Goal: Task Accomplishment & Management: Complete application form

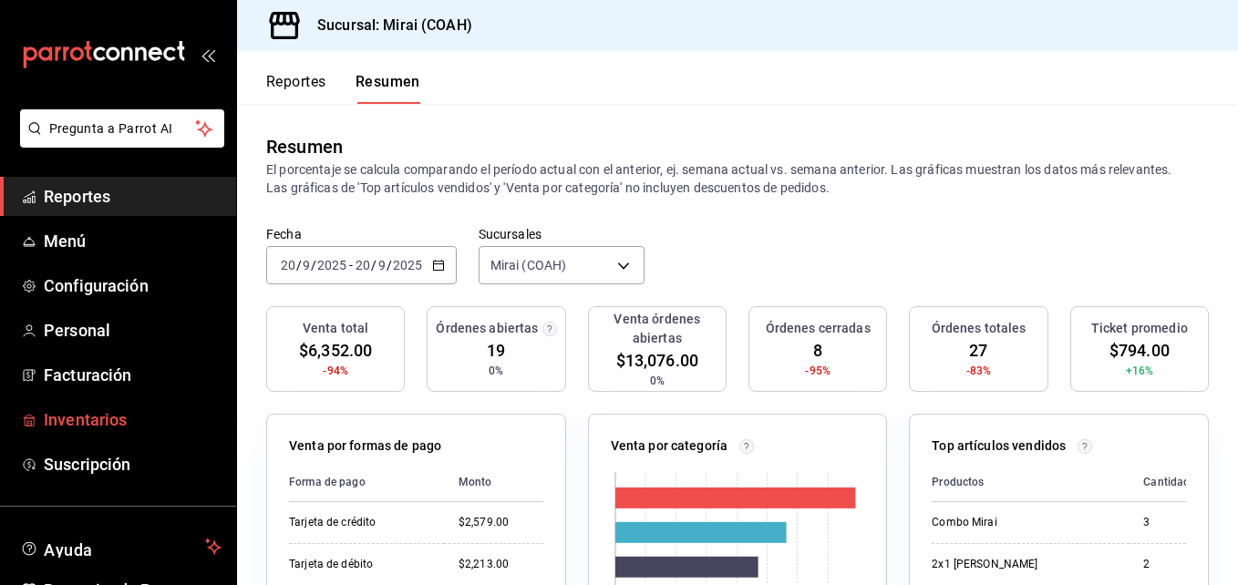
click at [147, 430] on span "Inventarios" at bounding box center [133, 420] width 178 height 25
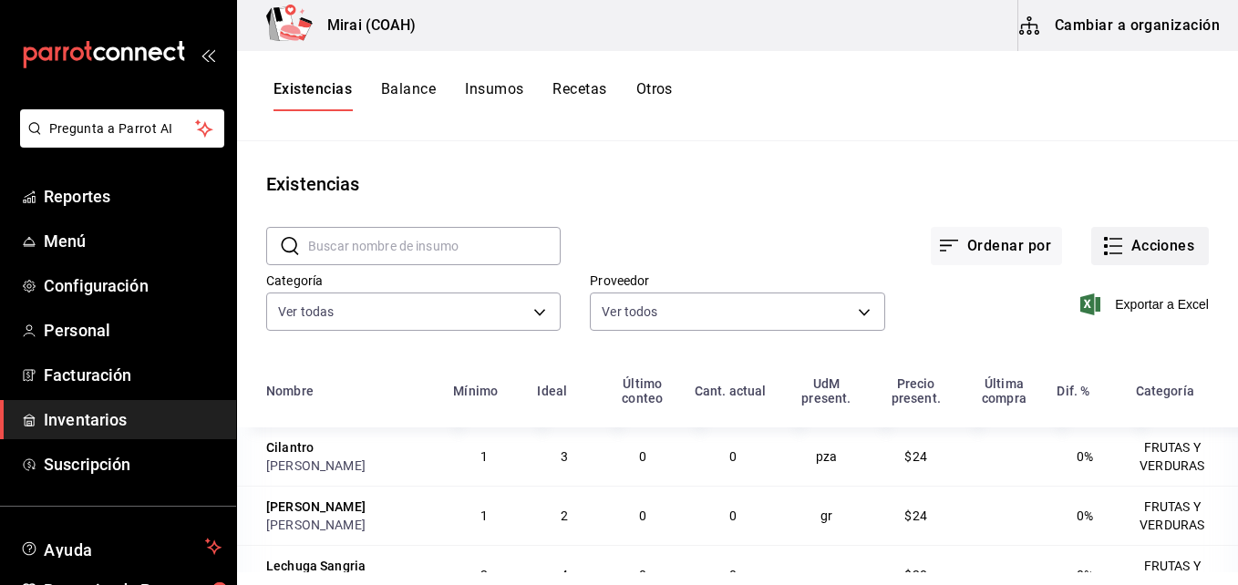
click at [1125, 239] on button "Acciones" at bounding box center [1151, 246] width 118 height 38
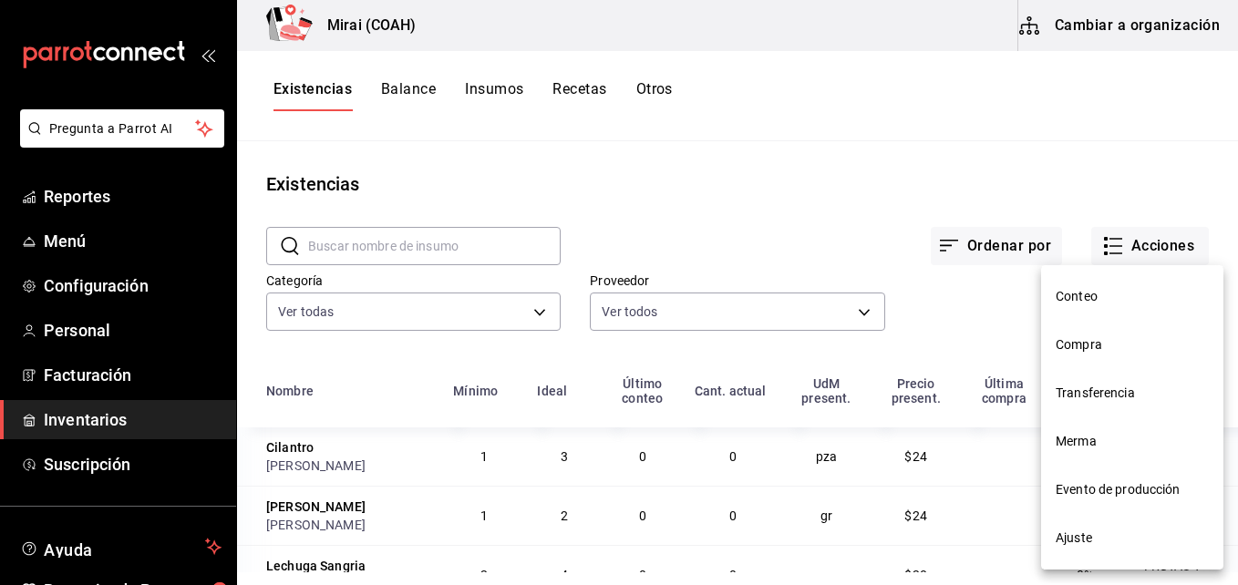
click at [1060, 345] on span "Compra" at bounding box center [1132, 345] width 153 height 19
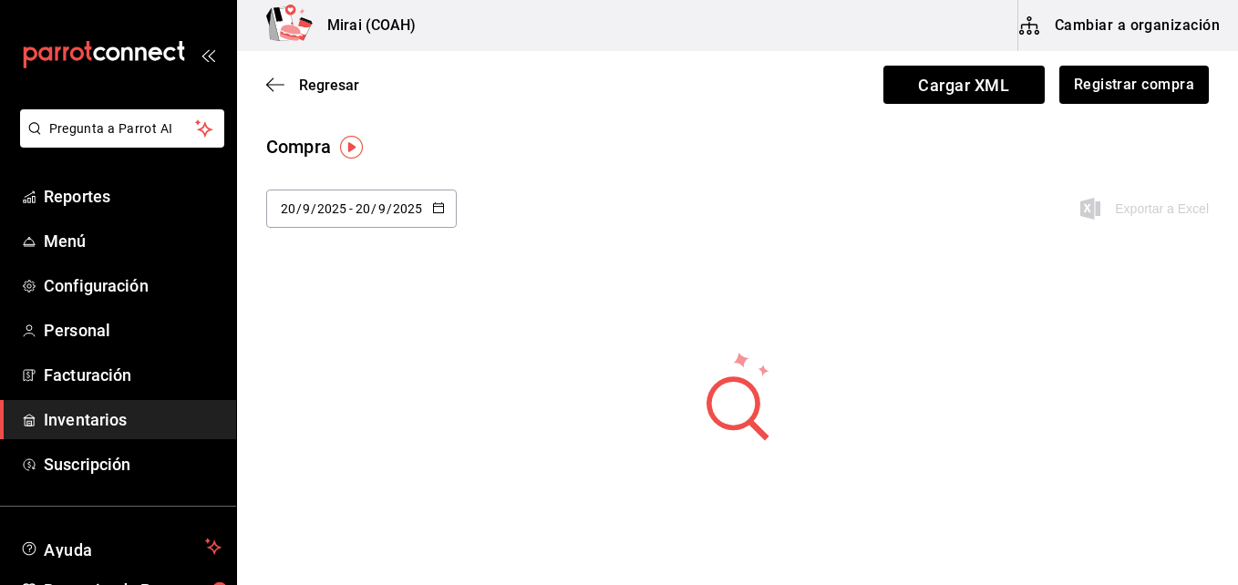
click at [419, 215] on input "2025" at bounding box center [407, 209] width 31 height 15
click at [1129, 96] on button "Registrar compra" at bounding box center [1133, 85] width 151 height 38
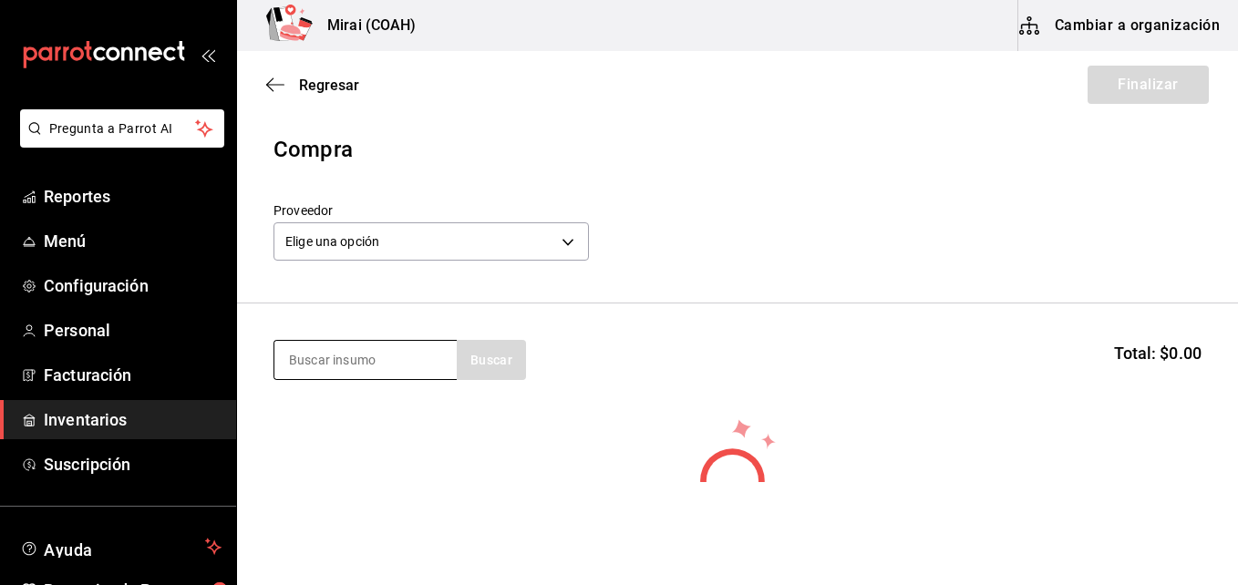
click at [331, 369] on input at bounding box center [366, 360] width 182 height 38
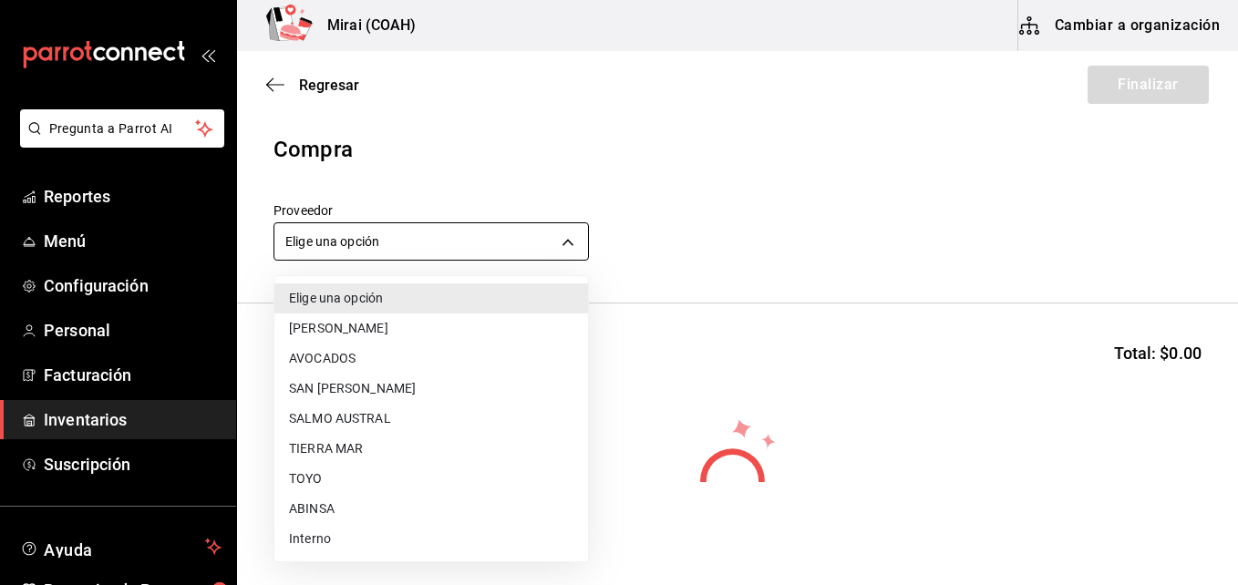
click at [326, 255] on body "Pregunta a Parrot AI Reportes Menú Configuración Personal Facturación Inventari…" at bounding box center [619, 241] width 1238 height 482
click at [300, 510] on li "ABINSA" at bounding box center [432, 509] width 314 height 30
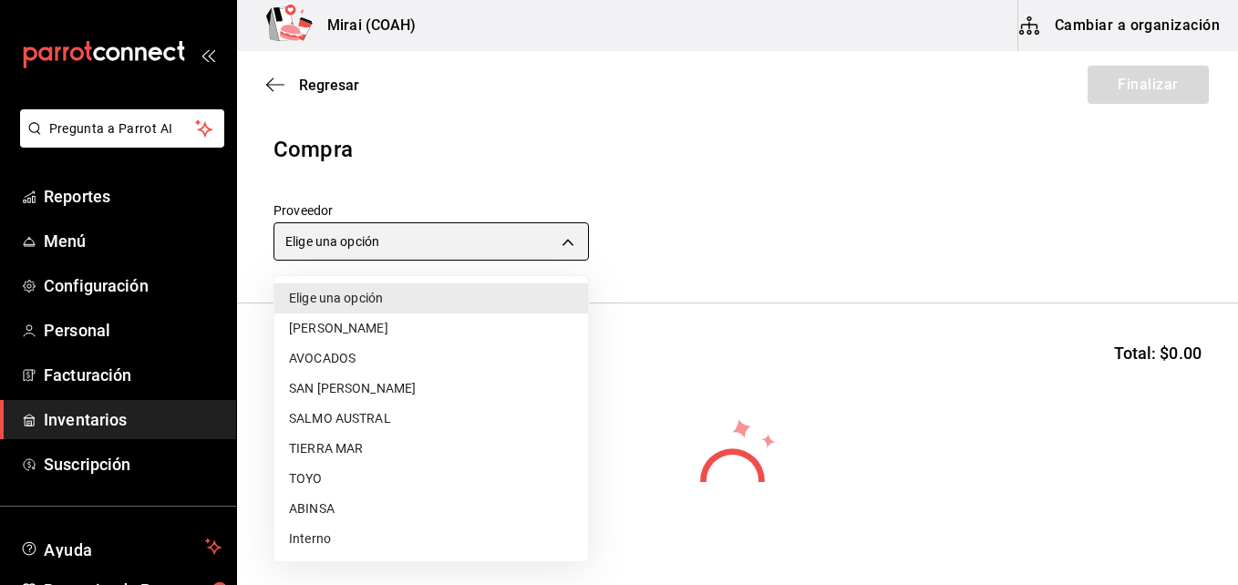
type input "3088cbcc-2f09-4efe-a8f3-8089b11bff24"
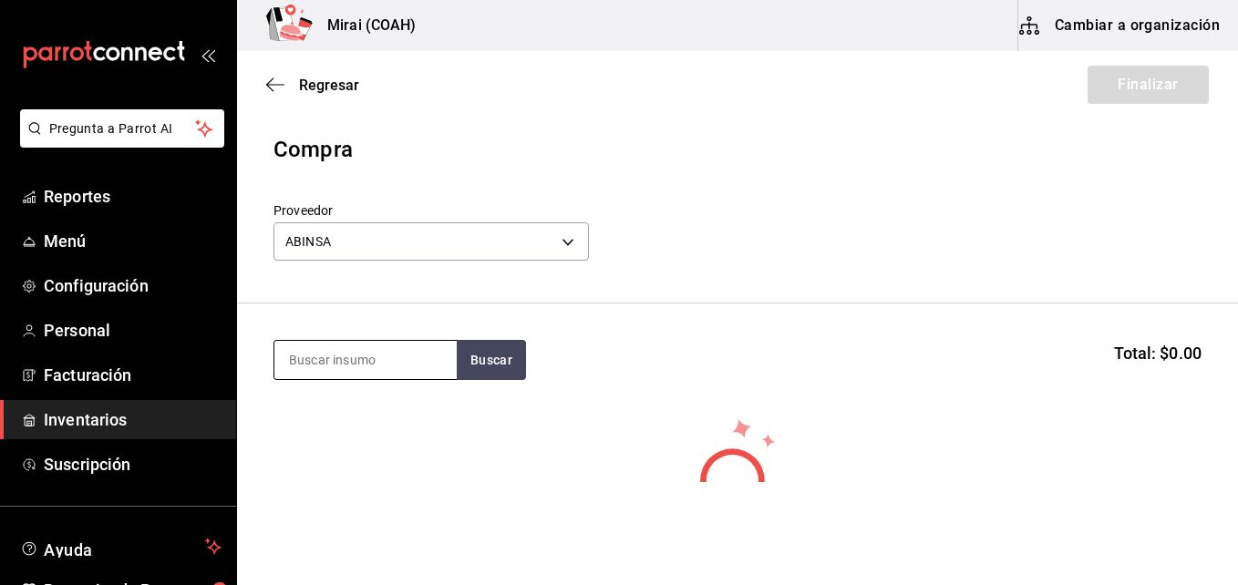
click at [317, 370] on input at bounding box center [366, 360] width 182 height 38
type input "ham"
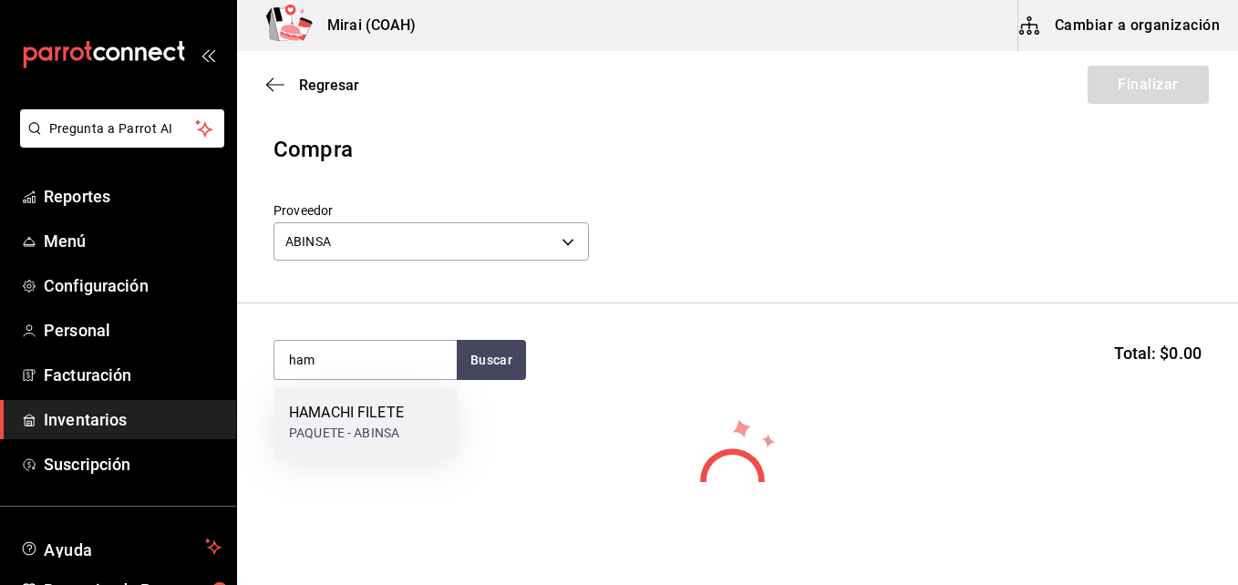
click at [328, 430] on div "PAQUETE - ABINSA" at bounding box center [346, 433] width 115 height 19
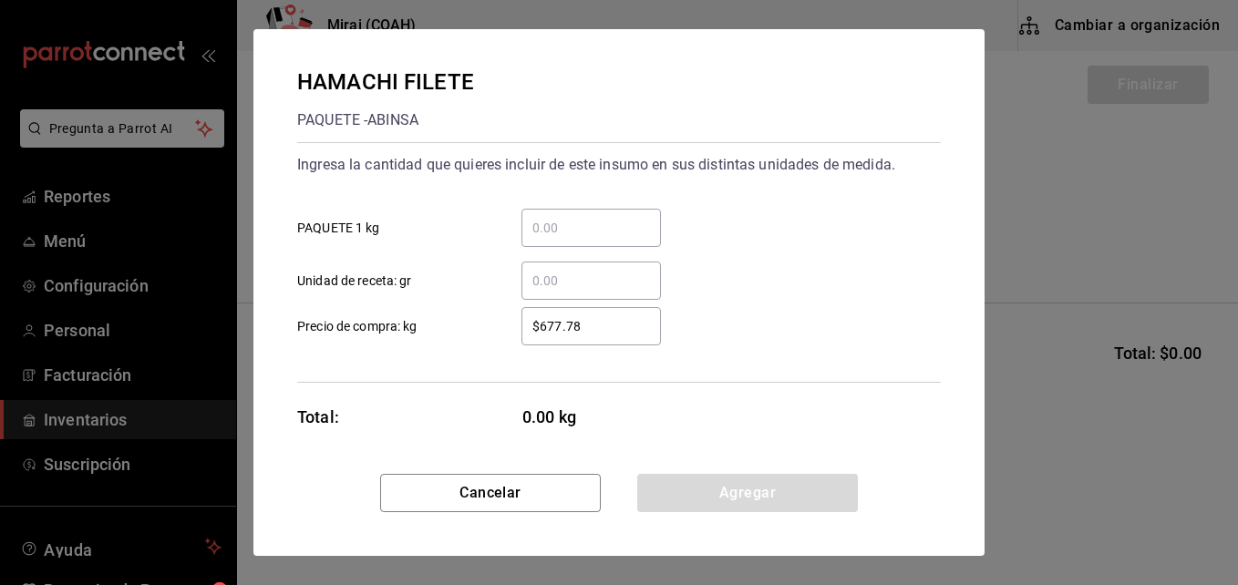
click at [549, 230] on input "​ PAQUETE 1 kg" at bounding box center [592, 228] width 140 height 22
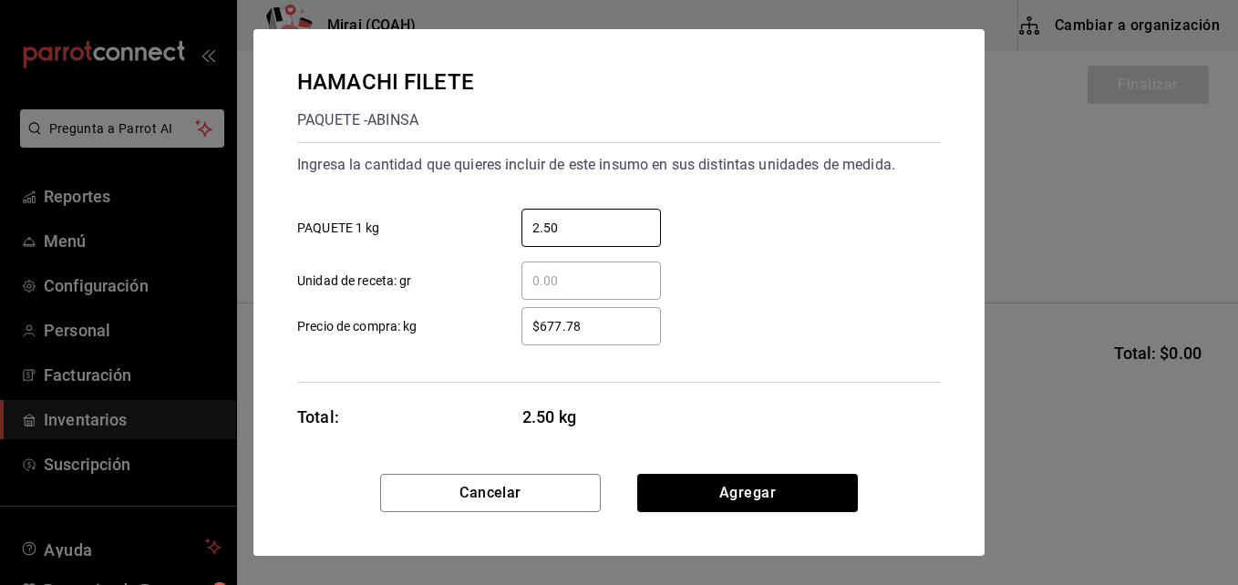
type input "2.50"
click at [567, 322] on input "$677.78" at bounding box center [592, 327] width 140 height 22
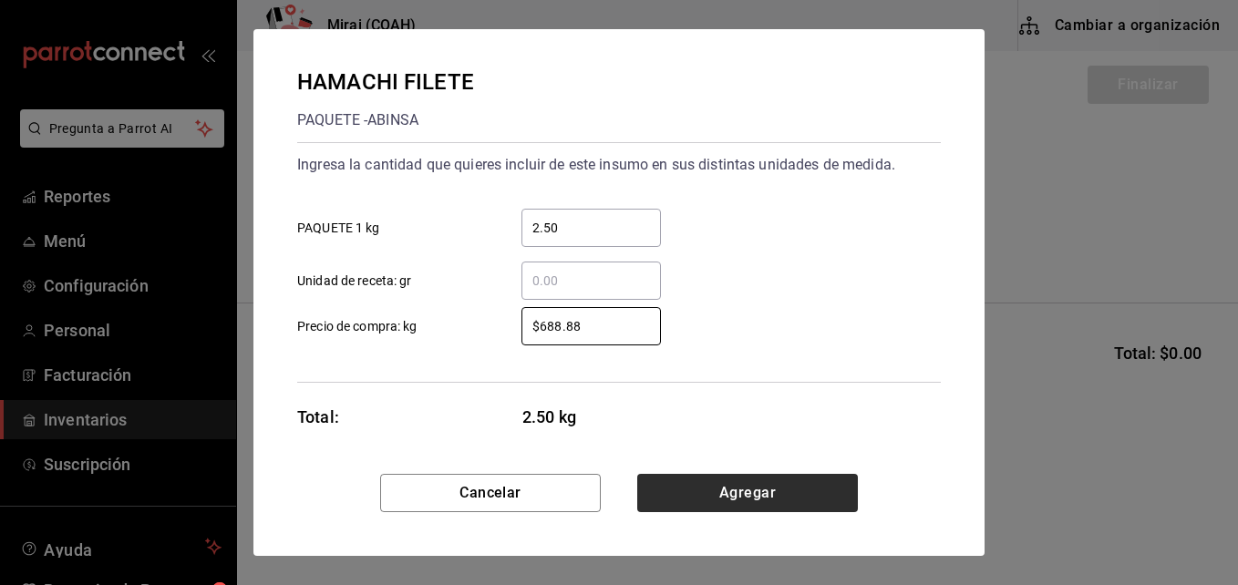
type input "$688.88"
click at [745, 480] on button "Agregar" at bounding box center [747, 493] width 221 height 38
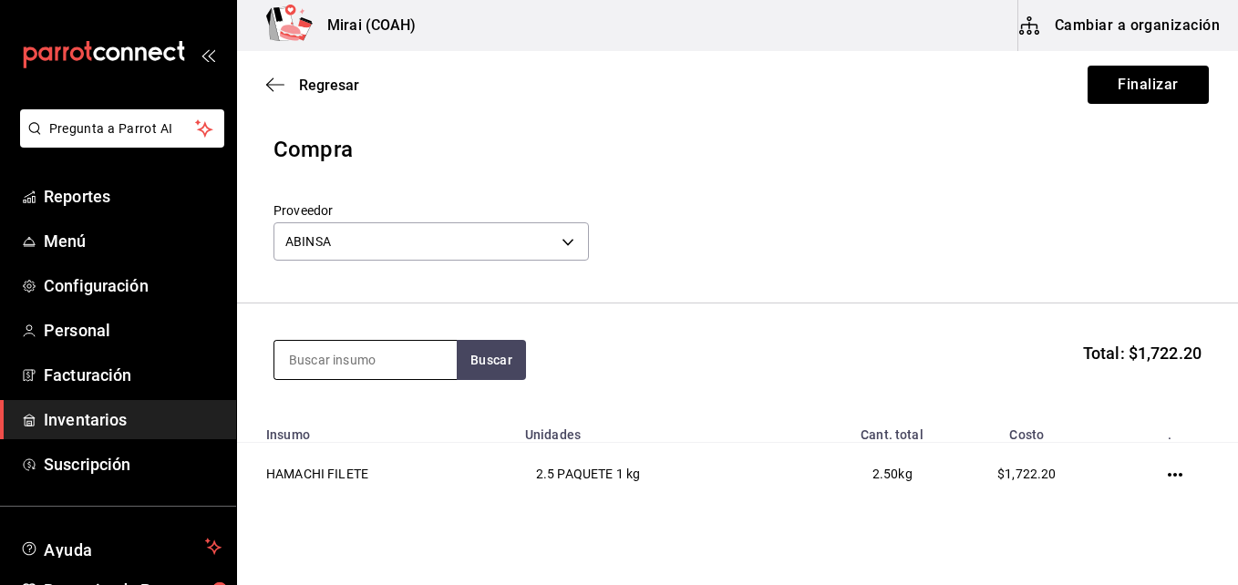
click at [393, 353] on input at bounding box center [366, 360] width 182 height 38
type input "naru"
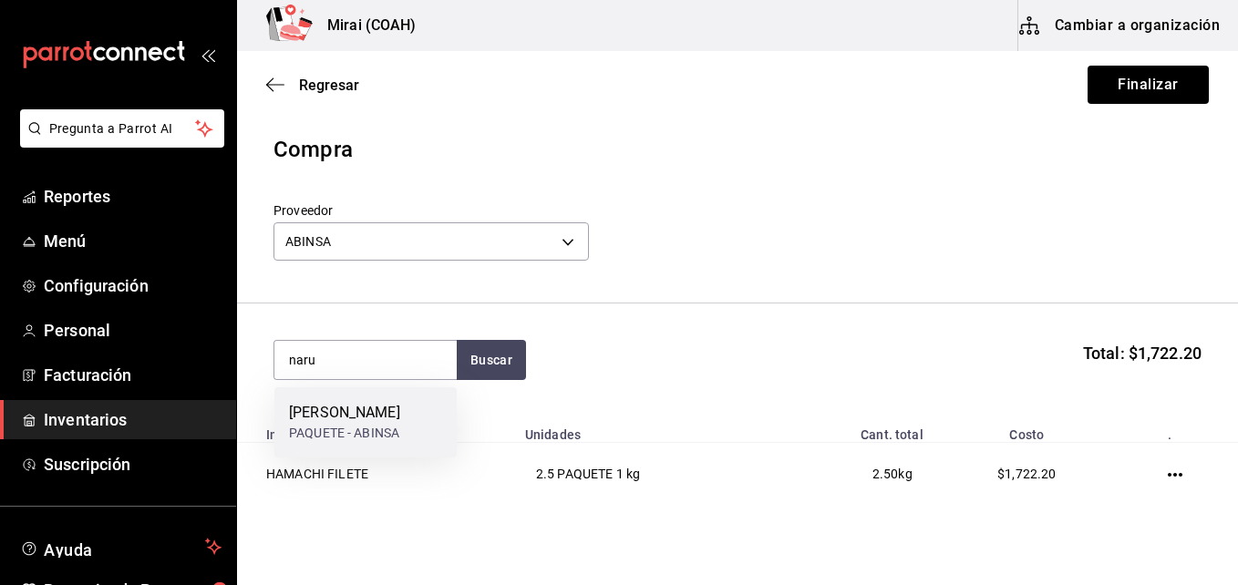
click at [392, 449] on div "NARUTO [PERSON_NAME] PAQUETE - ABINSA" at bounding box center [366, 423] width 182 height 70
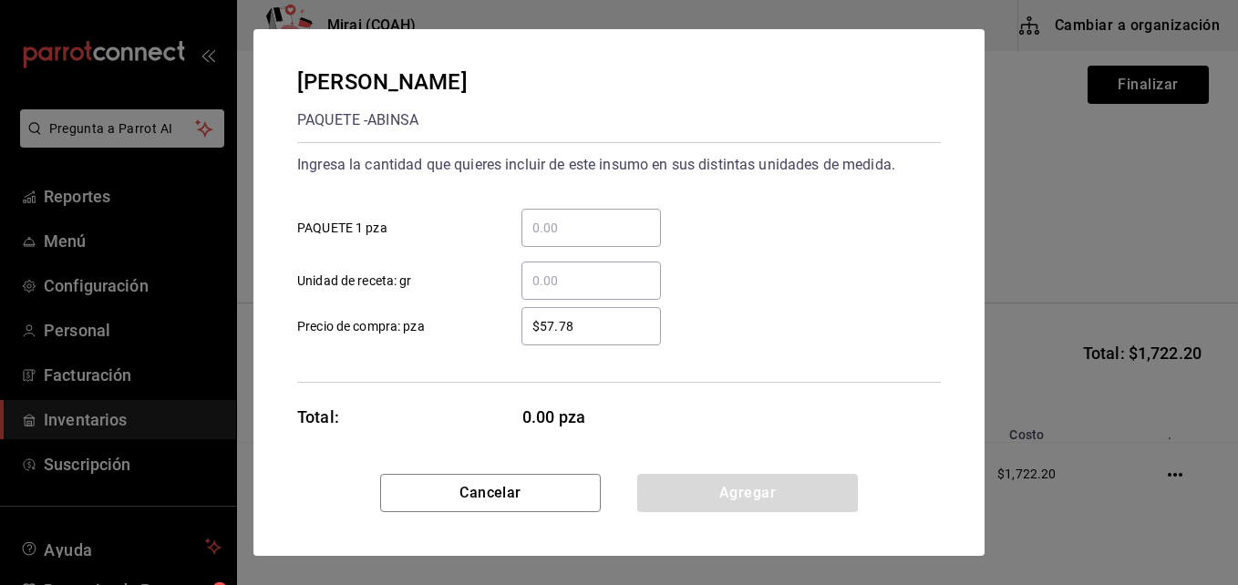
click at [554, 234] on input "​ PAQUETE 1 pza" at bounding box center [592, 228] width 140 height 22
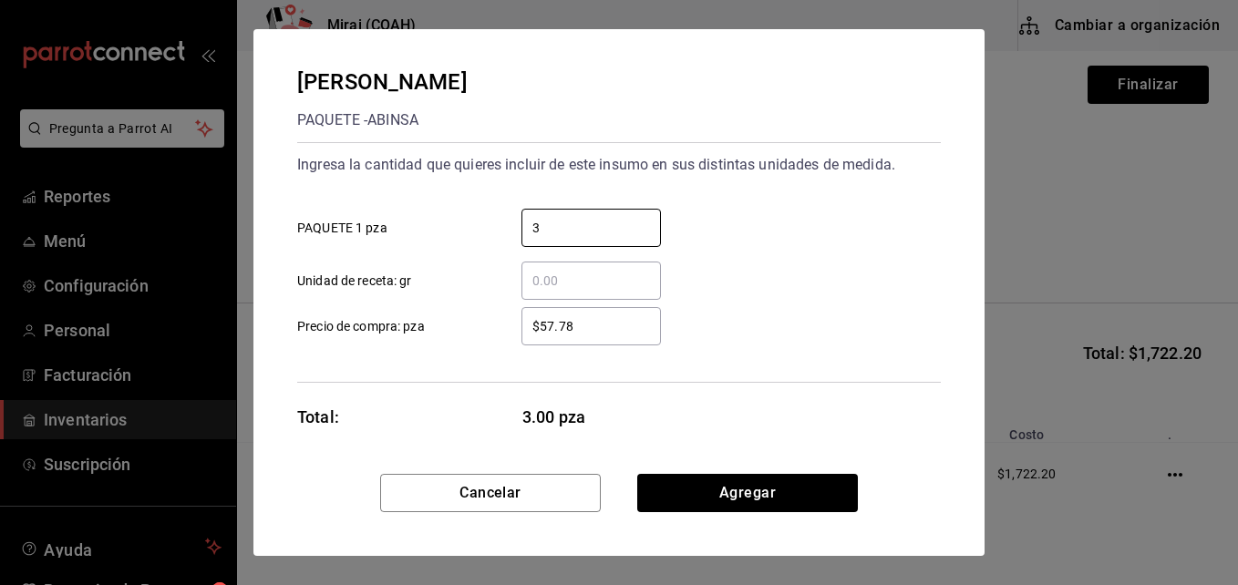
type input "3"
click at [544, 324] on input "$57.78" at bounding box center [592, 327] width 140 height 22
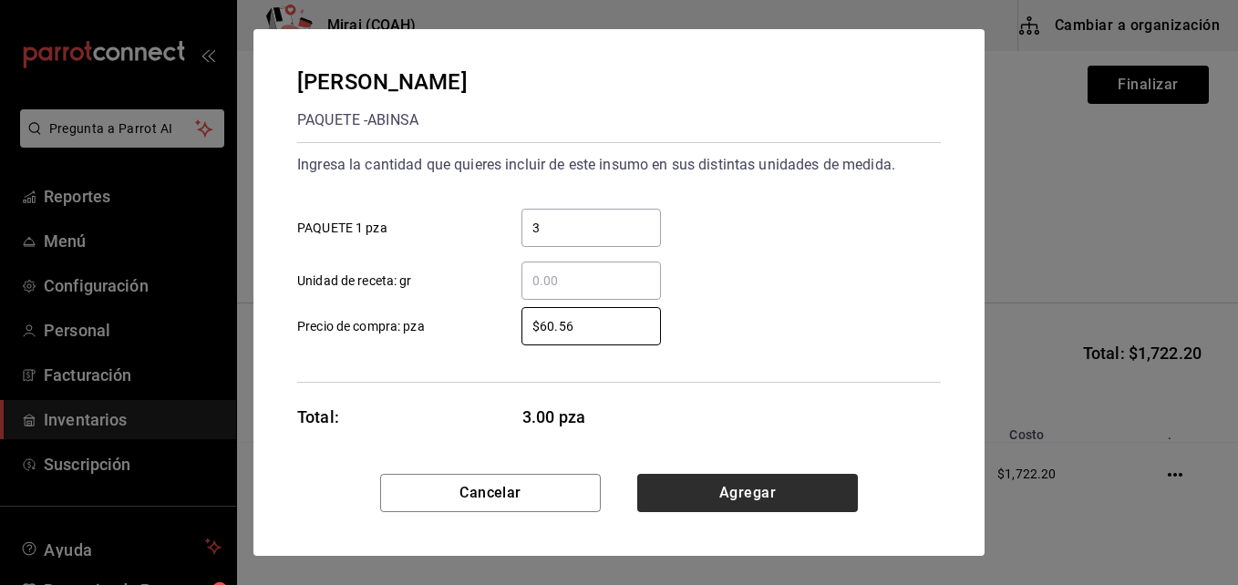
type input "$60.56"
click at [706, 492] on button "Agregar" at bounding box center [747, 493] width 221 height 38
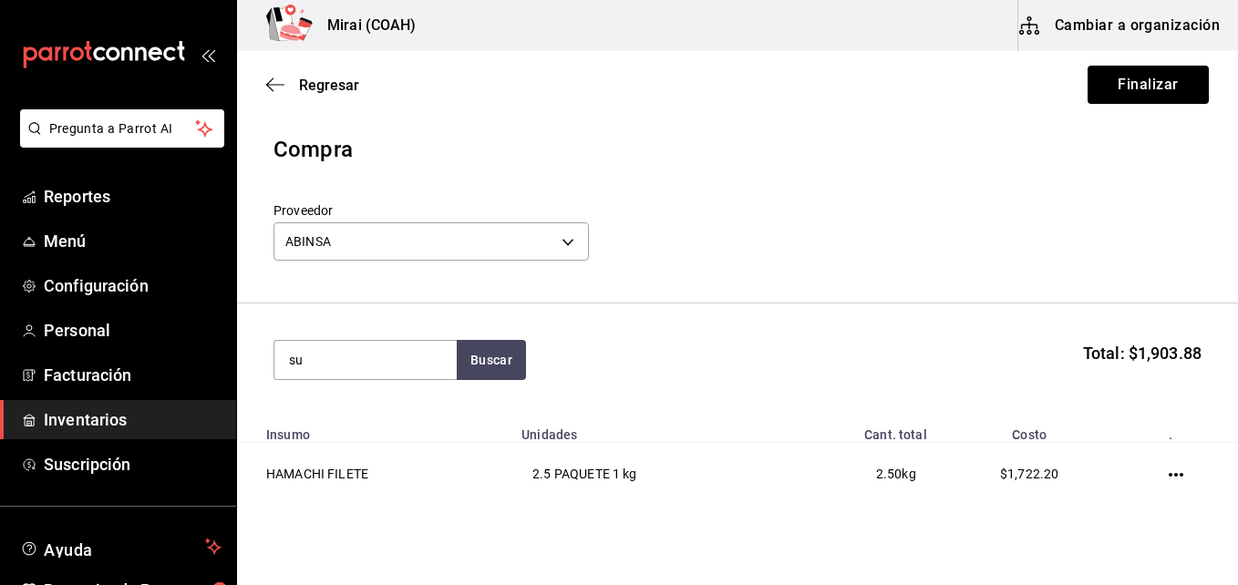
type input "s"
click at [1111, 79] on button "Finalizar" at bounding box center [1148, 85] width 121 height 38
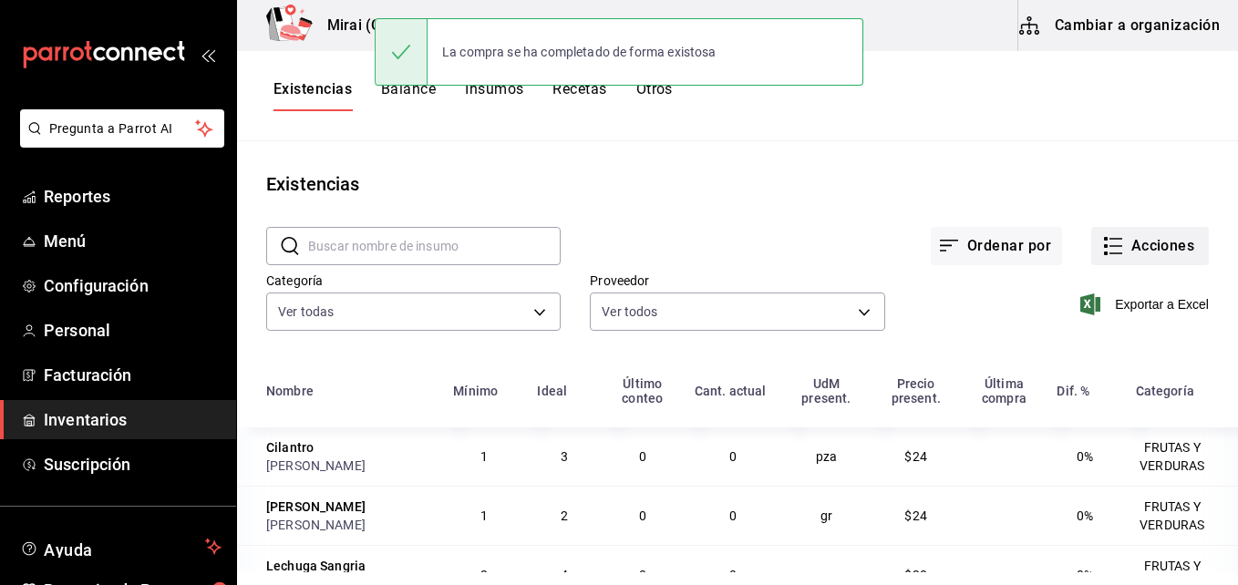
click at [1125, 252] on button "Acciones" at bounding box center [1151, 246] width 118 height 38
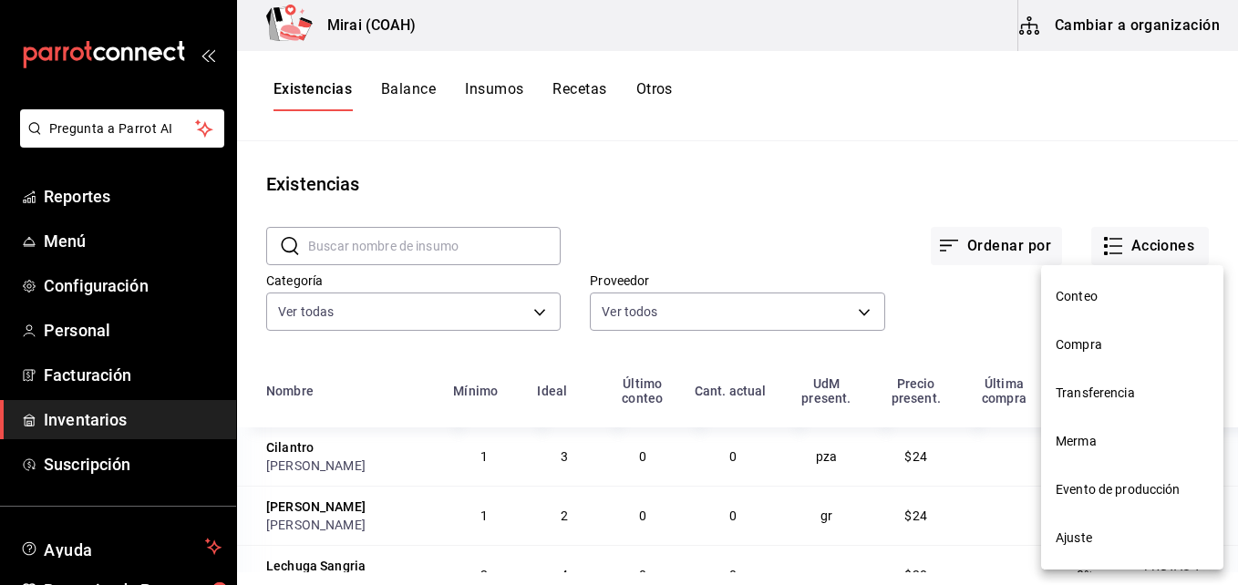
click at [1111, 343] on span "Compra" at bounding box center [1132, 345] width 153 height 19
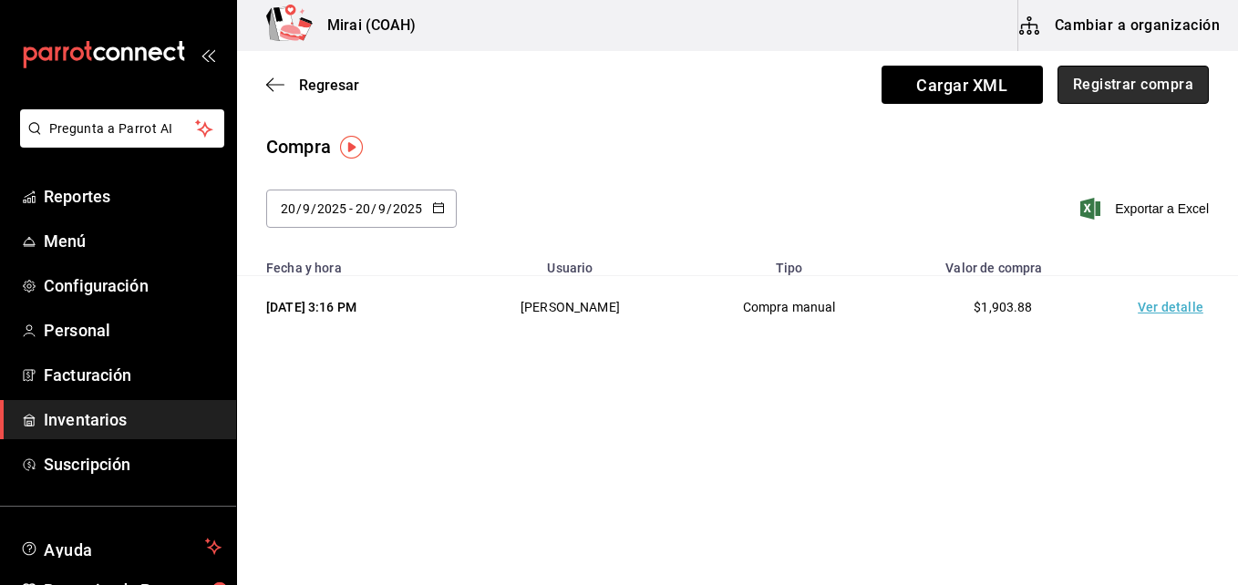
click at [1143, 93] on button "Registrar compra" at bounding box center [1133, 85] width 151 height 38
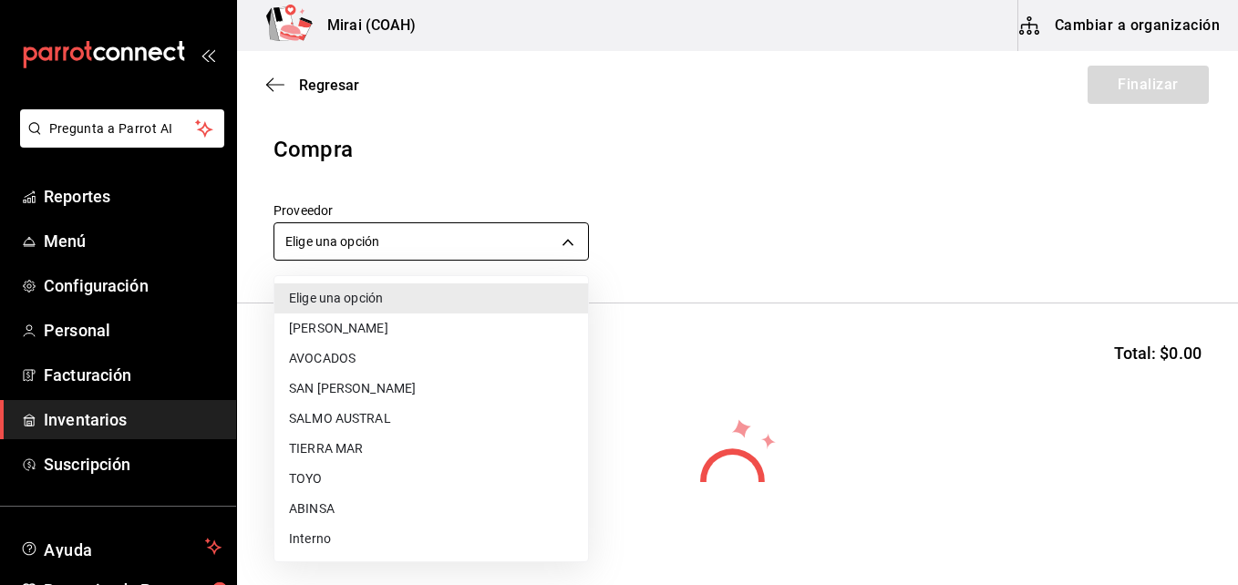
click at [452, 249] on body "Pregunta a Parrot AI Reportes Menú Configuración Personal Facturación Inventari…" at bounding box center [619, 241] width 1238 height 482
click at [311, 478] on li "TOYO" at bounding box center [432, 479] width 314 height 30
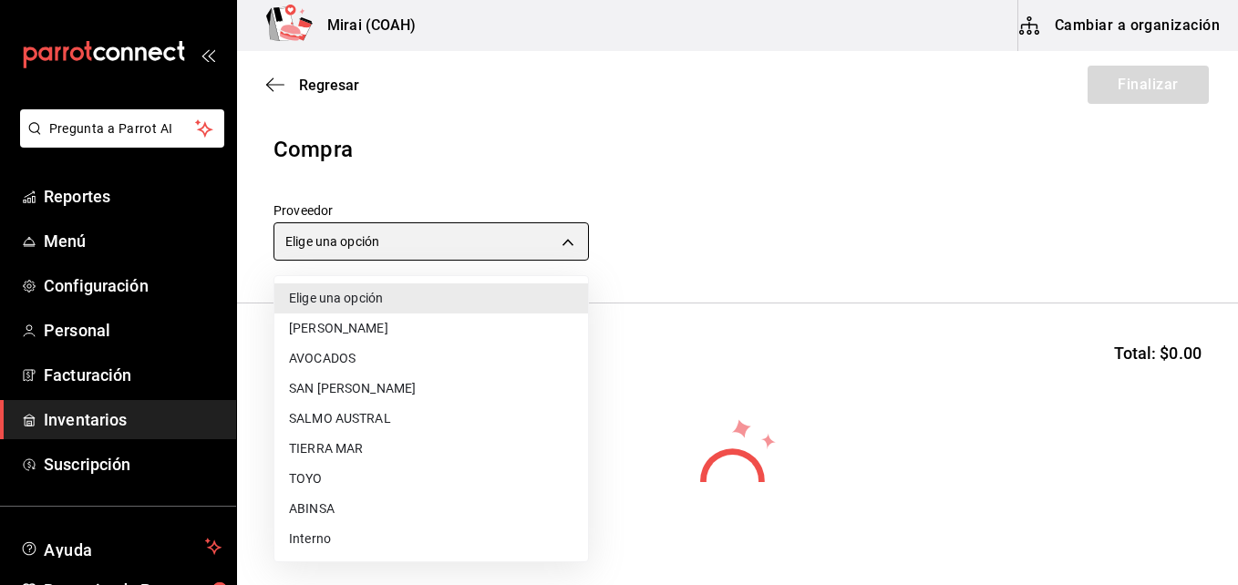
type input "e78d7275-026a-4e50-9875-693dd4ae81c7"
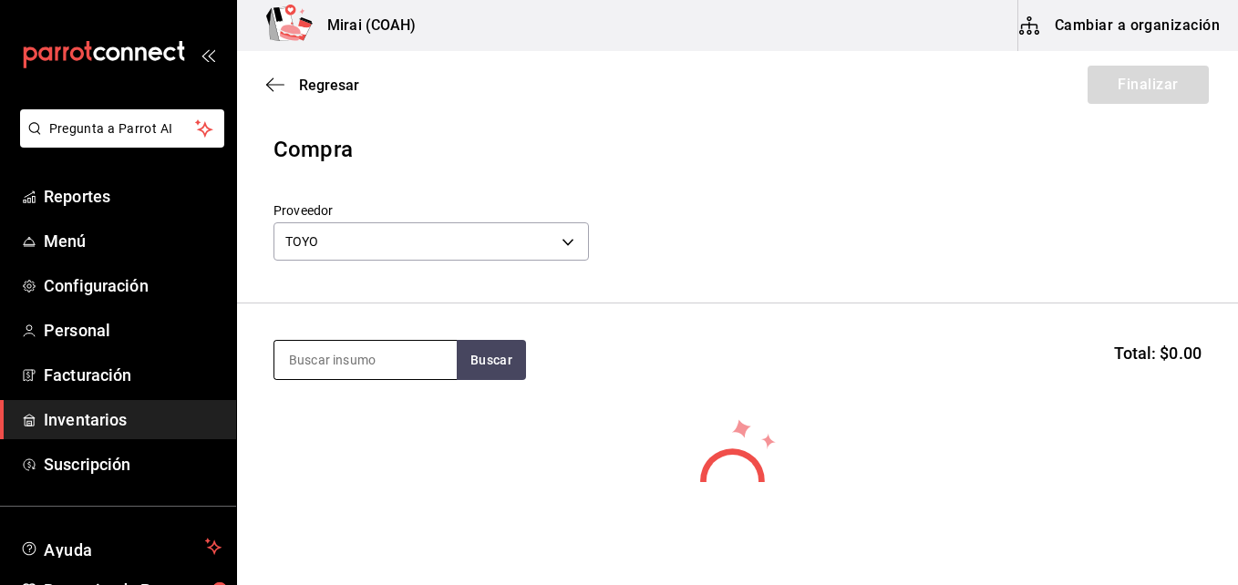
click at [337, 360] on input at bounding box center [366, 360] width 182 height 38
type input "sur"
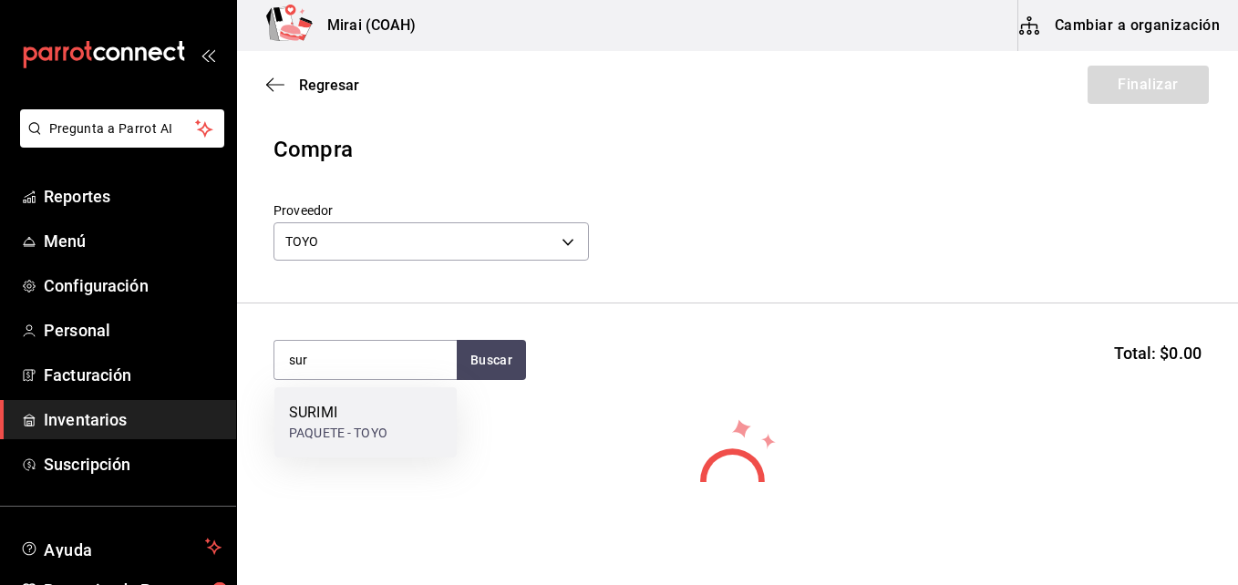
click at [325, 424] on div "PAQUETE - TOYO" at bounding box center [338, 433] width 98 height 19
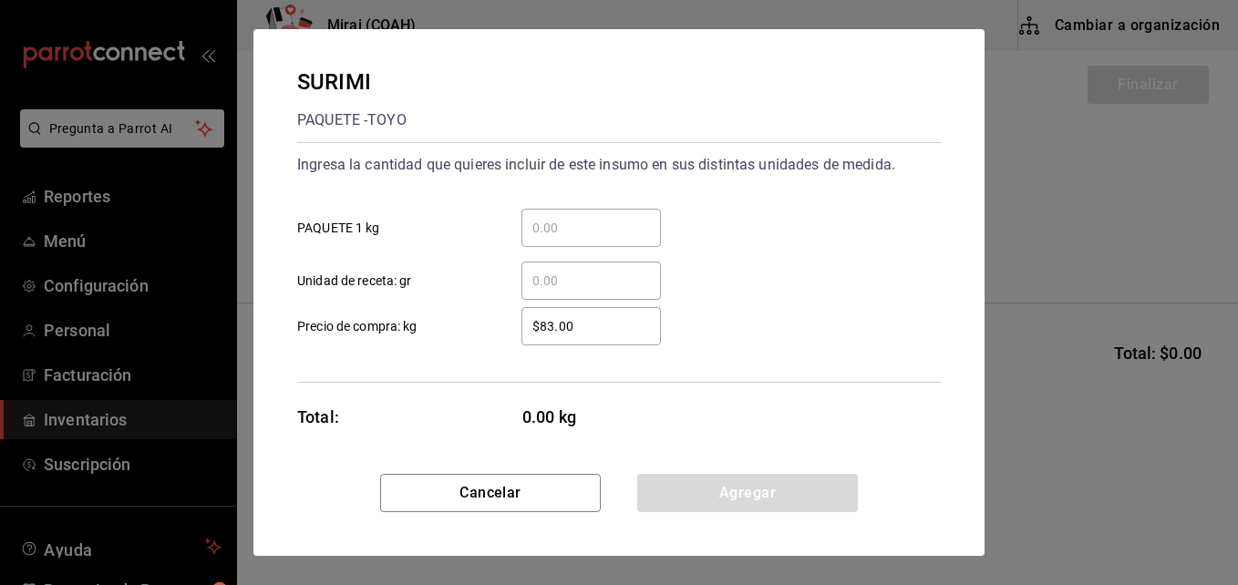
click at [634, 229] on input "​ PAQUETE 1 kg" at bounding box center [592, 228] width 140 height 22
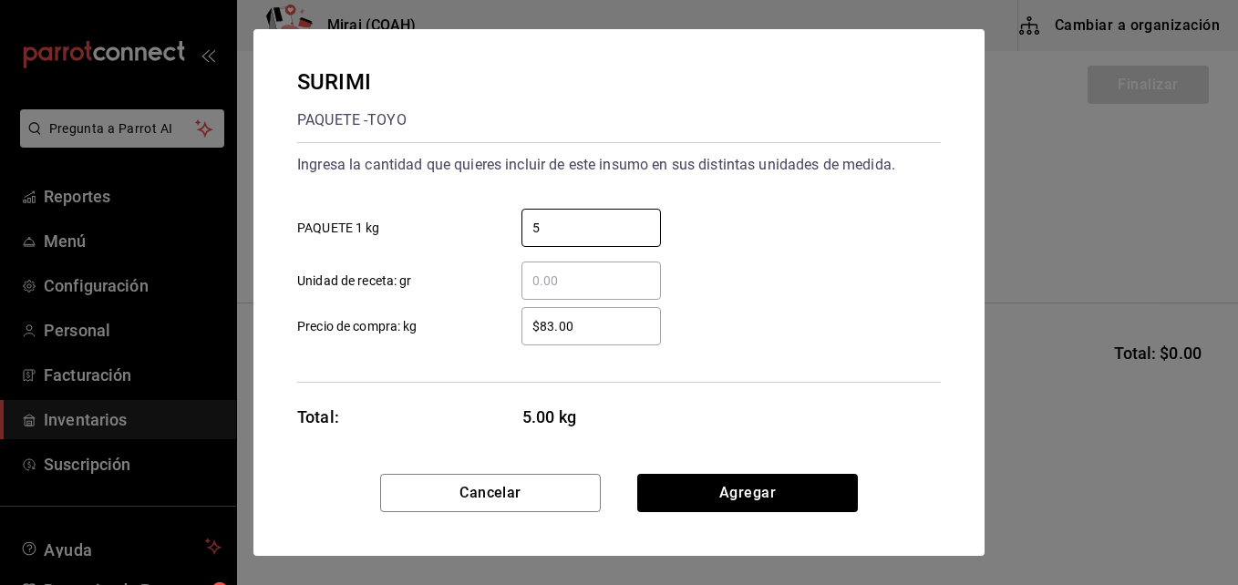
type input "5"
click at [621, 337] on input "$83.00" at bounding box center [592, 327] width 140 height 22
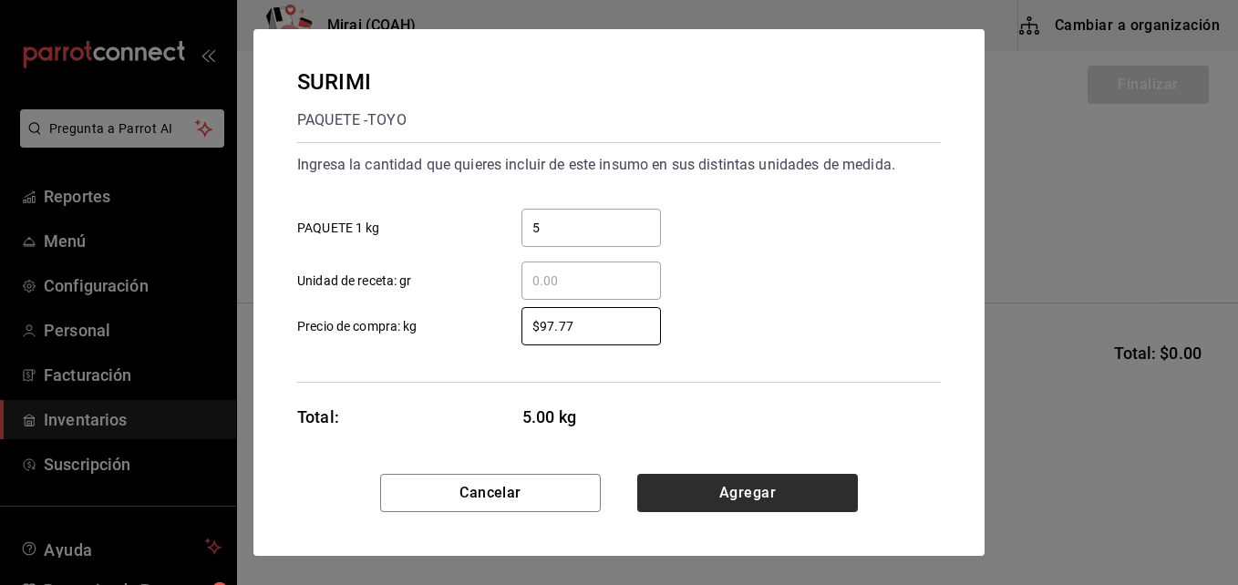
type input "$97.77"
click at [662, 487] on button "Agregar" at bounding box center [747, 493] width 221 height 38
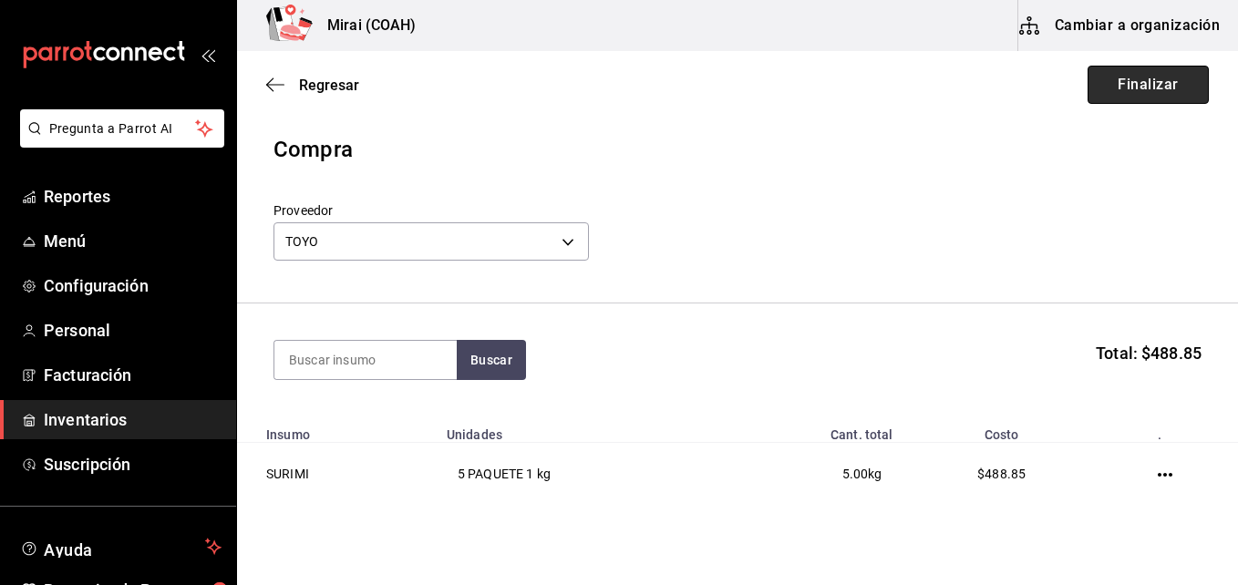
click at [1134, 94] on button "Finalizar" at bounding box center [1148, 85] width 121 height 38
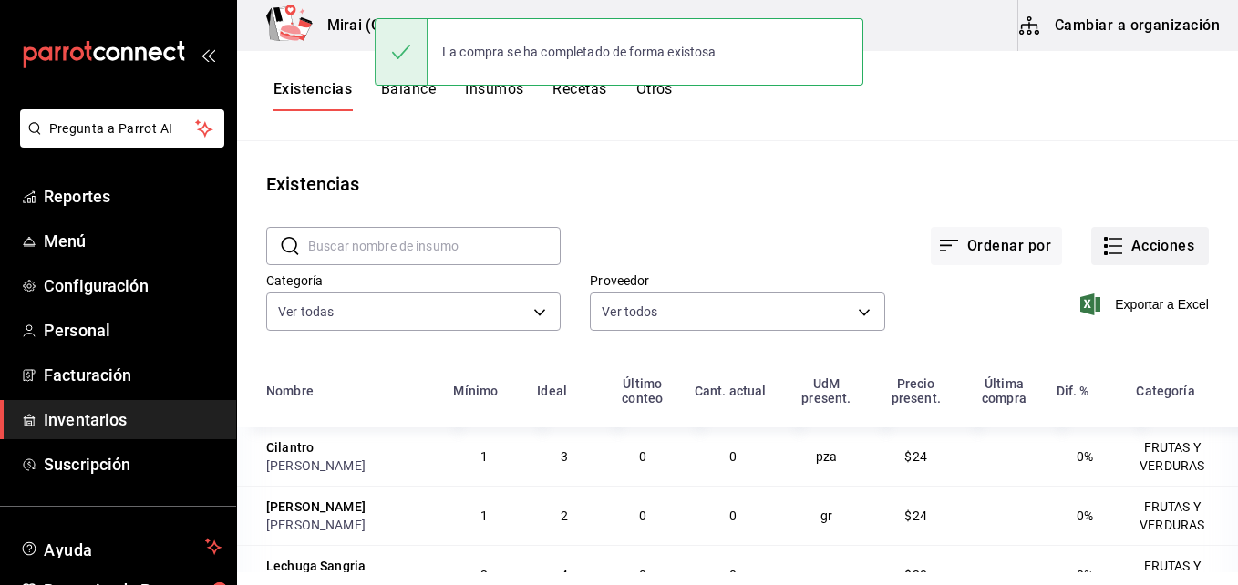
click at [1171, 249] on button "Acciones" at bounding box center [1151, 246] width 118 height 38
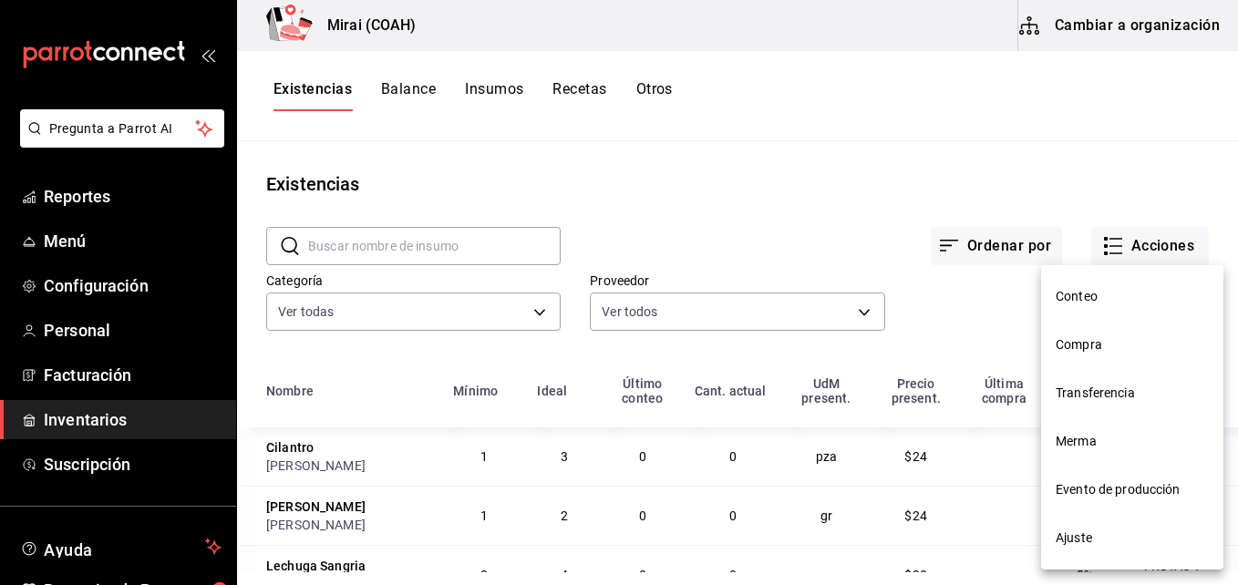
click at [1094, 353] on span "Compra" at bounding box center [1132, 345] width 153 height 19
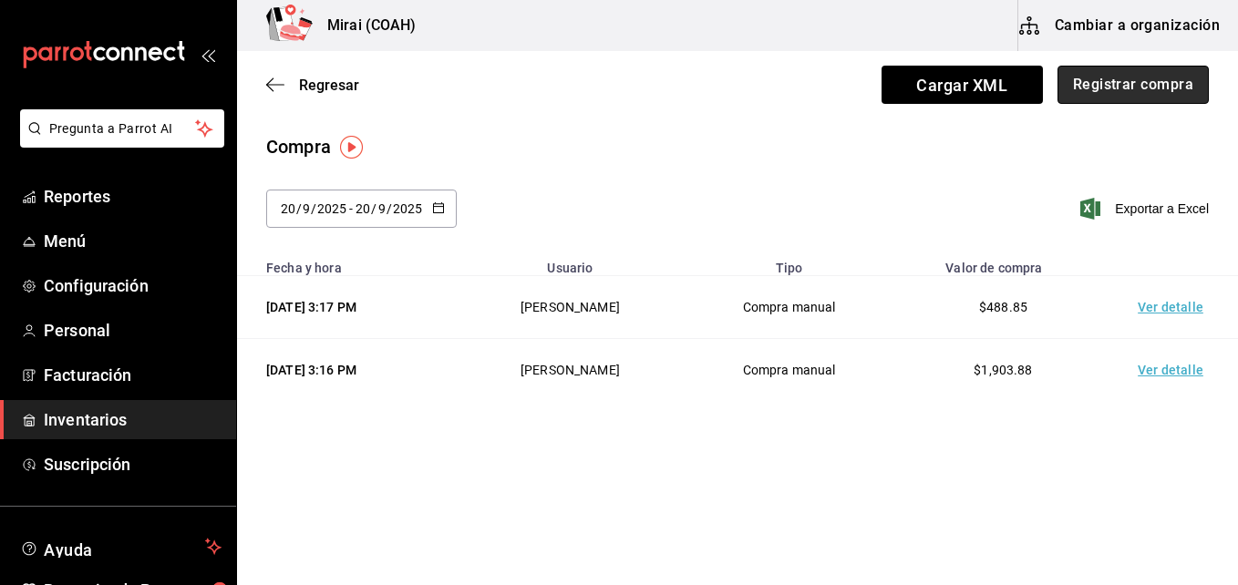
click at [1153, 91] on button "Registrar compra" at bounding box center [1133, 85] width 151 height 38
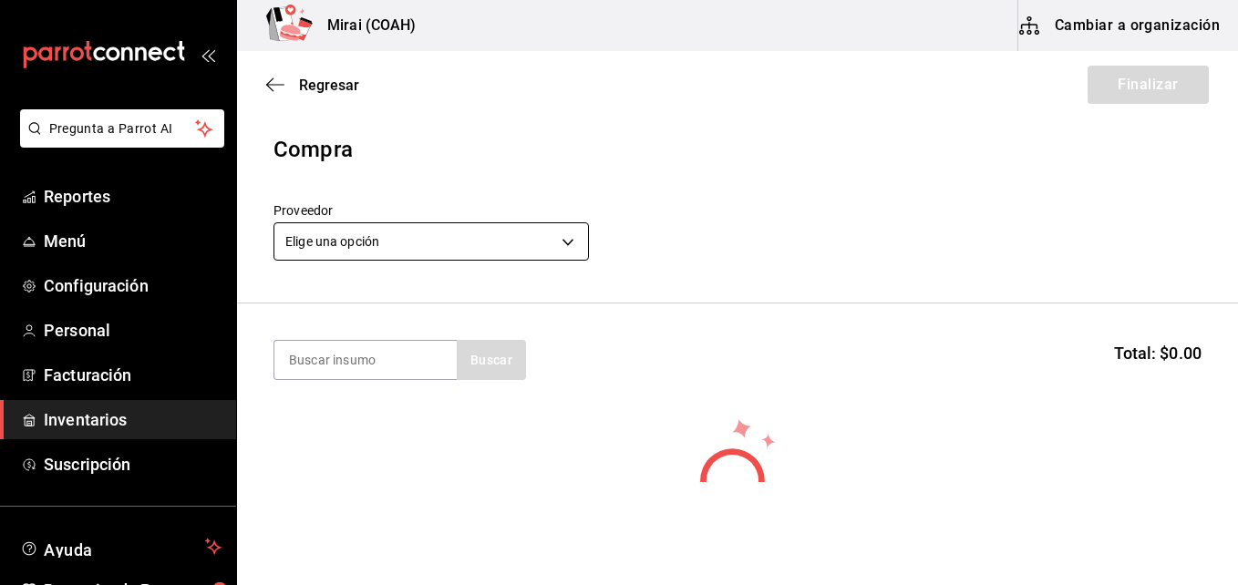
click at [465, 254] on body "Pregunta a Parrot AI Reportes Menú Configuración Personal Facturación Inventari…" at bounding box center [619, 241] width 1238 height 482
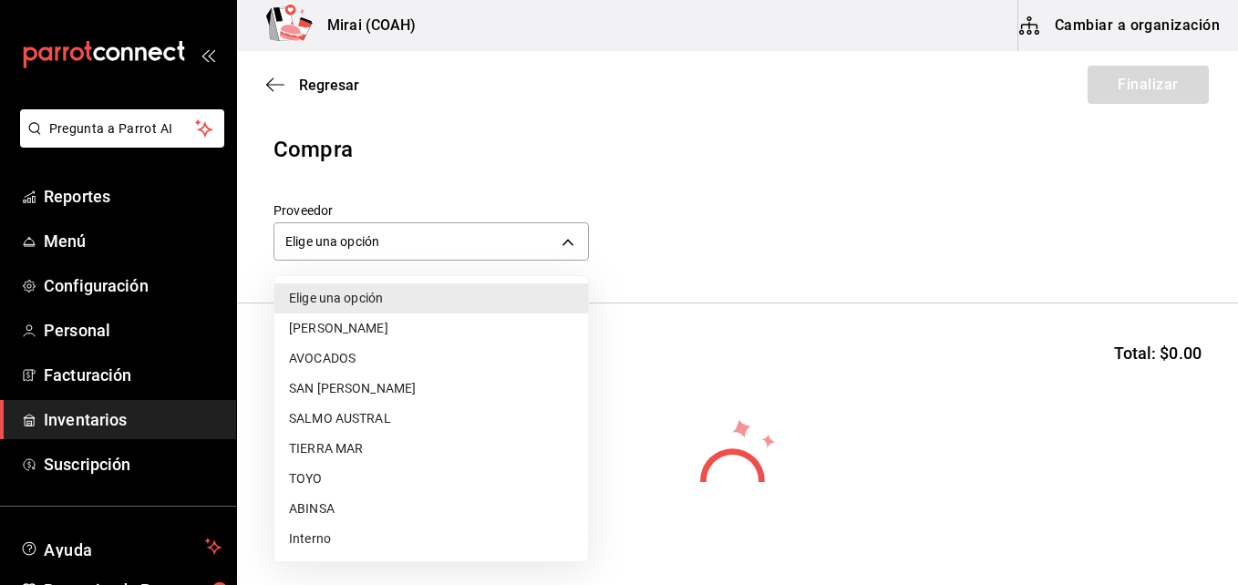
click at [344, 496] on li "ABINSA" at bounding box center [432, 509] width 314 height 30
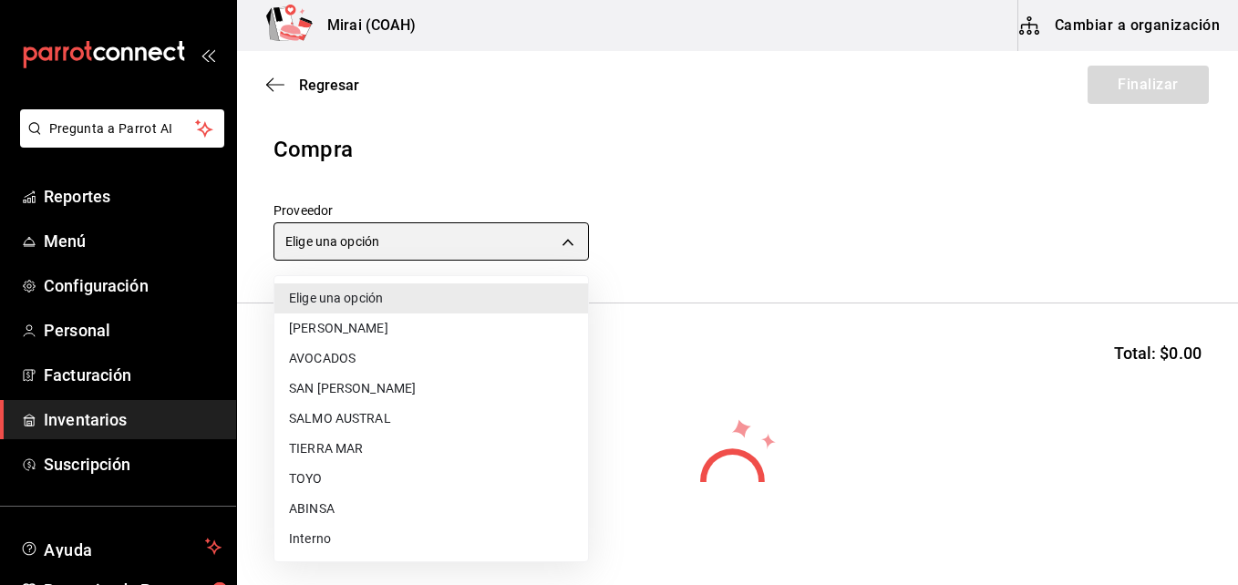
type input "3088cbcc-2f09-4efe-a8f3-8089b11bff24"
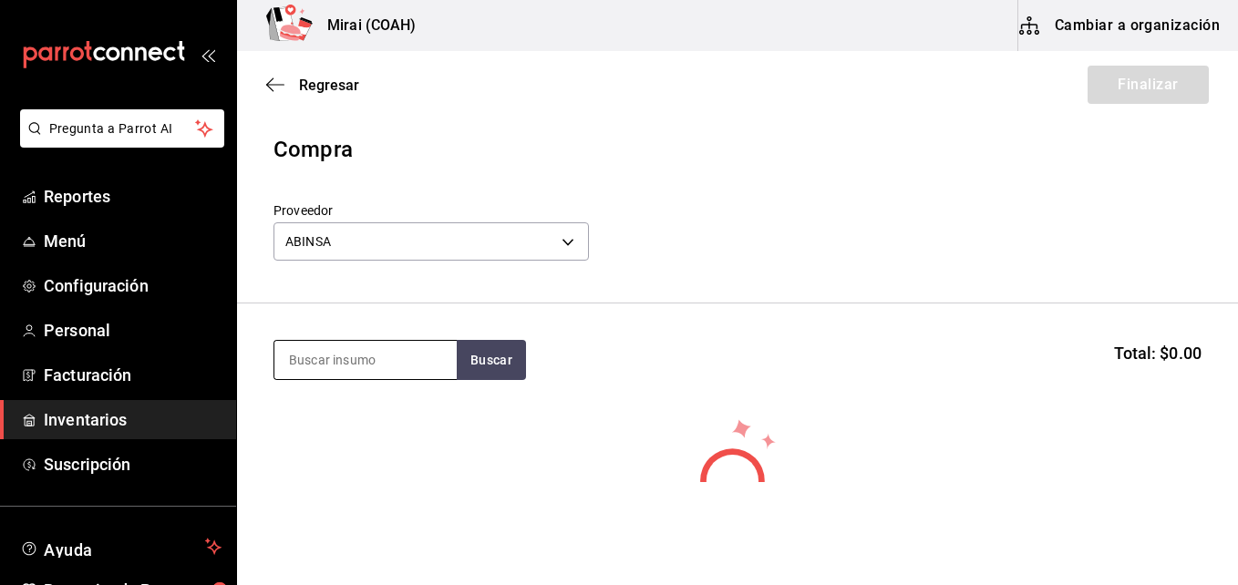
click at [317, 363] on input at bounding box center [366, 360] width 182 height 38
type input "[PERSON_NAME]"
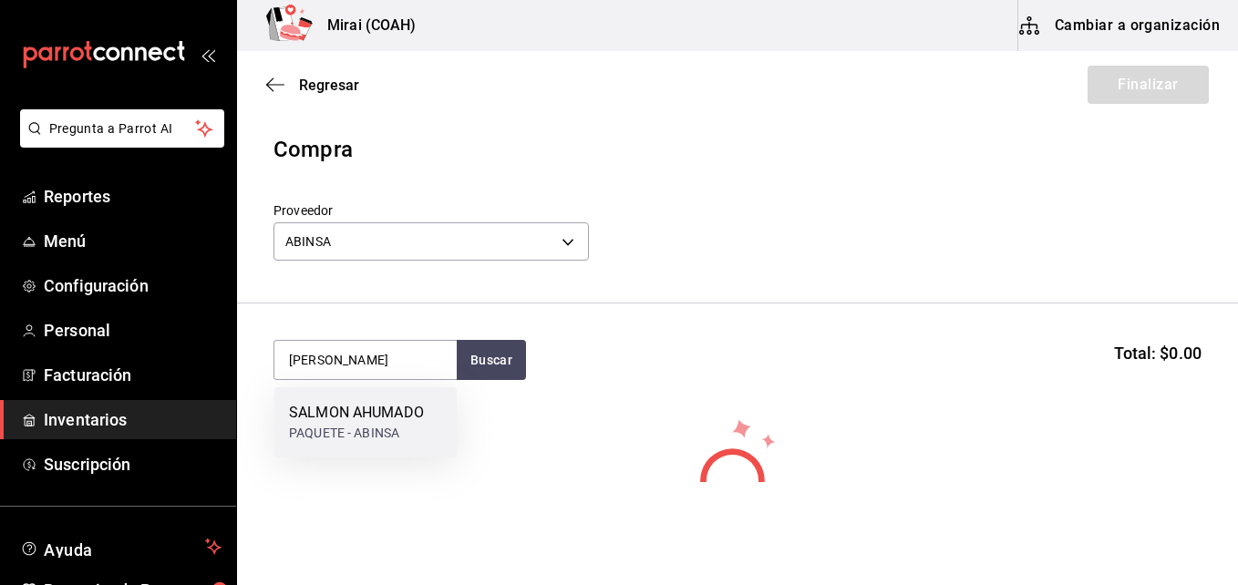
click at [355, 409] on div "SALMON AHUMADO" at bounding box center [356, 413] width 135 height 22
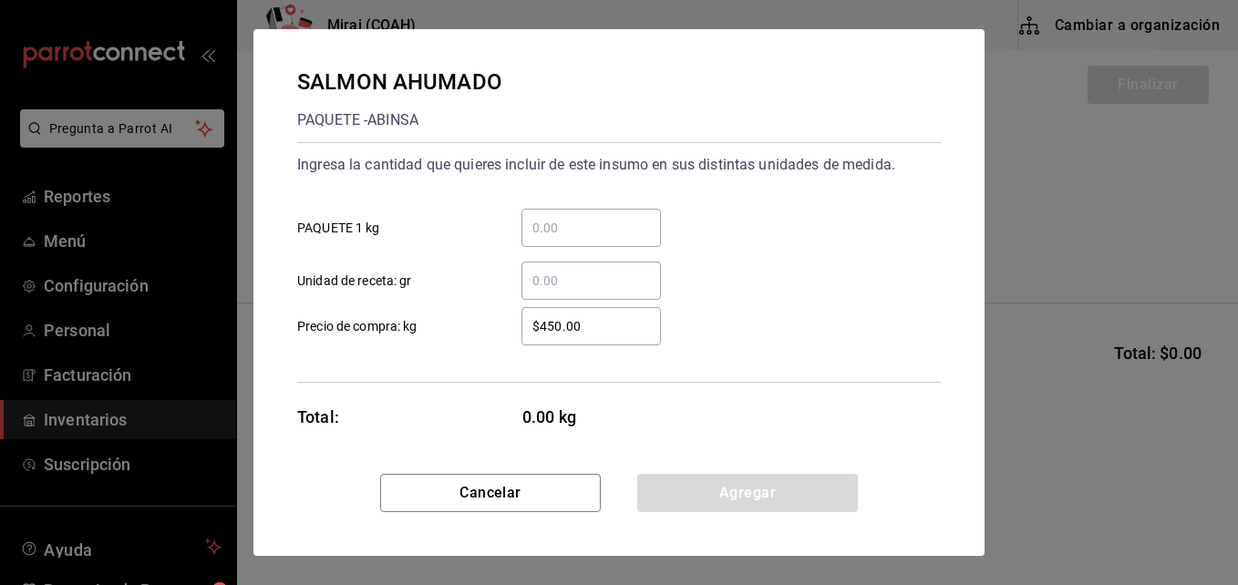
click at [546, 231] on input "​ PAQUETE 1 kg" at bounding box center [592, 228] width 140 height 22
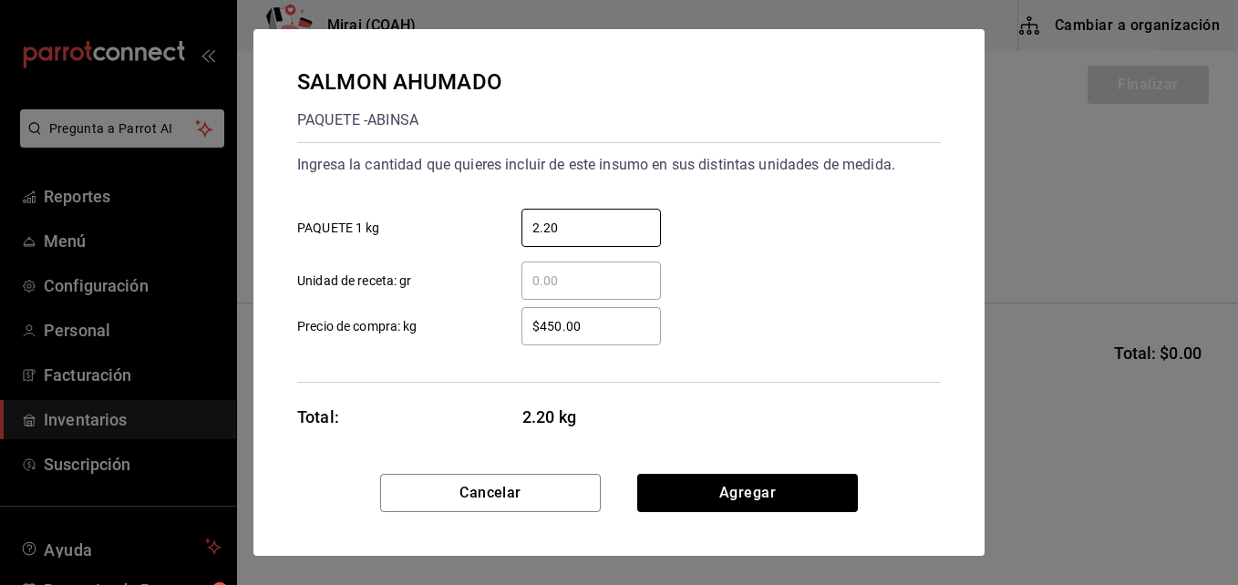
type input "2.20"
click at [563, 332] on input "$450.00" at bounding box center [592, 327] width 140 height 22
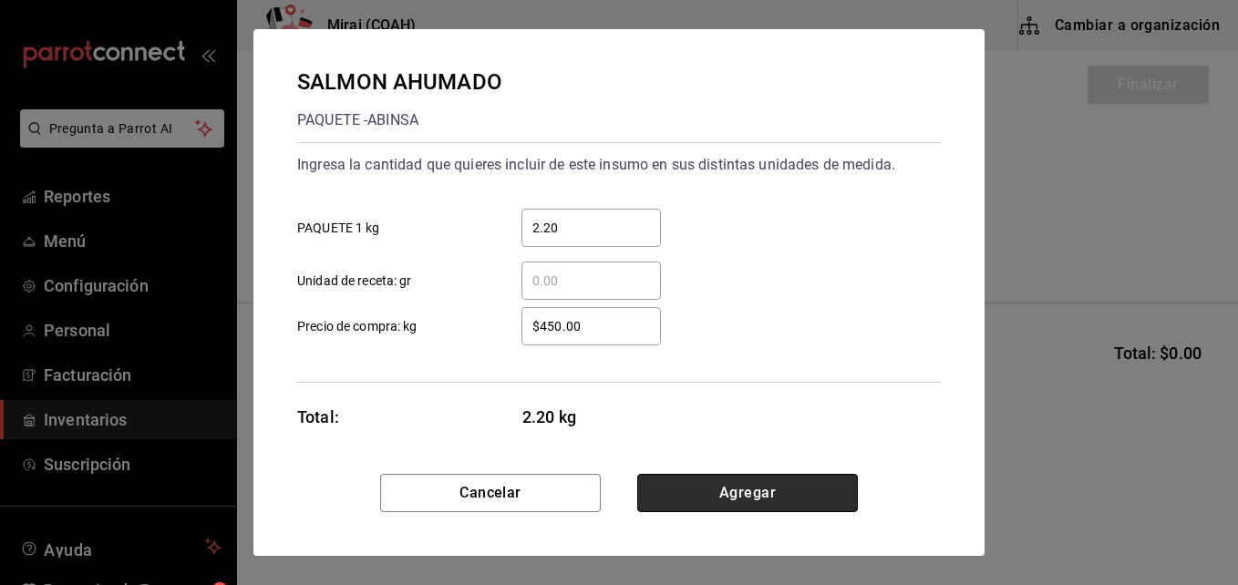
click at [744, 479] on button "Agregar" at bounding box center [747, 493] width 221 height 38
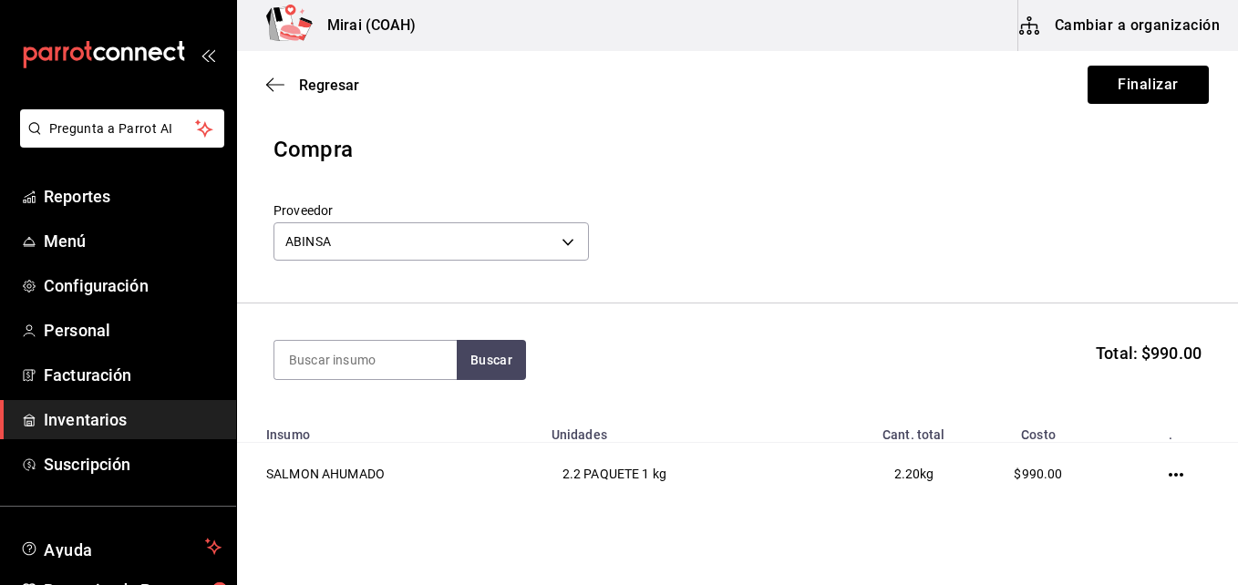
click at [1073, 88] on div "Regresar Finalizar" at bounding box center [737, 84] width 1001 height 67
click at [1099, 88] on button "Finalizar" at bounding box center [1148, 85] width 121 height 38
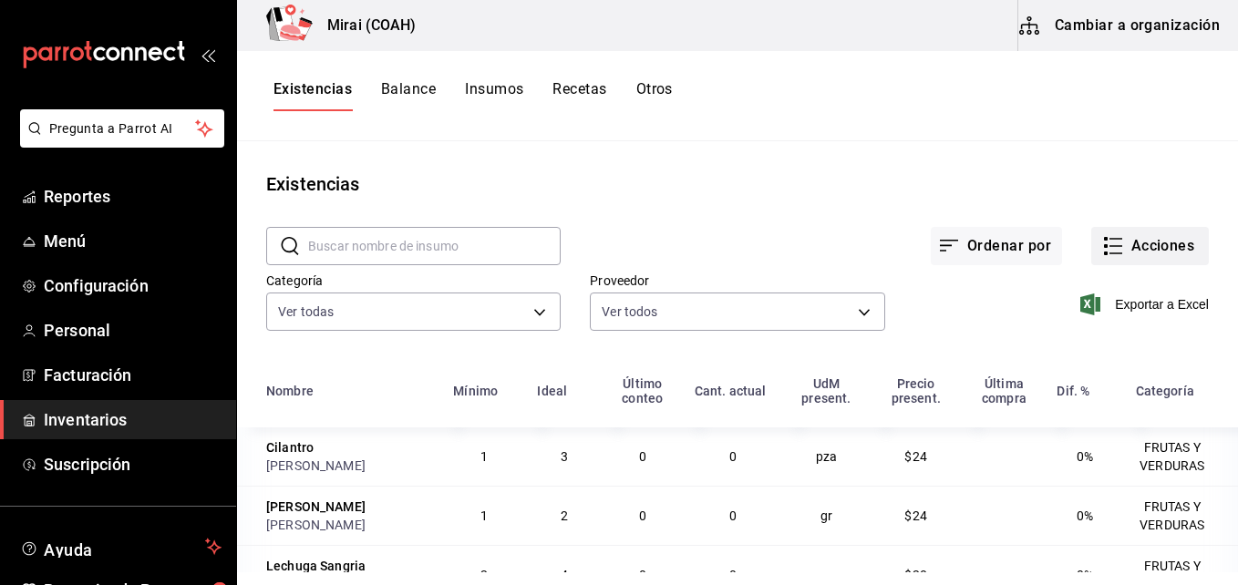
click at [1156, 249] on button "Acciones" at bounding box center [1151, 246] width 118 height 38
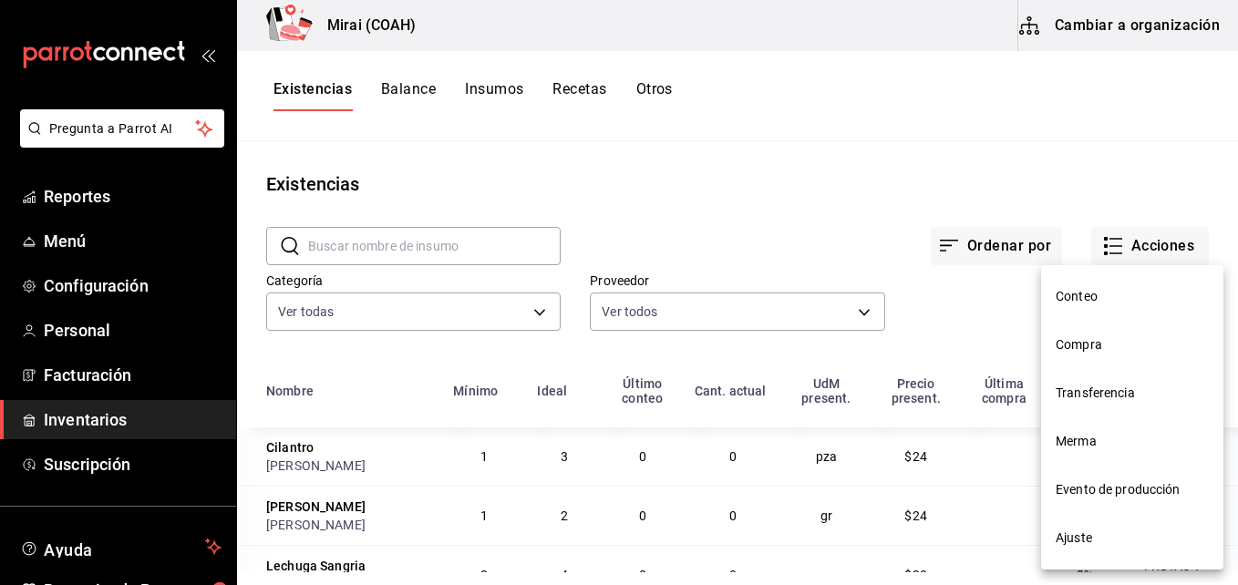
click at [1097, 331] on li "Compra" at bounding box center [1132, 345] width 182 height 48
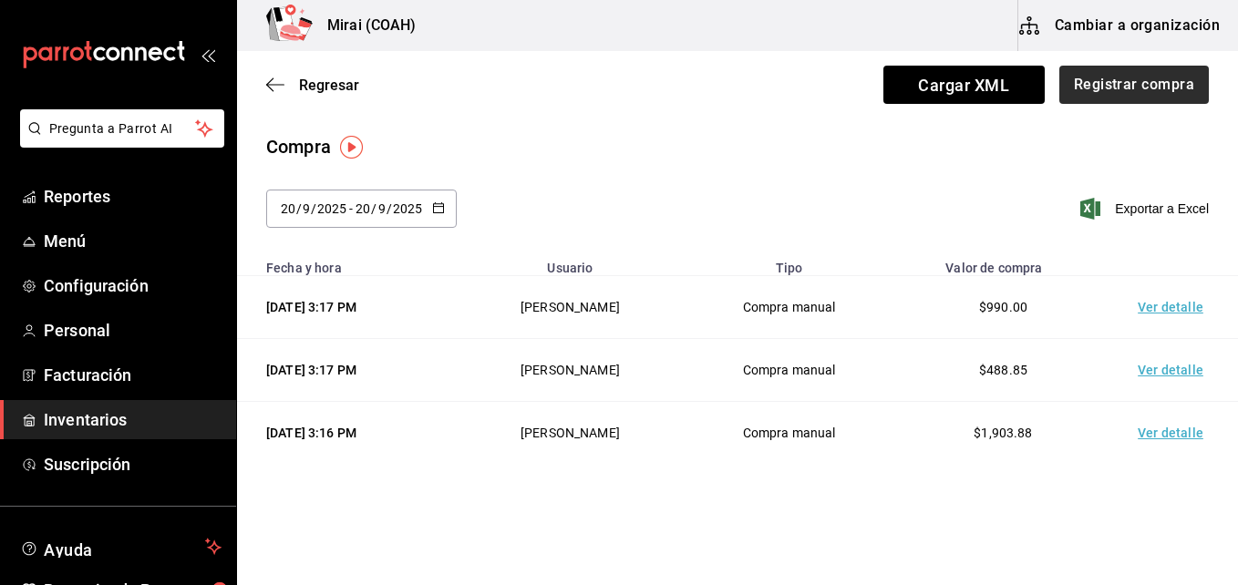
drag, startPoint x: 1114, startPoint y: 106, endPoint x: 1106, endPoint y: 93, distance: 14.7
click at [1106, 93] on div "Regresar Cargar XML Registrar compra" at bounding box center [737, 84] width 1001 height 67
click at [1106, 93] on button "Registrar compra" at bounding box center [1133, 85] width 151 height 38
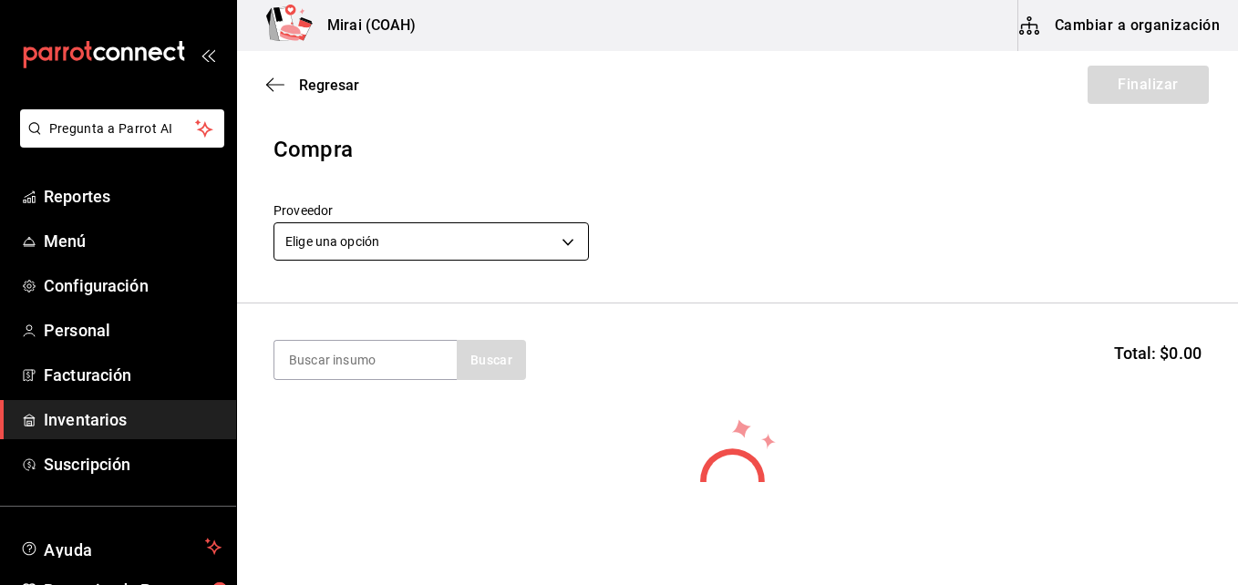
click at [421, 243] on body "Pregunta a Parrot AI Reportes Menú Configuración Personal Facturación Inventari…" at bounding box center [619, 241] width 1238 height 482
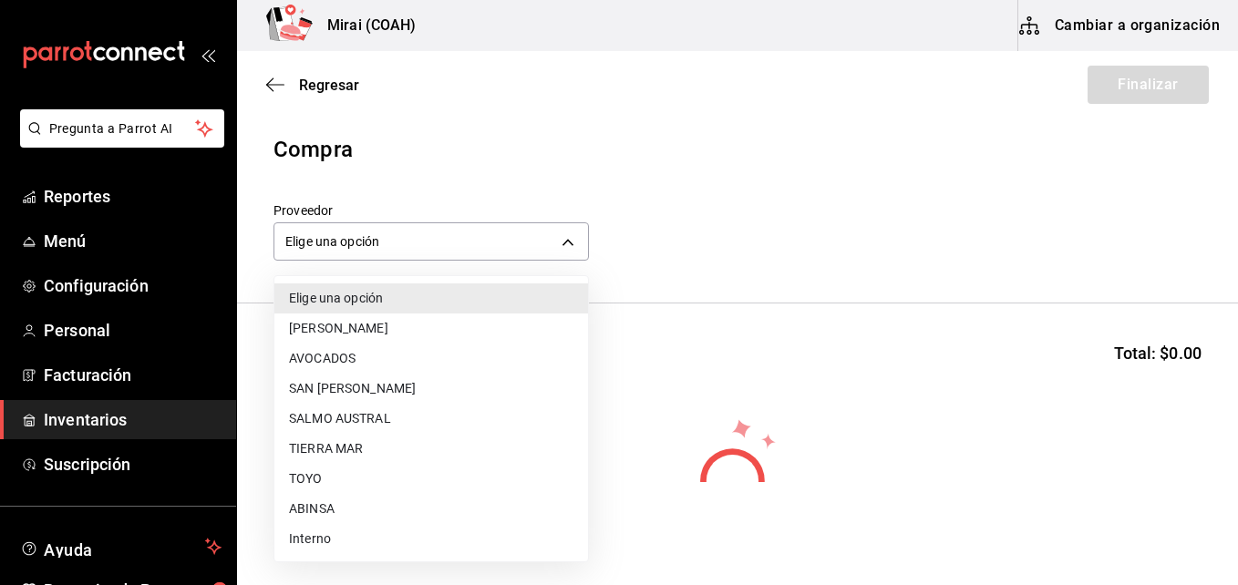
click at [324, 505] on li "ABINSA" at bounding box center [432, 509] width 314 height 30
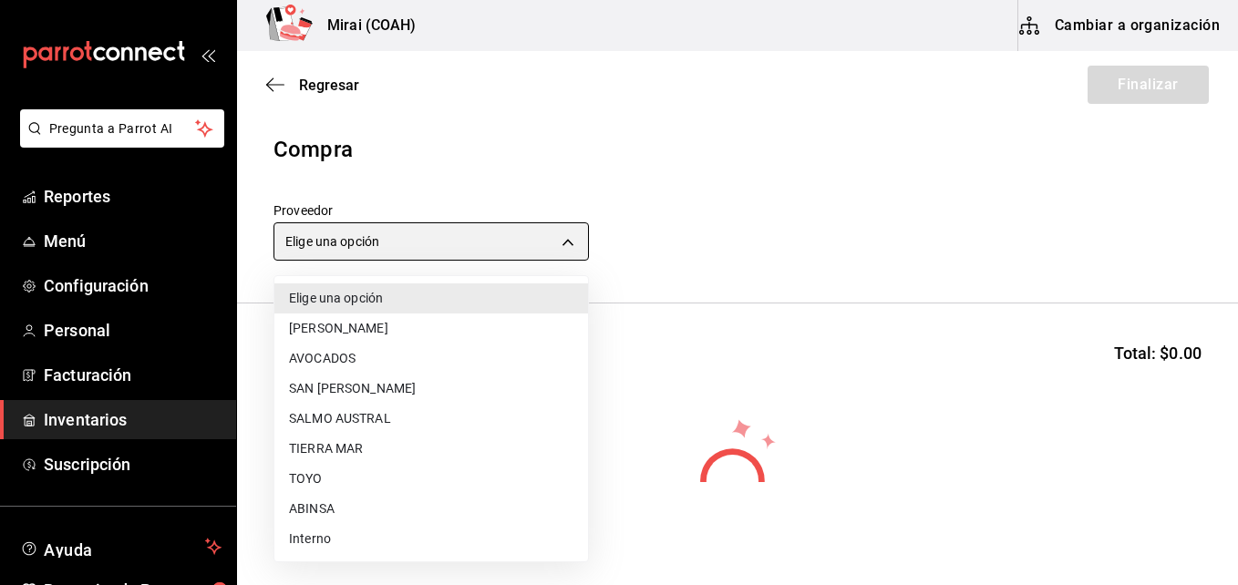
type input "3088cbcc-2f09-4efe-a8f3-8089b11bff24"
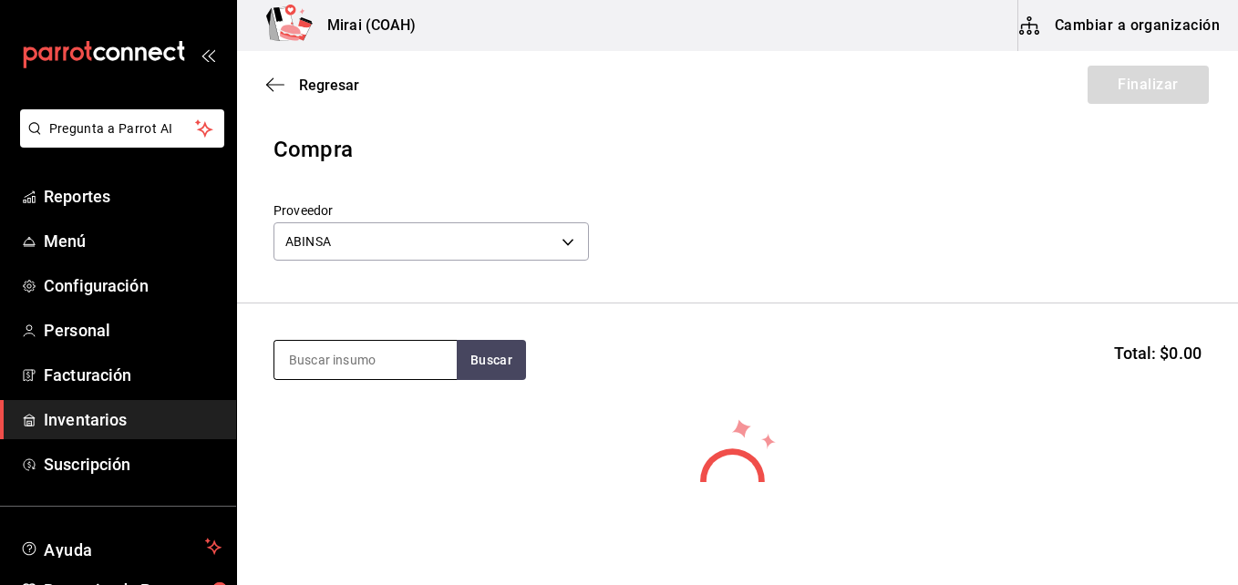
click at [316, 372] on input at bounding box center [366, 360] width 182 height 38
type input "pechu"
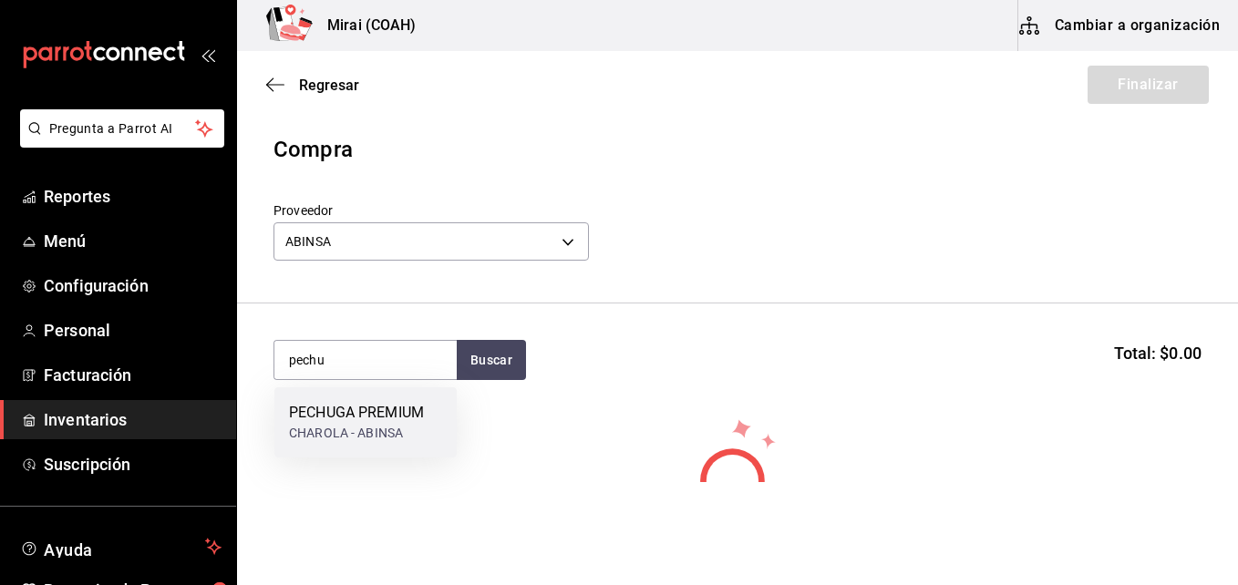
click at [338, 422] on div "PECHUGA PREMIUM" at bounding box center [356, 413] width 135 height 22
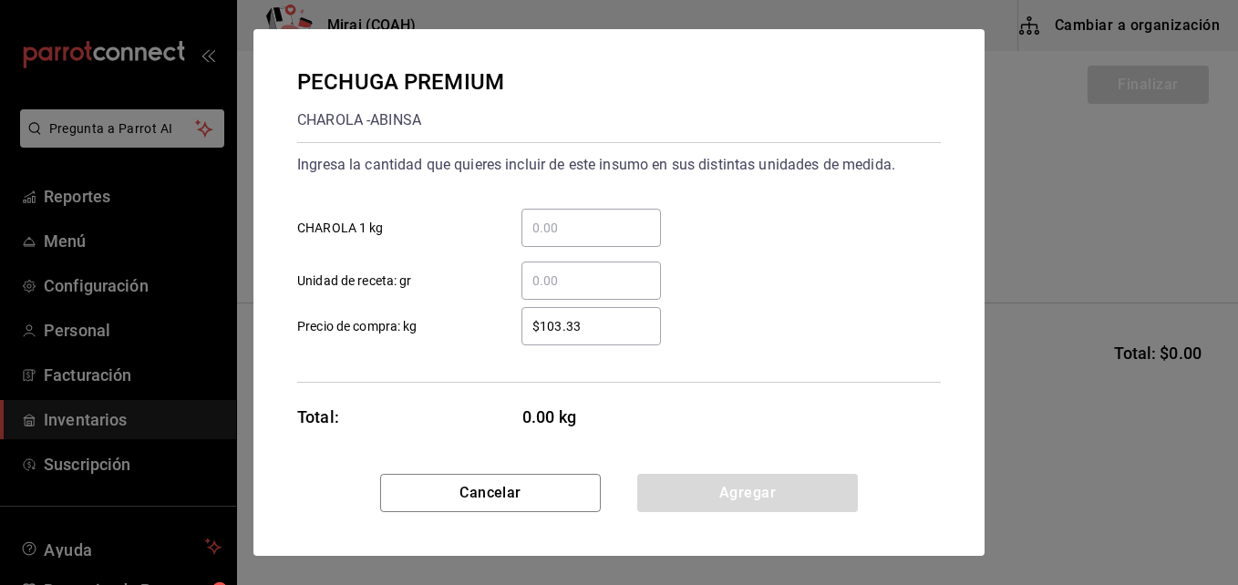
click at [621, 236] on input "​ CHAROLA 1 kg" at bounding box center [592, 228] width 140 height 22
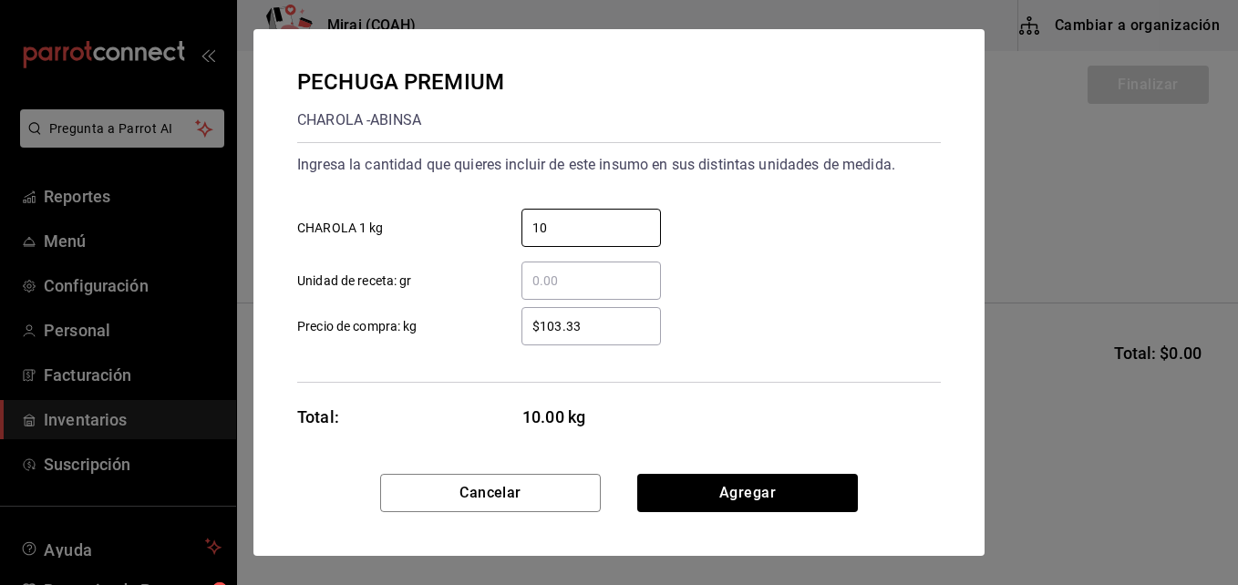
type input "10"
click at [546, 316] on input "$103.33" at bounding box center [592, 327] width 140 height 22
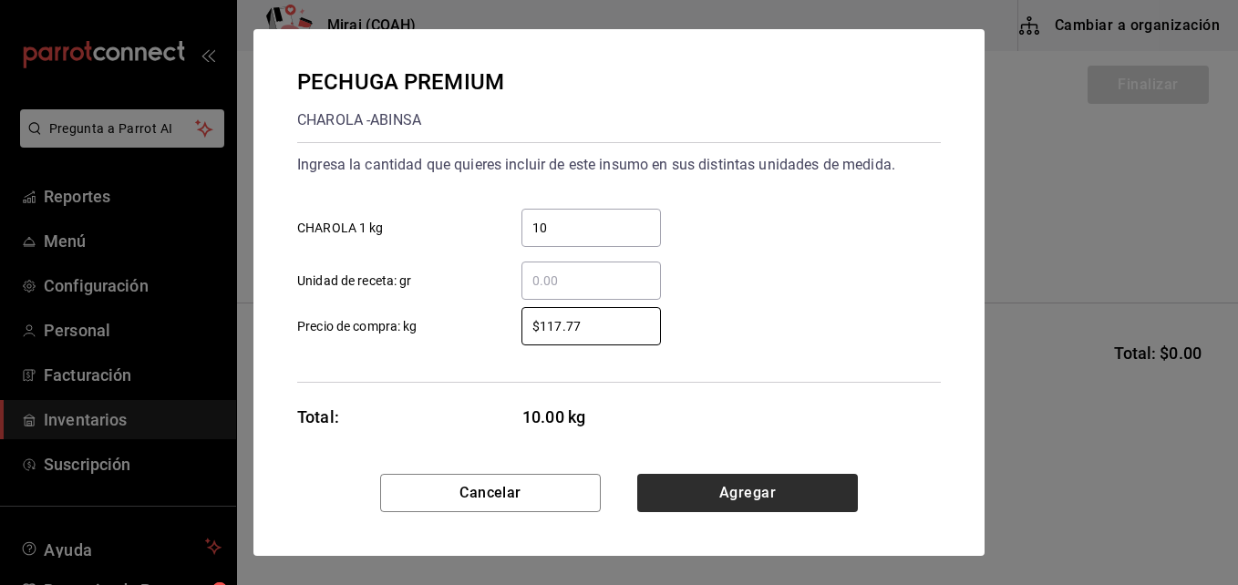
type input "$117.77"
click at [709, 505] on button "Agregar" at bounding box center [747, 493] width 221 height 38
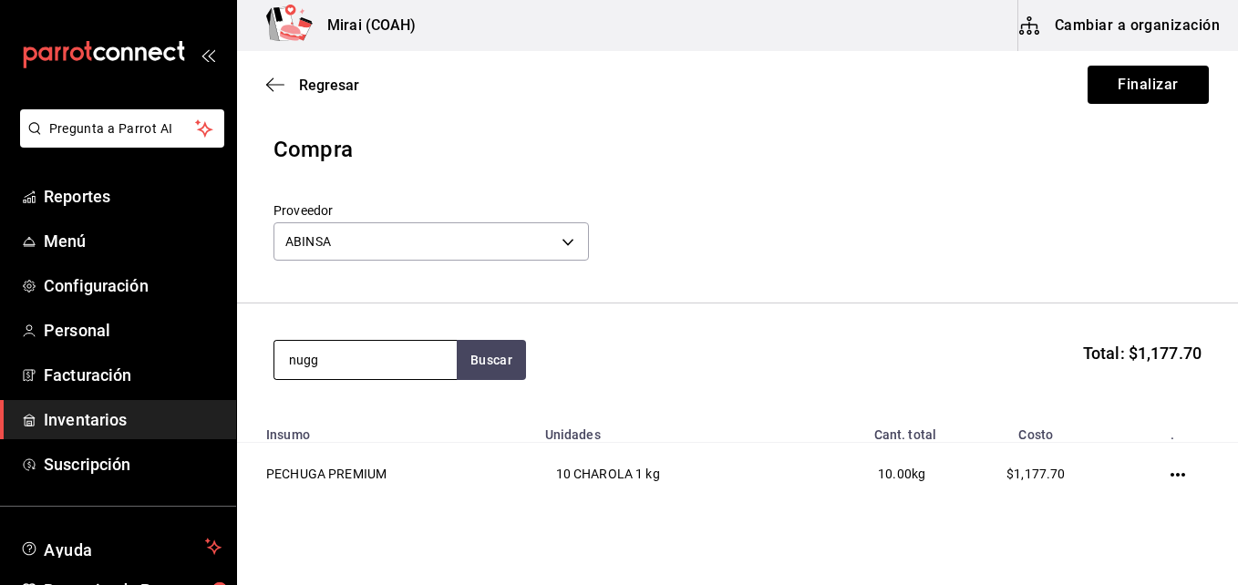
type input "nugg"
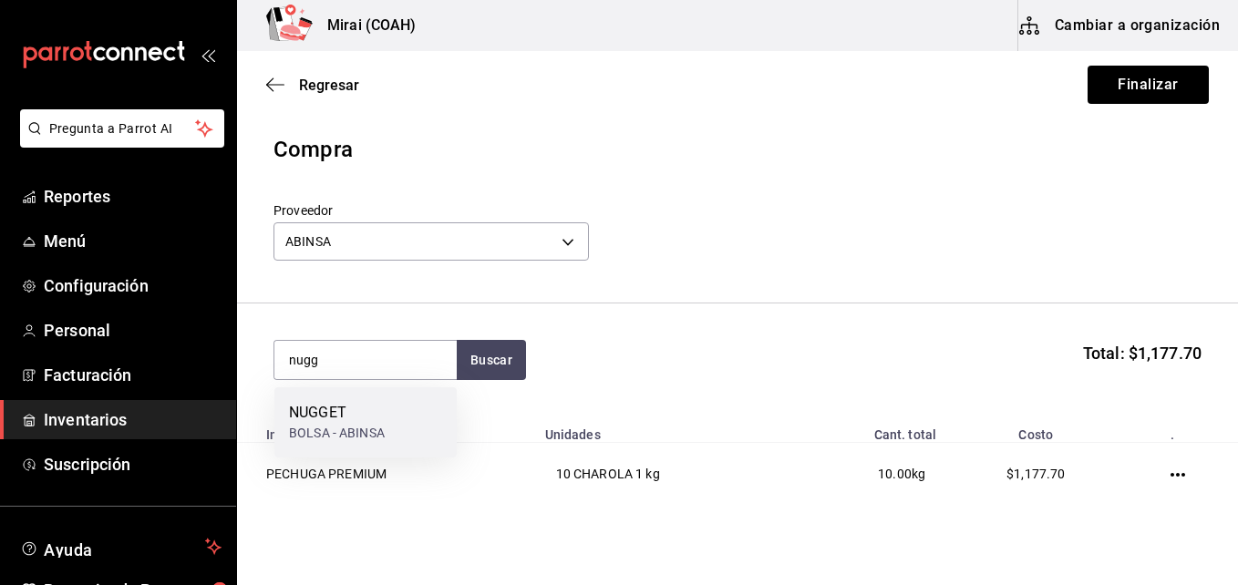
click at [394, 425] on div "NUGGET BOLSA - ABINSA" at bounding box center [366, 423] width 182 height 70
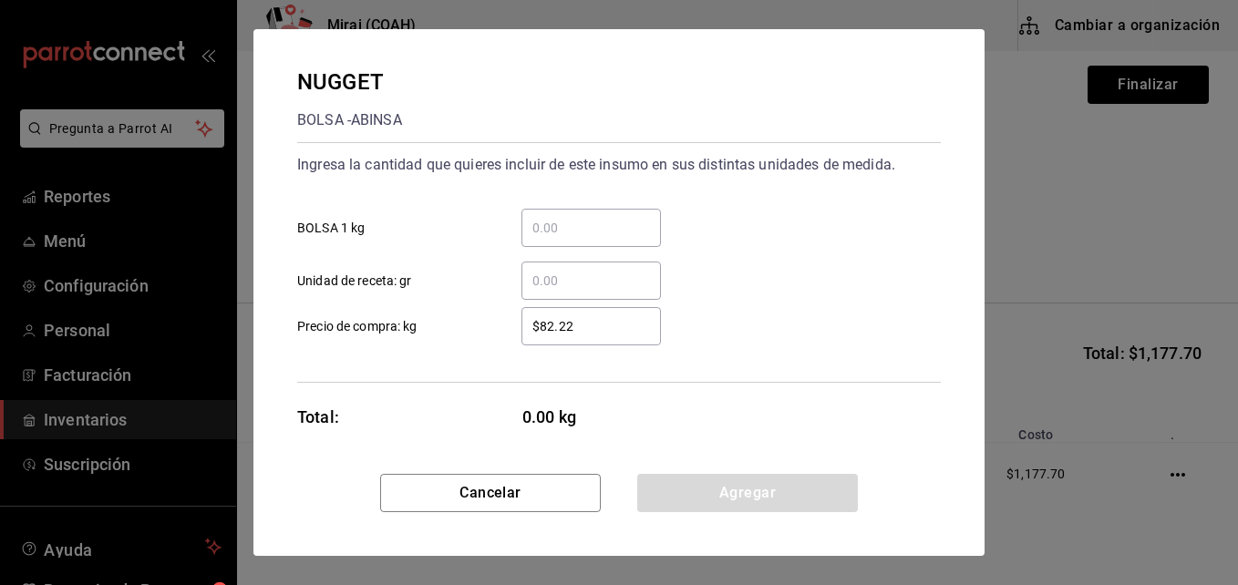
click at [593, 237] on input "​ BOLSA 1 kg" at bounding box center [592, 228] width 140 height 22
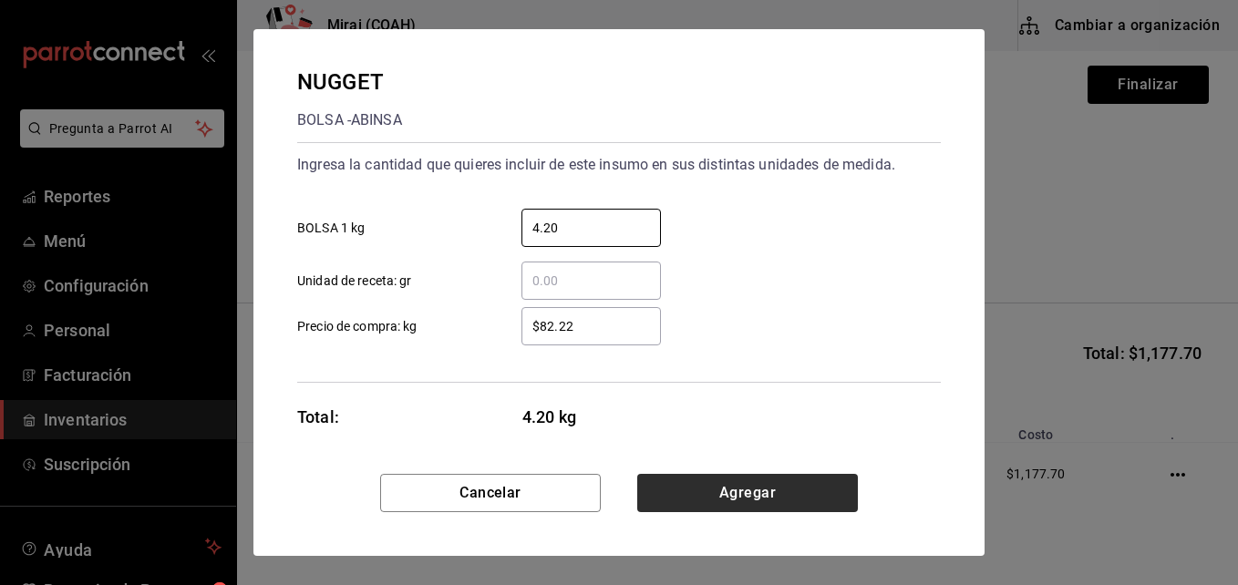
type input "4.20"
click at [693, 480] on button "Agregar" at bounding box center [747, 493] width 221 height 38
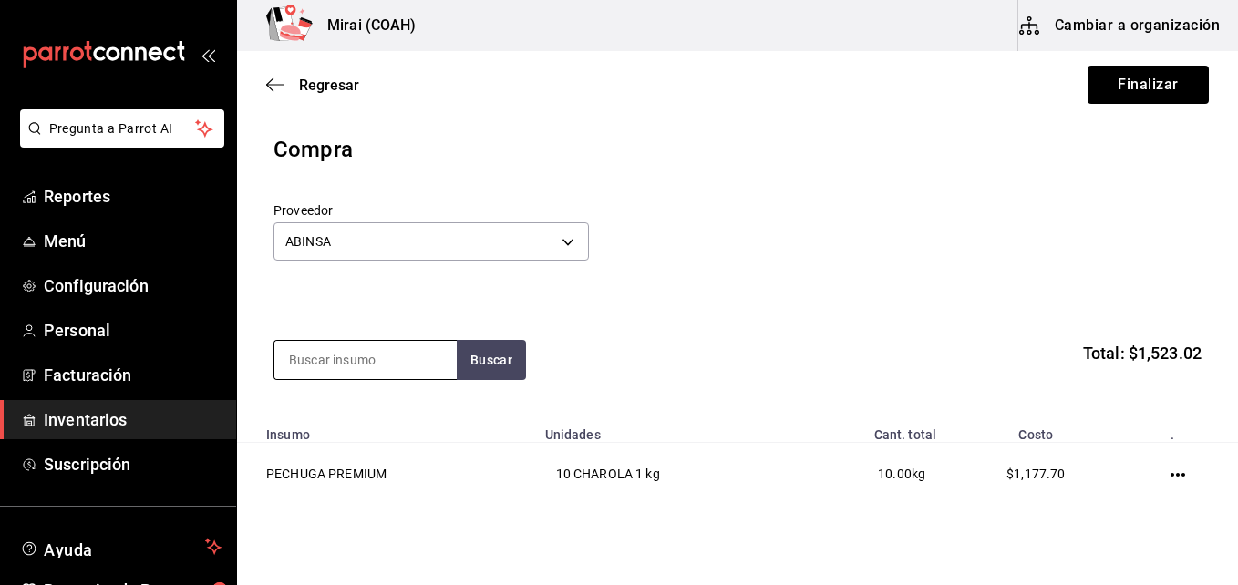
click at [404, 351] on input at bounding box center [366, 360] width 182 height 38
type input "ala"
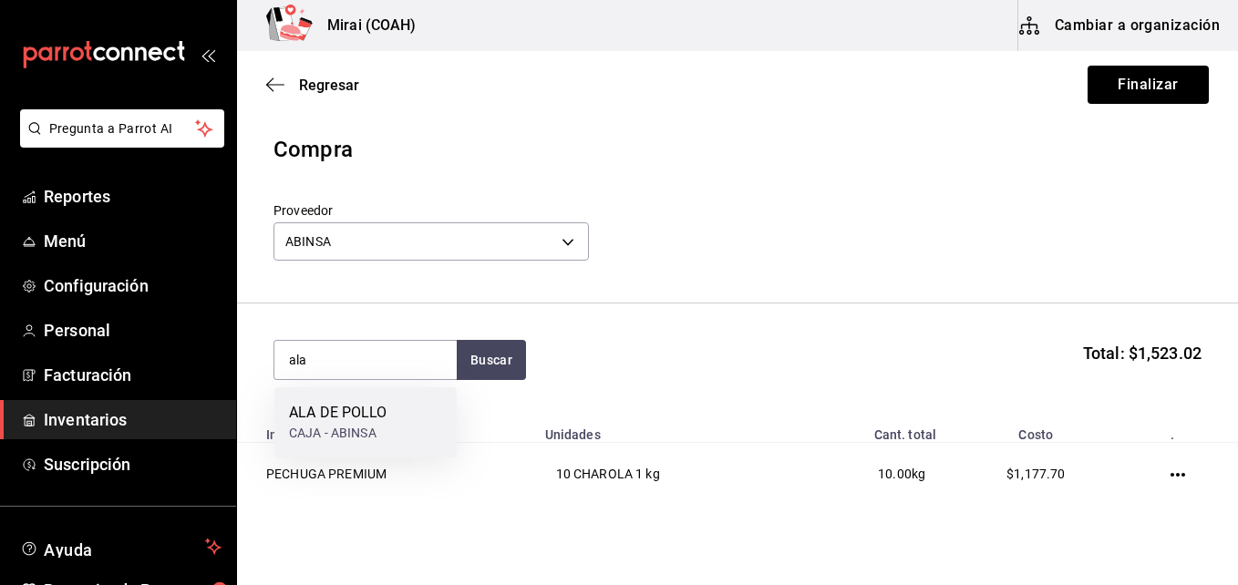
click at [398, 415] on div "ALA DE POLLO CAJA - ABINSA" at bounding box center [366, 423] width 182 height 70
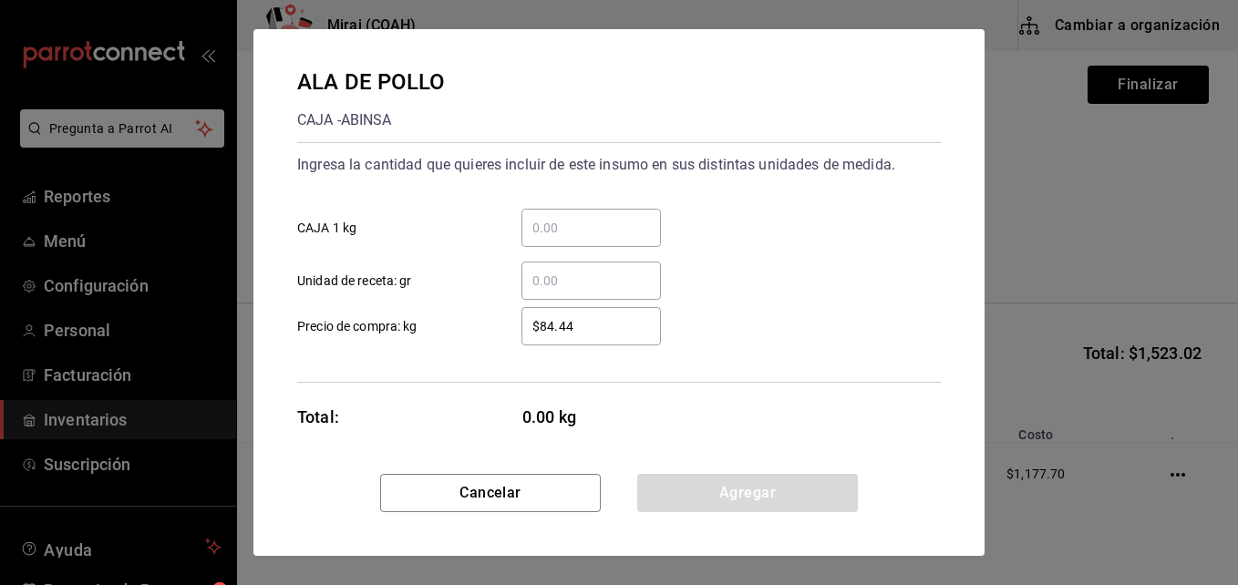
click at [575, 226] on input "​ CAJA 1 kg" at bounding box center [592, 228] width 140 height 22
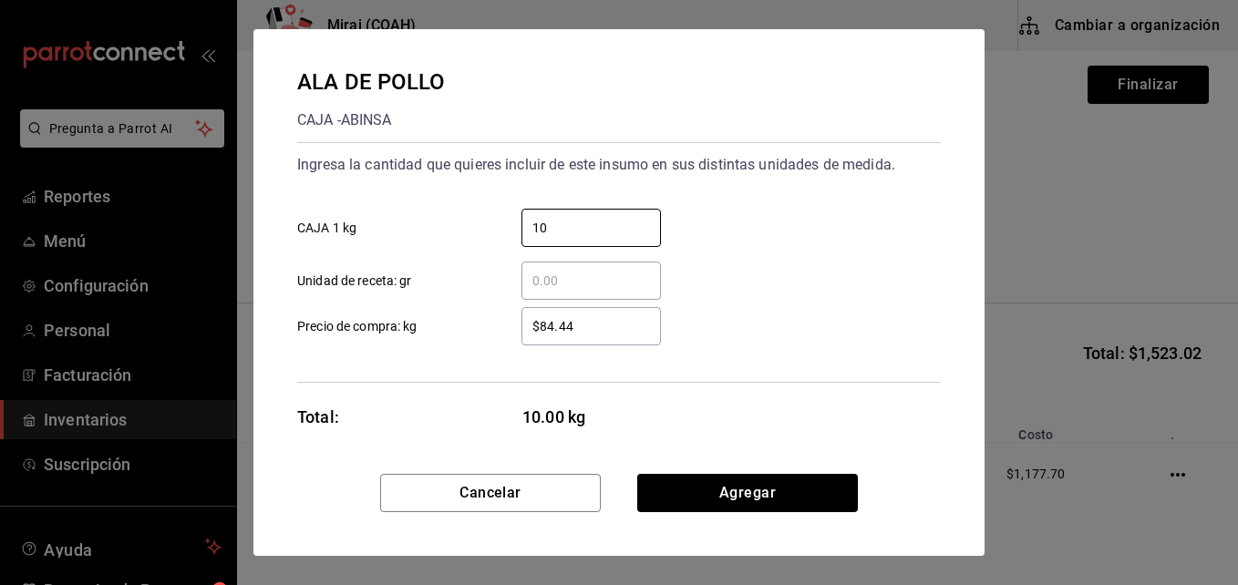
type input "10"
click at [550, 325] on input "$84.44" at bounding box center [592, 327] width 140 height 22
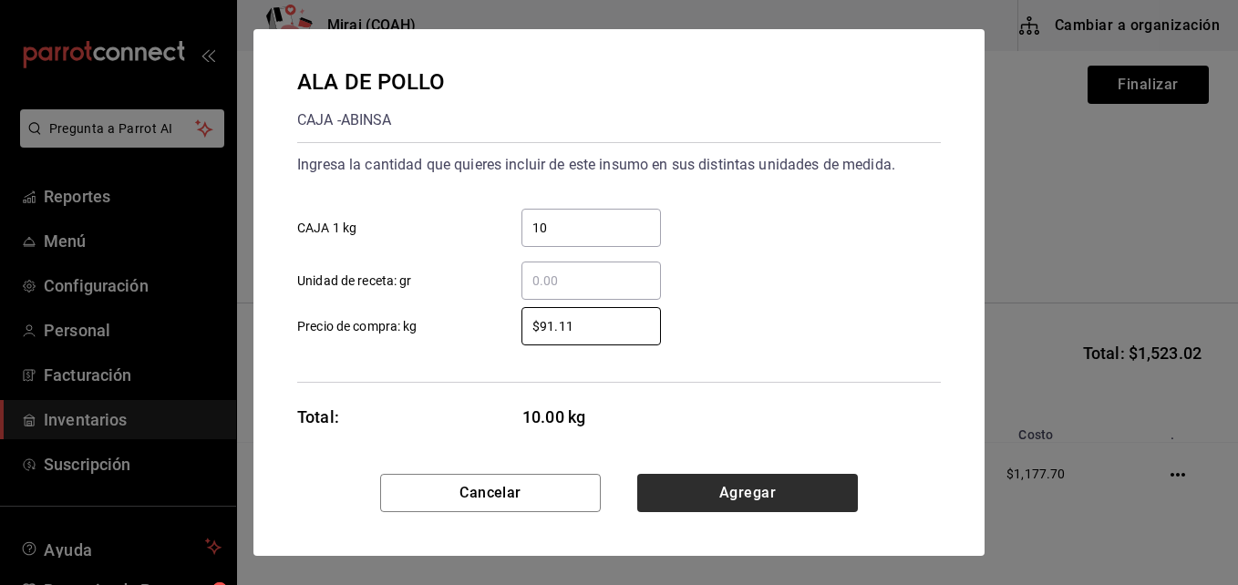
type input "$91.11"
click at [716, 482] on button "Agregar" at bounding box center [747, 493] width 221 height 38
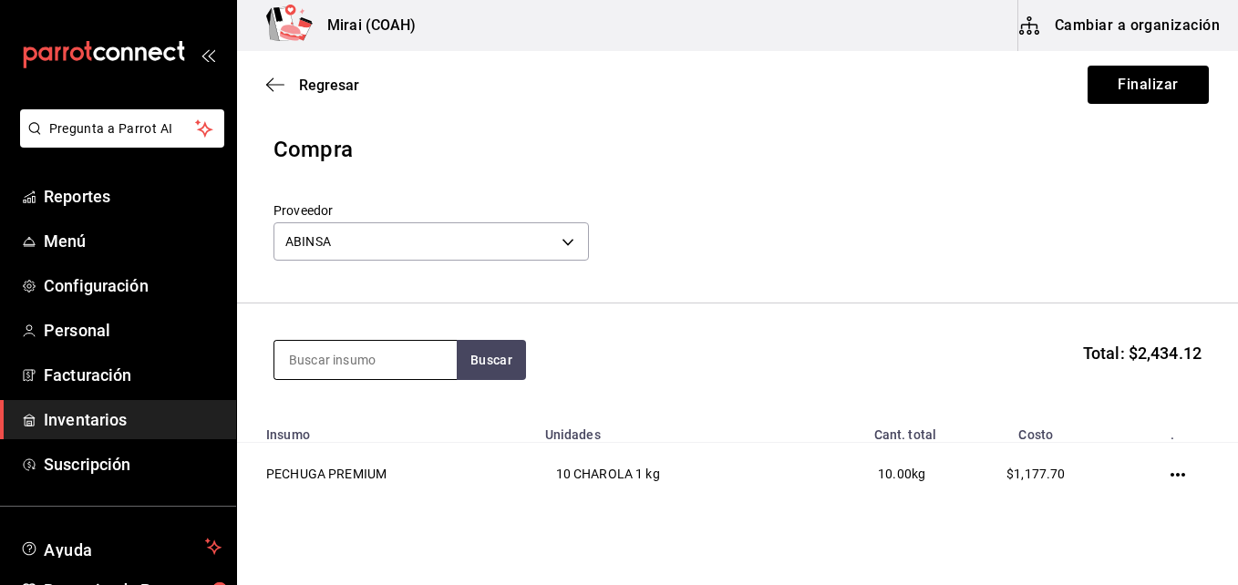
click at [360, 361] on input at bounding box center [366, 360] width 182 height 38
type input "f"
type input "cab"
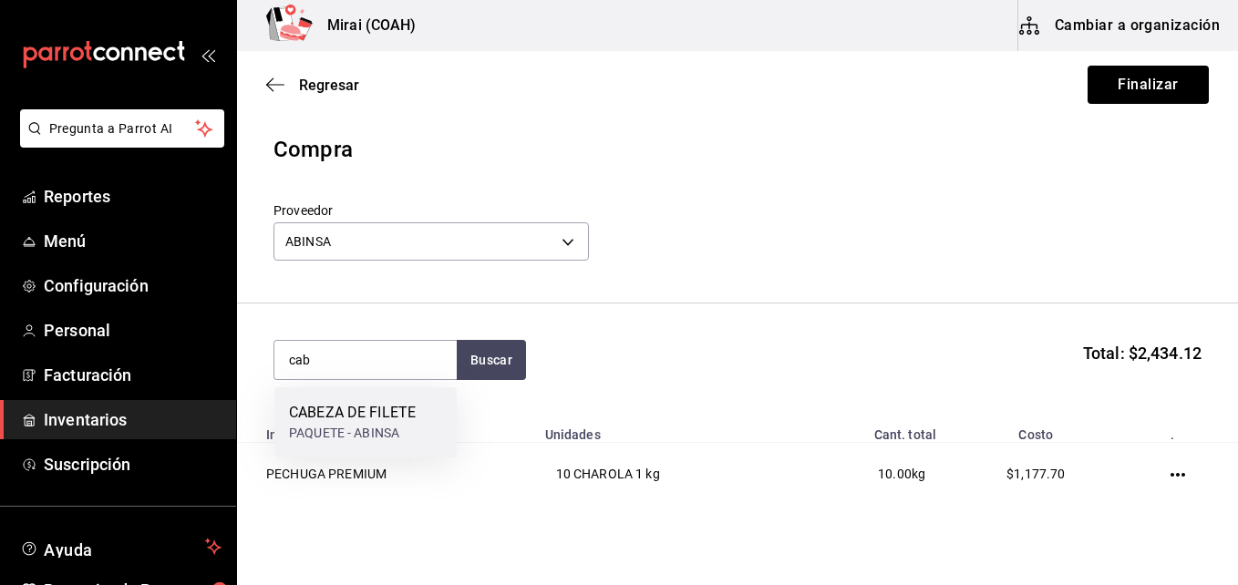
click at [335, 415] on div "CABEZA DE FILETE" at bounding box center [352, 413] width 127 height 22
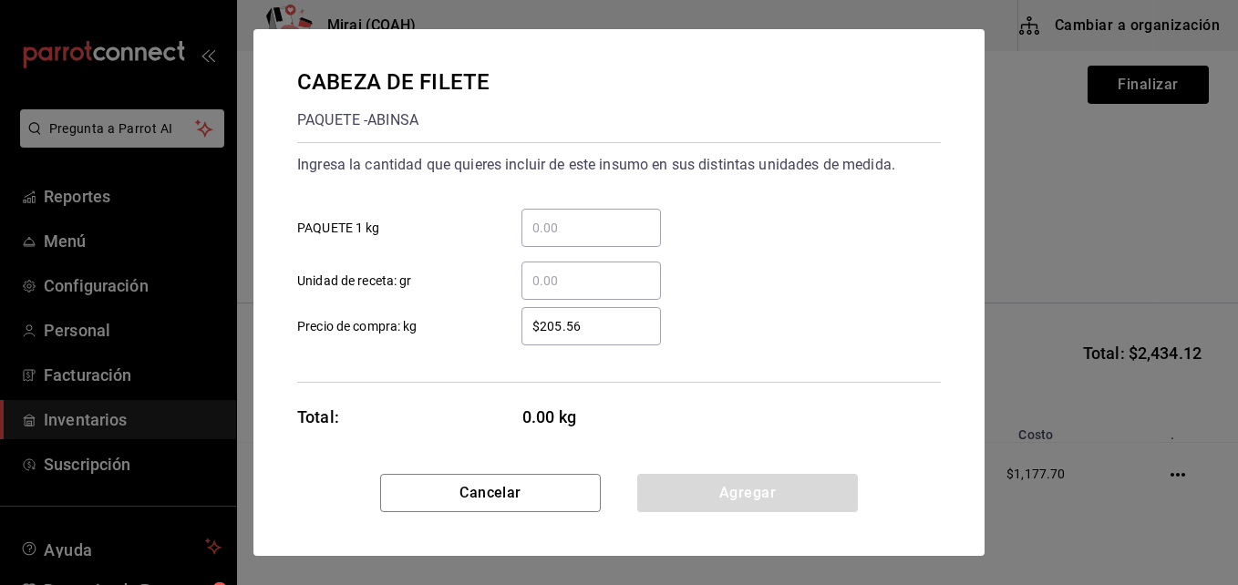
click at [576, 237] on input "​ PAQUETE 1 kg" at bounding box center [592, 228] width 140 height 22
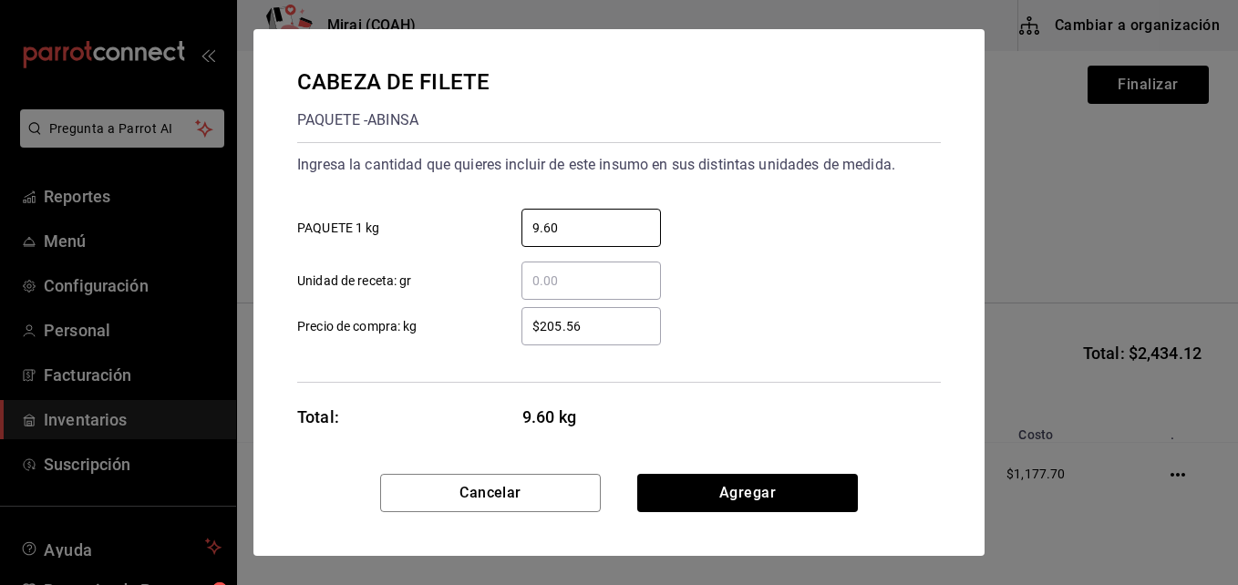
type input "9.60"
click at [577, 332] on input "$205.56" at bounding box center [592, 327] width 140 height 22
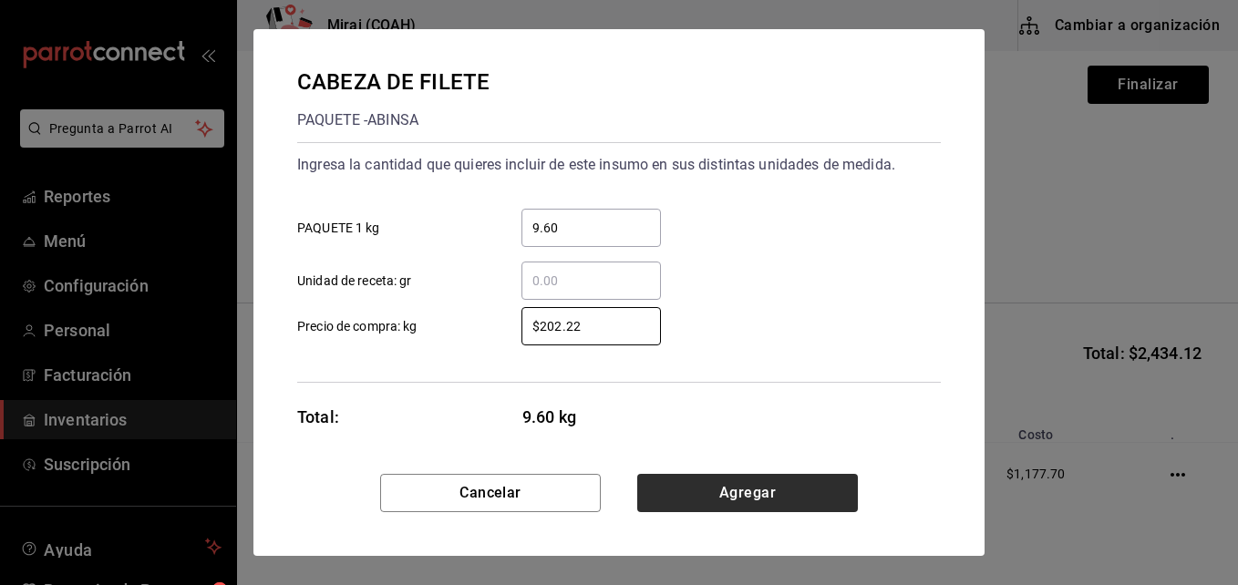
type input "$202.22"
click at [671, 491] on button "Agregar" at bounding box center [747, 493] width 221 height 38
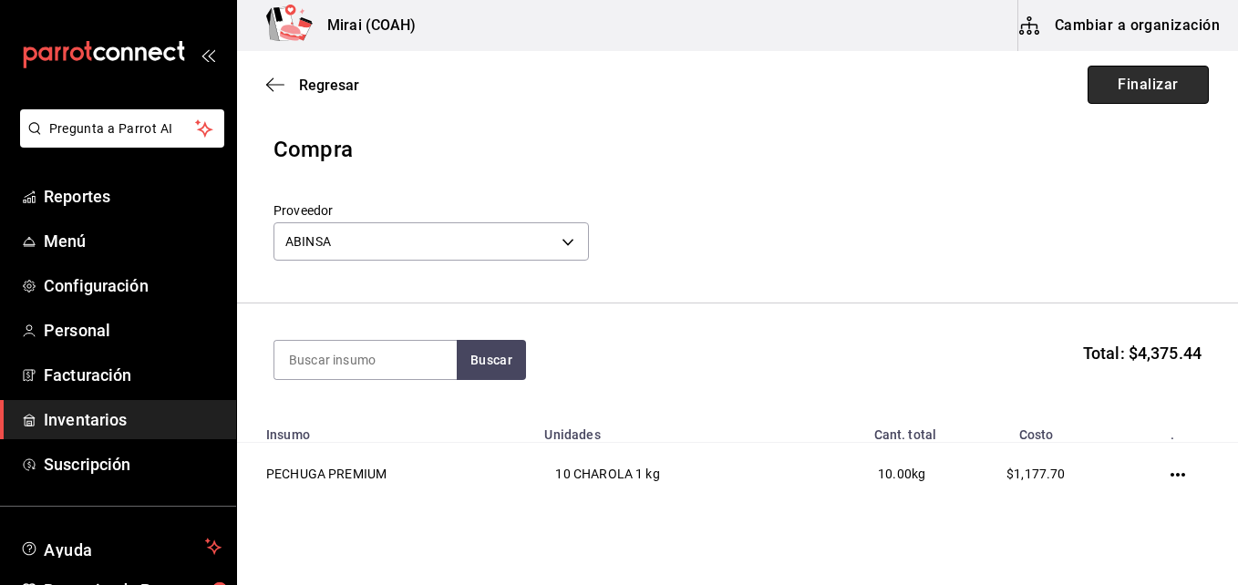
click at [1118, 102] on button "Finalizar" at bounding box center [1148, 85] width 121 height 38
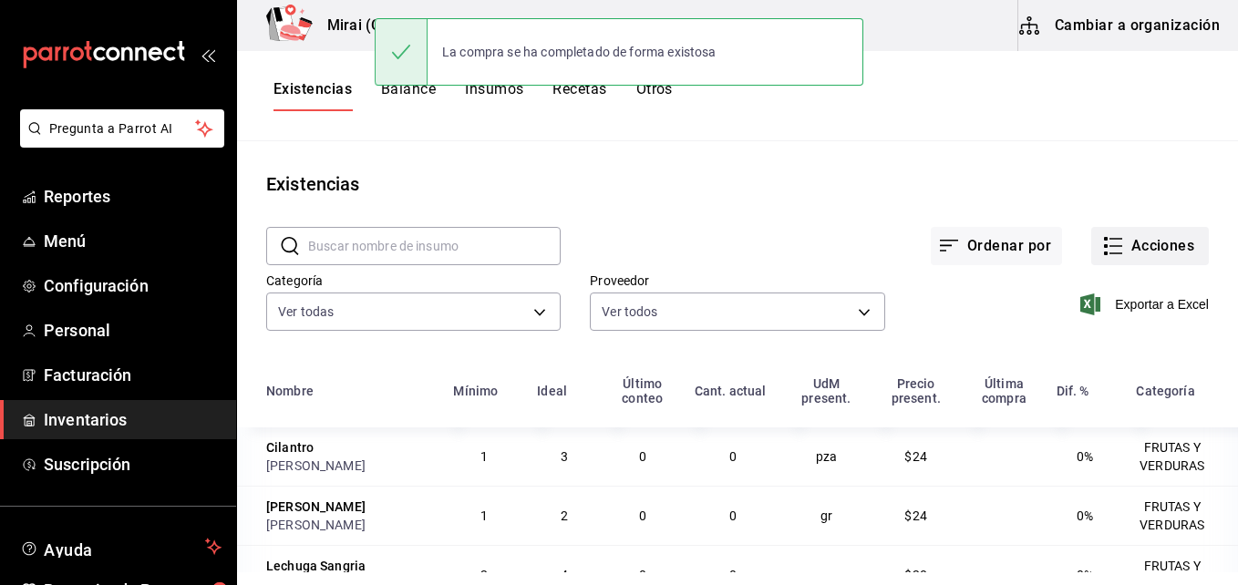
click at [1114, 246] on button "Acciones" at bounding box center [1151, 246] width 118 height 38
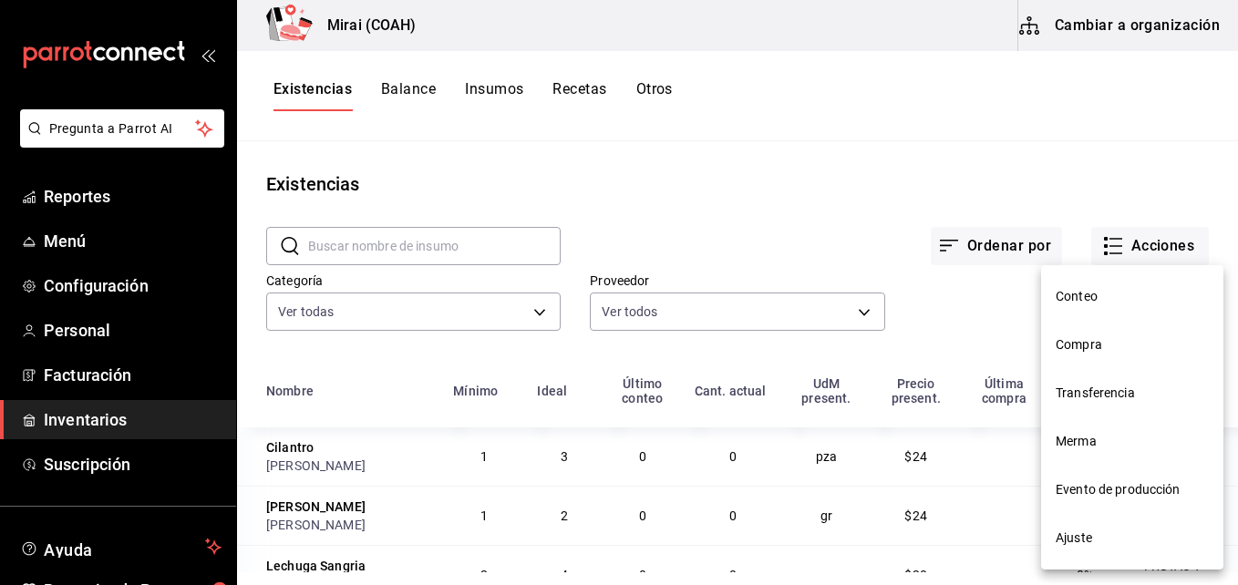
click at [1098, 357] on li "Compra" at bounding box center [1132, 345] width 182 height 48
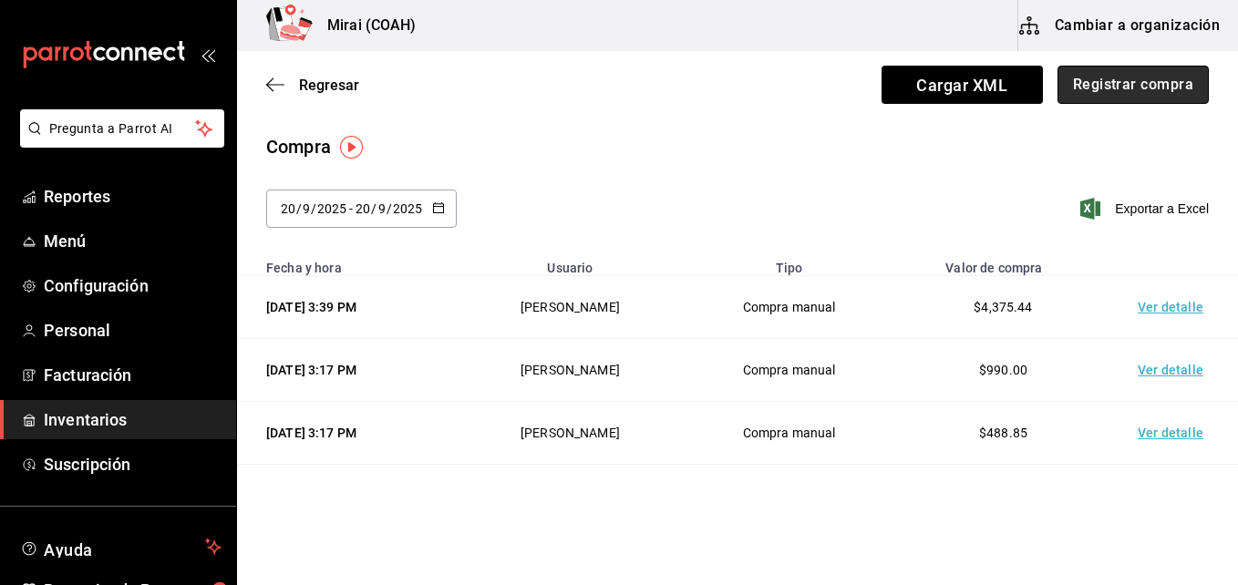
click at [1097, 92] on button "Registrar compra" at bounding box center [1133, 85] width 151 height 38
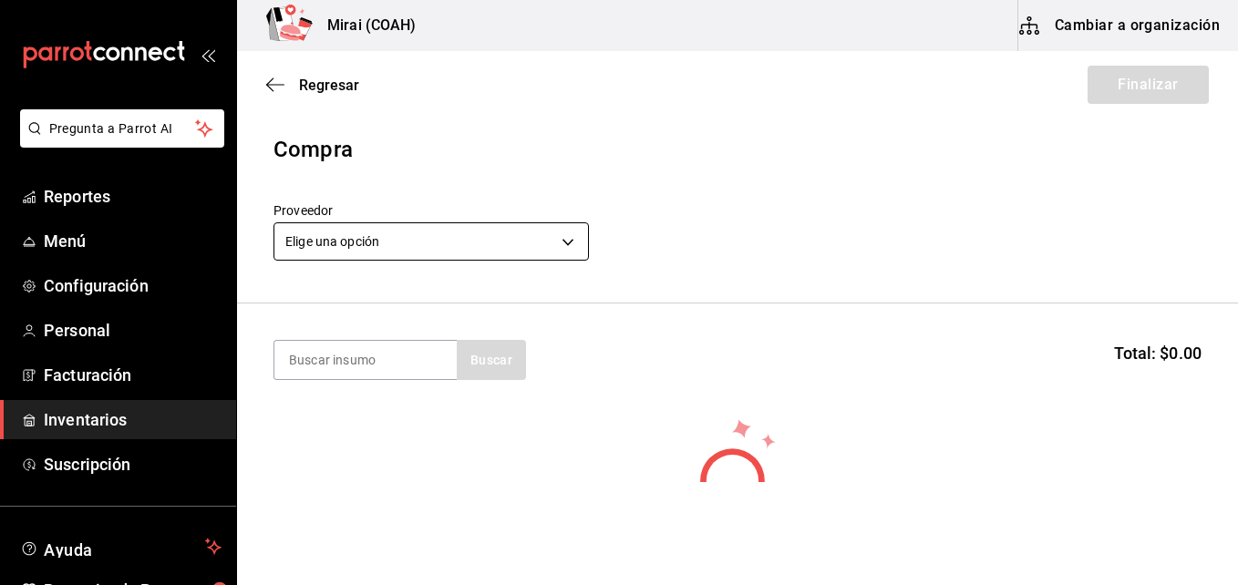
click at [470, 253] on body "Pregunta a Parrot AI Reportes Menú Configuración Personal Facturación Inventari…" at bounding box center [619, 241] width 1238 height 482
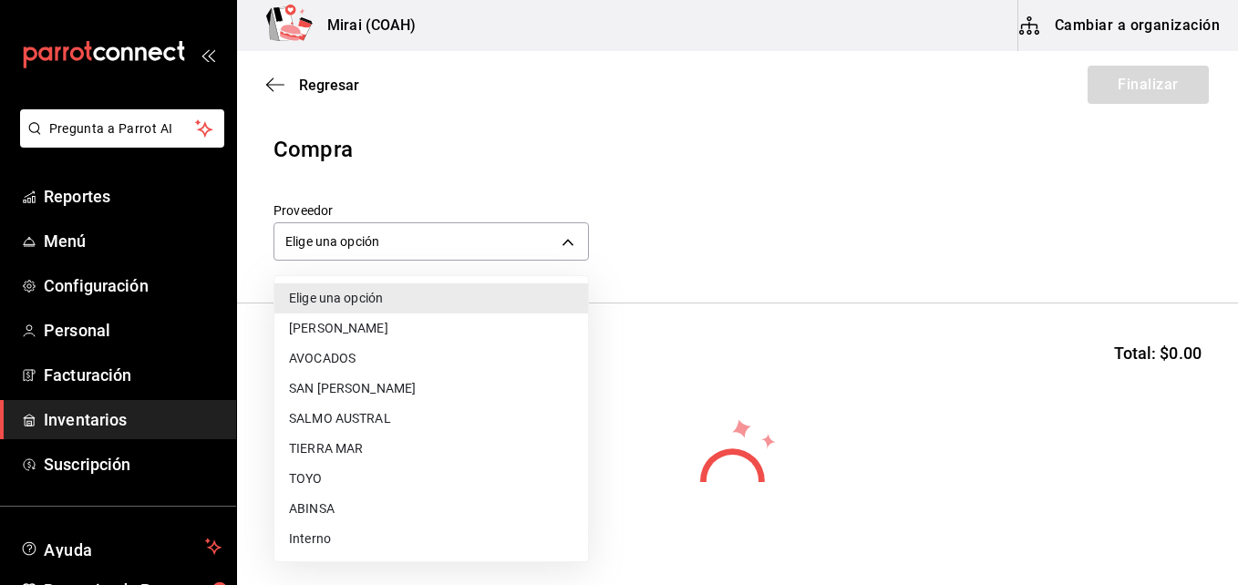
click at [337, 399] on li "SAN [PERSON_NAME]" at bounding box center [432, 389] width 314 height 30
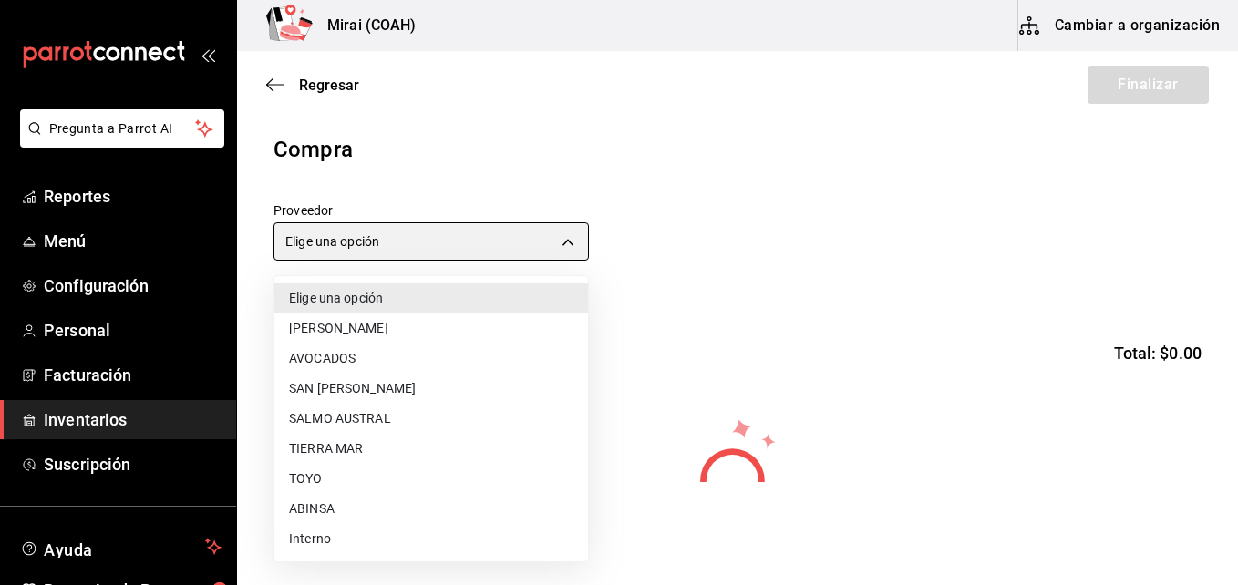
type input "e55419f6-9af1-4385-aa6b-a19422ceae56"
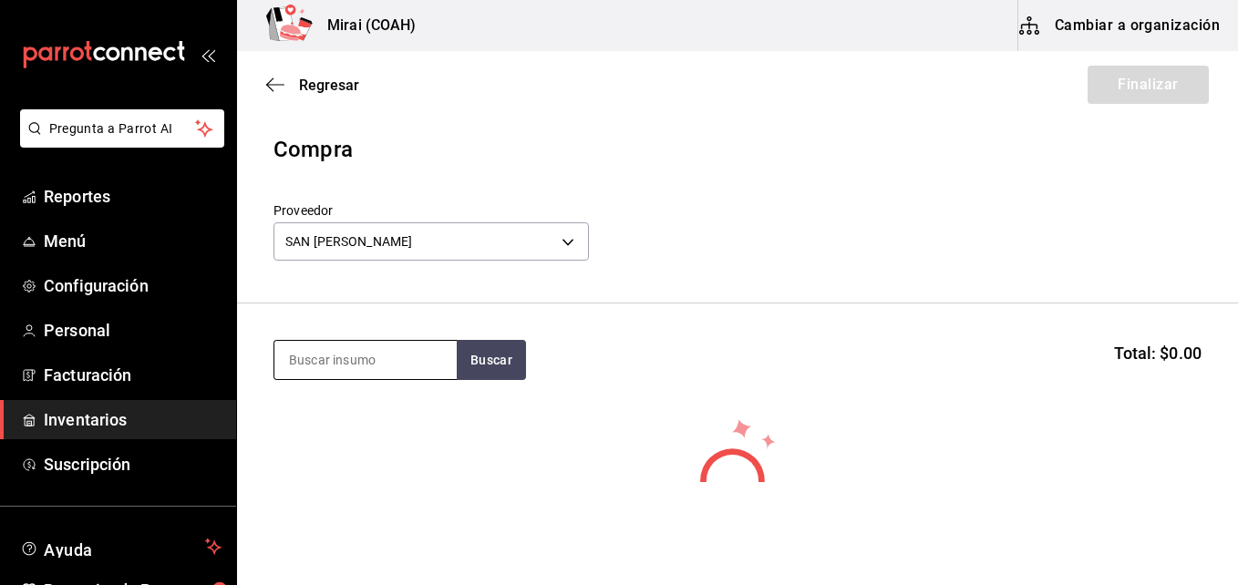
click at [327, 362] on input at bounding box center [366, 360] width 182 height 38
type input "fil"
click at [489, 371] on button "Buscar" at bounding box center [491, 360] width 69 height 40
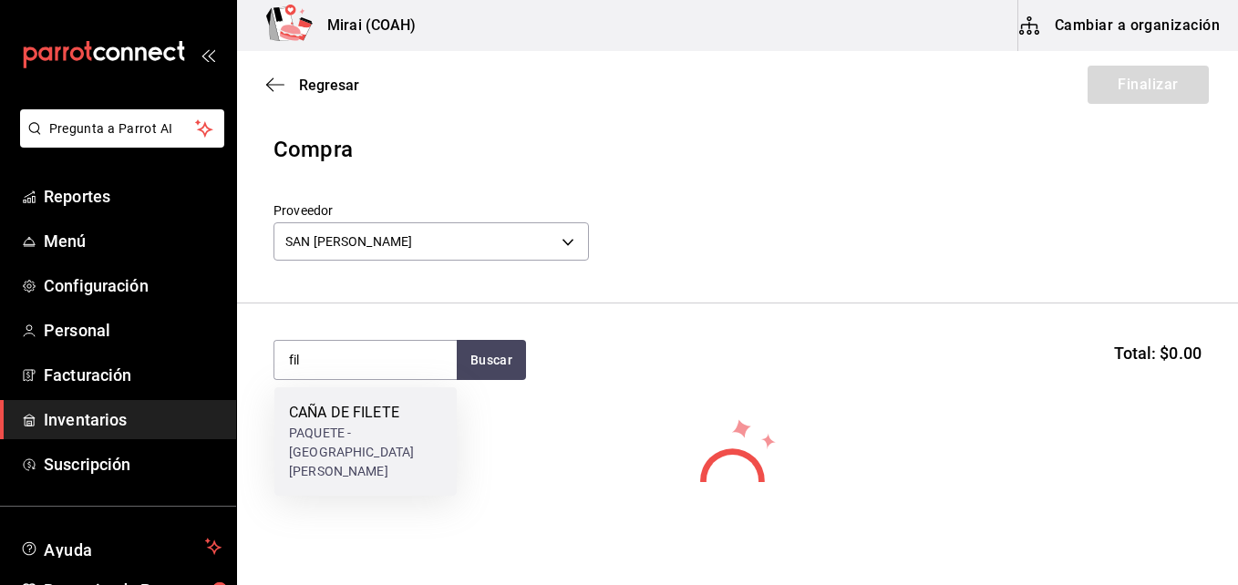
click at [328, 425] on div "PAQUETE - [GEOGRAPHIC_DATA][PERSON_NAME]" at bounding box center [365, 452] width 153 height 57
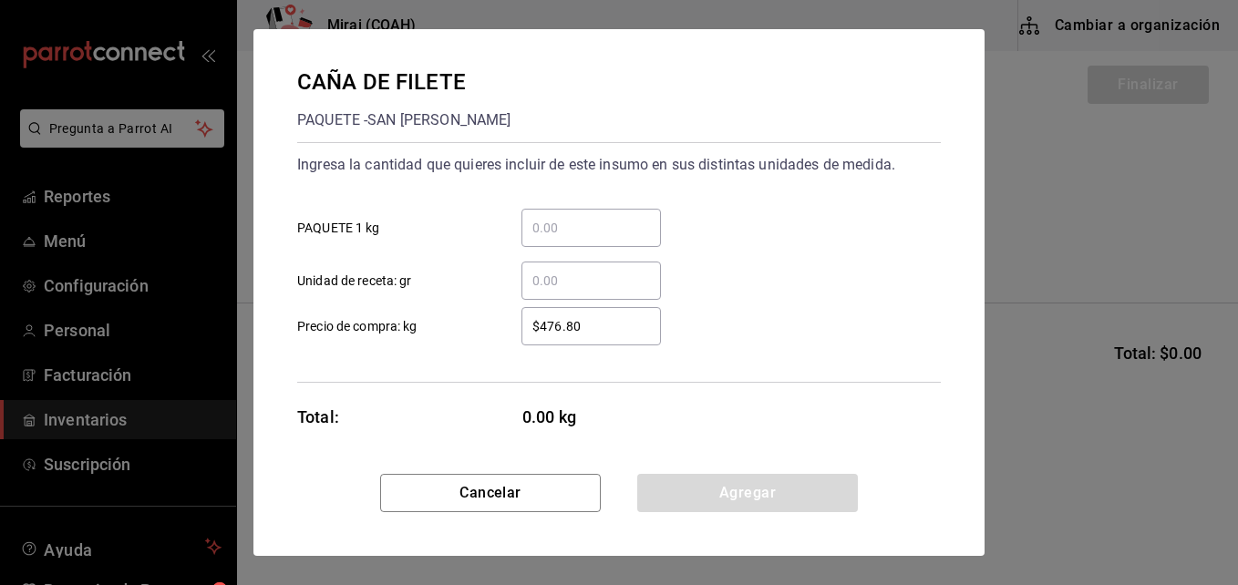
click at [569, 226] on input "​ PAQUETE 1 kg" at bounding box center [592, 228] width 140 height 22
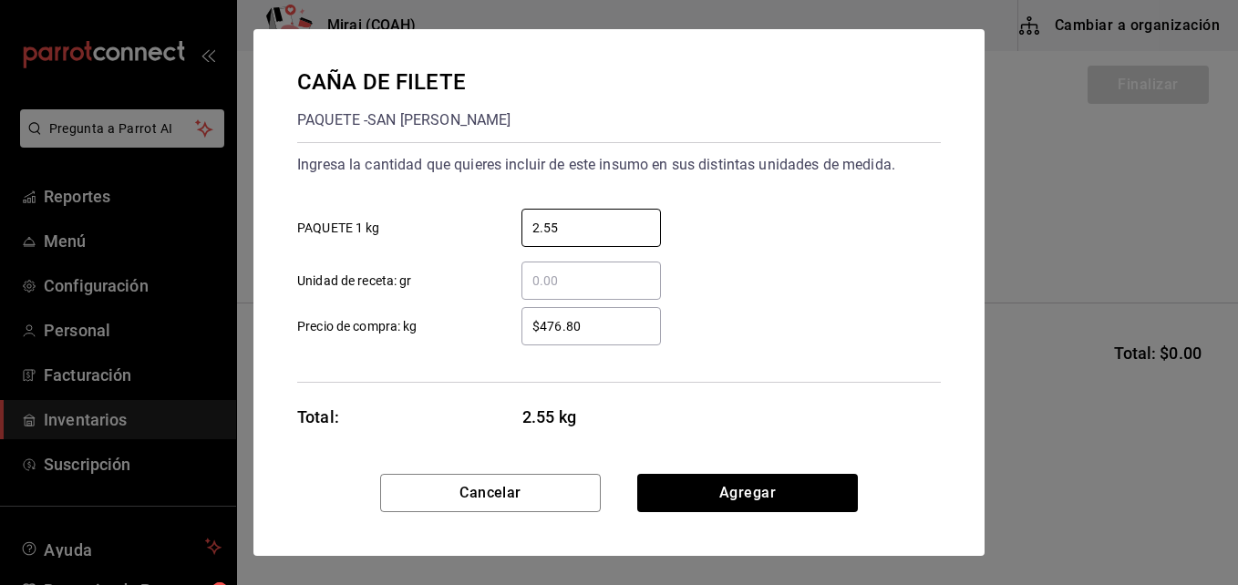
type input "2.55"
click at [556, 327] on input "$476.80" at bounding box center [592, 327] width 140 height 22
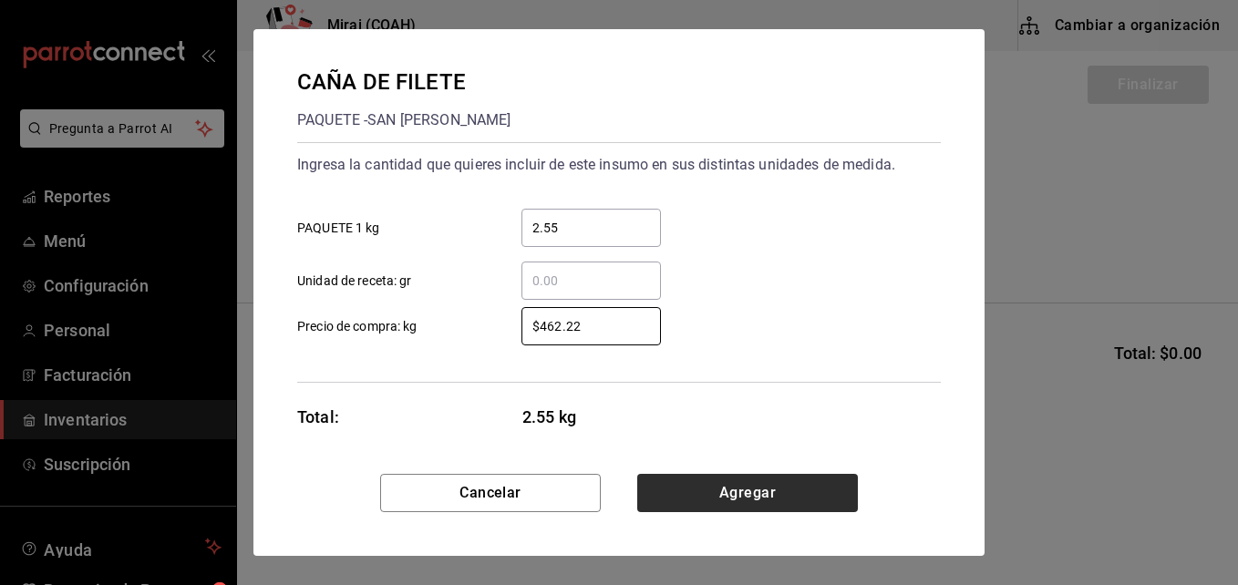
type input "$462.22"
click at [715, 482] on button "Agregar" at bounding box center [747, 493] width 221 height 38
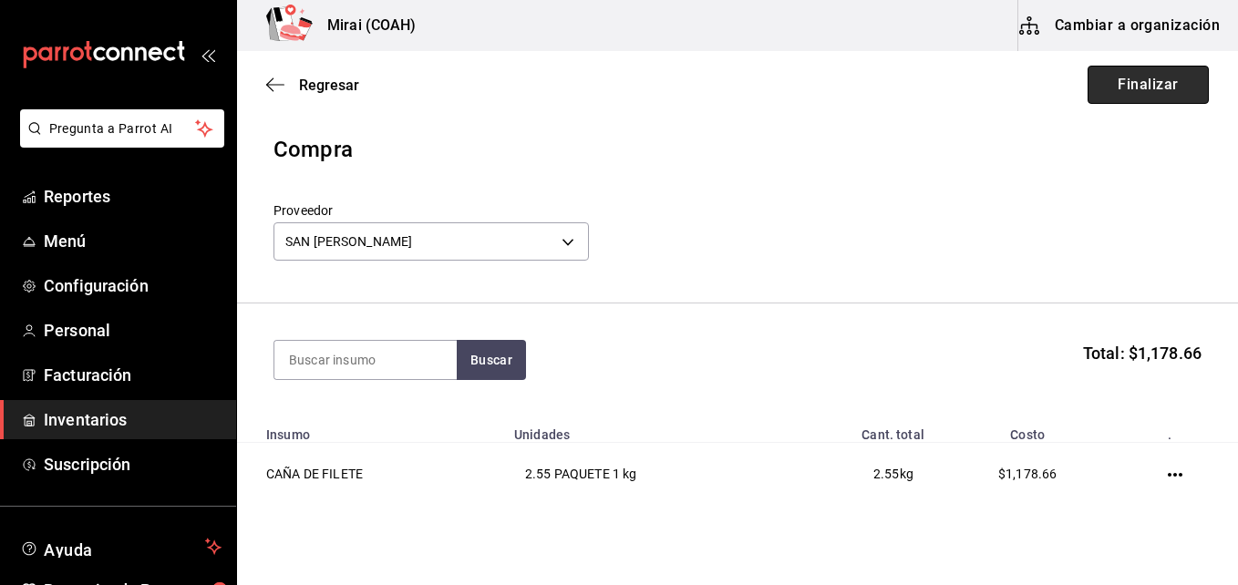
click at [1115, 88] on button "Finalizar" at bounding box center [1148, 85] width 121 height 38
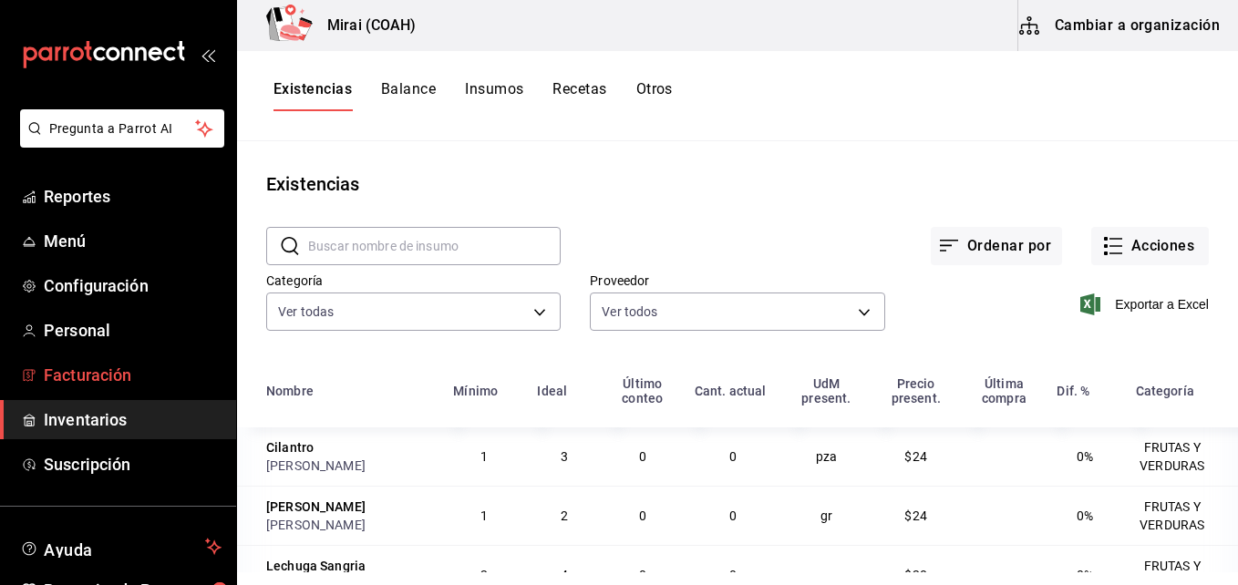
click at [116, 387] on span "Facturación" at bounding box center [133, 375] width 178 height 25
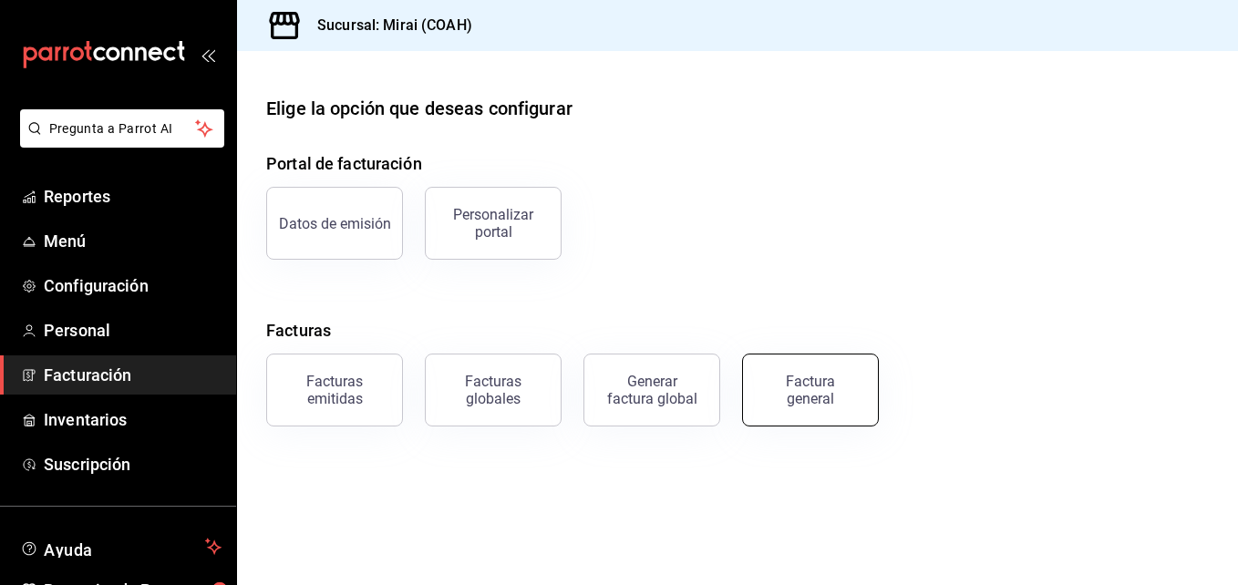
click at [774, 407] on button "Factura general" at bounding box center [810, 390] width 137 height 73
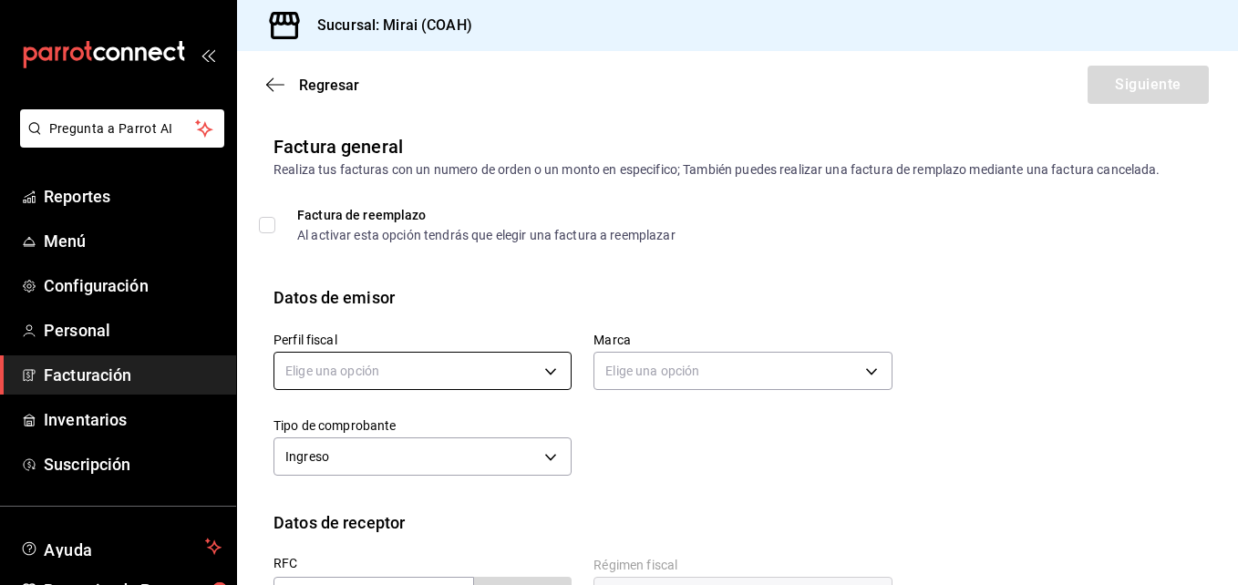
click at [527, 386] on body "Pregunta a Parrot AI Reportes Menú Configuración Personal Facturación Inventari…" at bounding box center [619, 292] width 1238 height 585
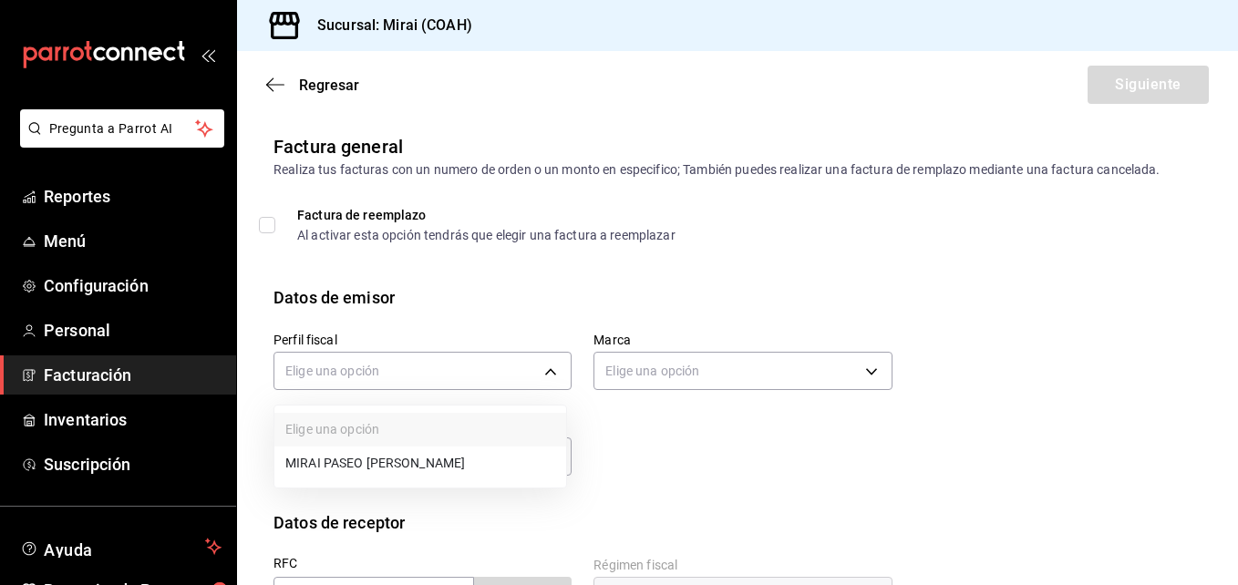
click at [480, 470] on li "MIRAI PASEO [PERSON_NAME]" at bounding box center [421, 464] width 292 height 34
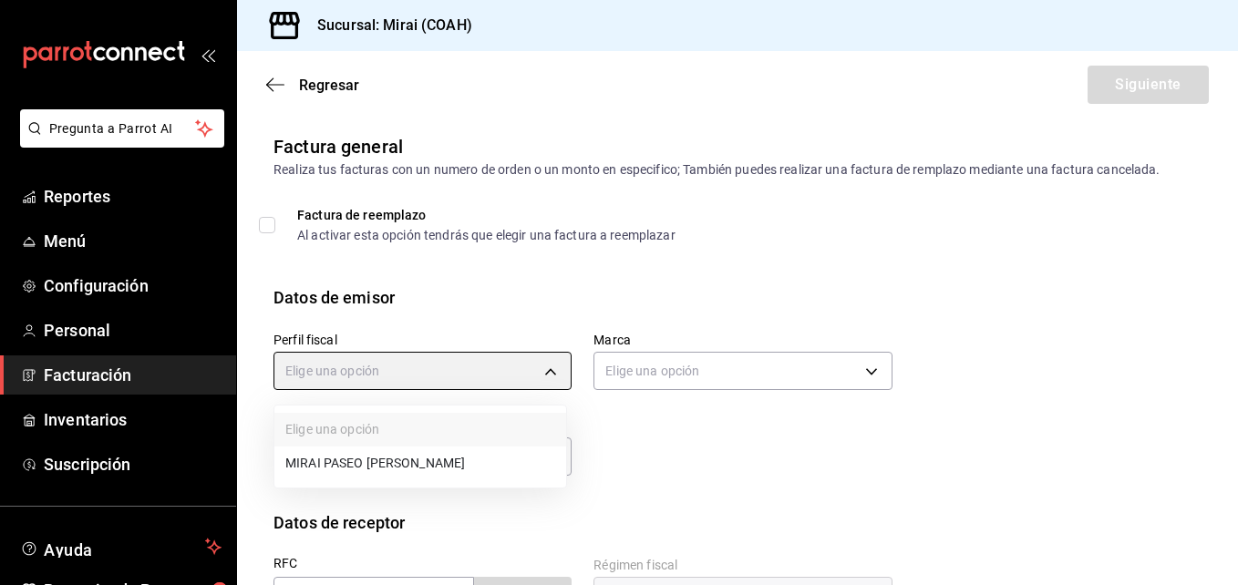
type input "3bacf688-7921-424d-b544-f38721bc93d8"
type input "183a807c-22b5-455a-989e-9c50dfc5d7ed"
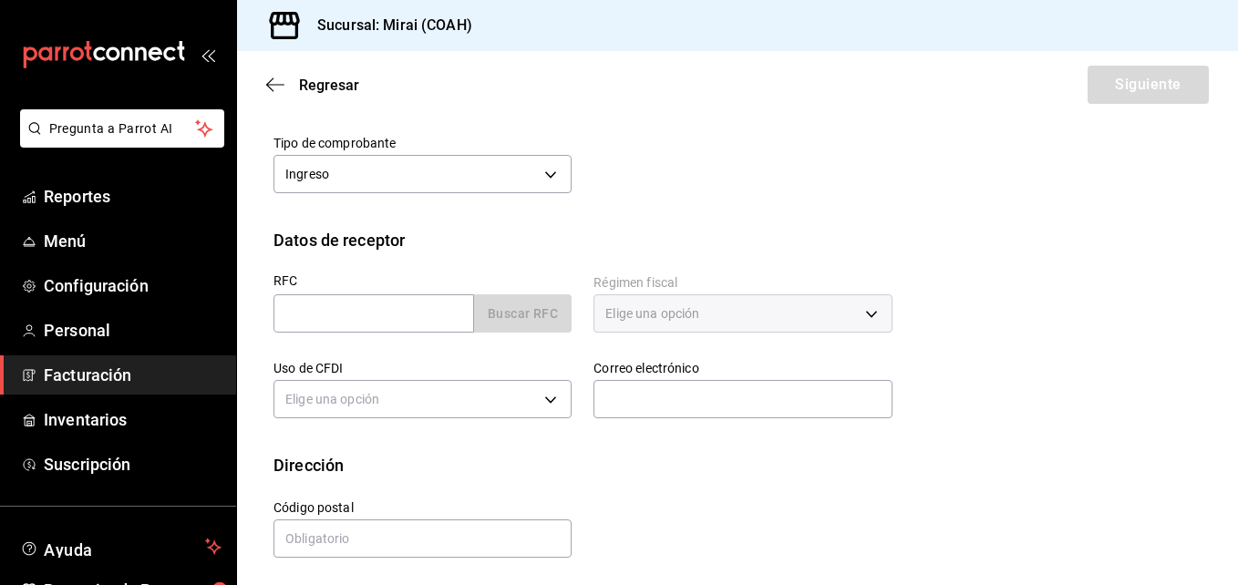
scroll to position [287, 0]
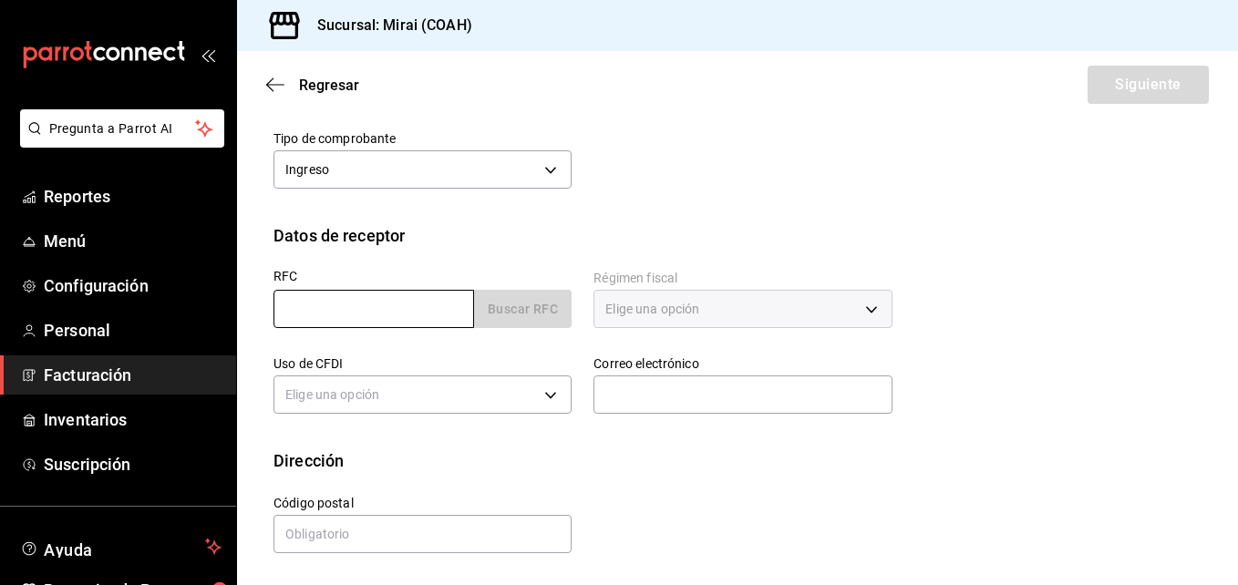
click at [435, 304] on input "text" at bounding box center [374, 309] width 201 height 38
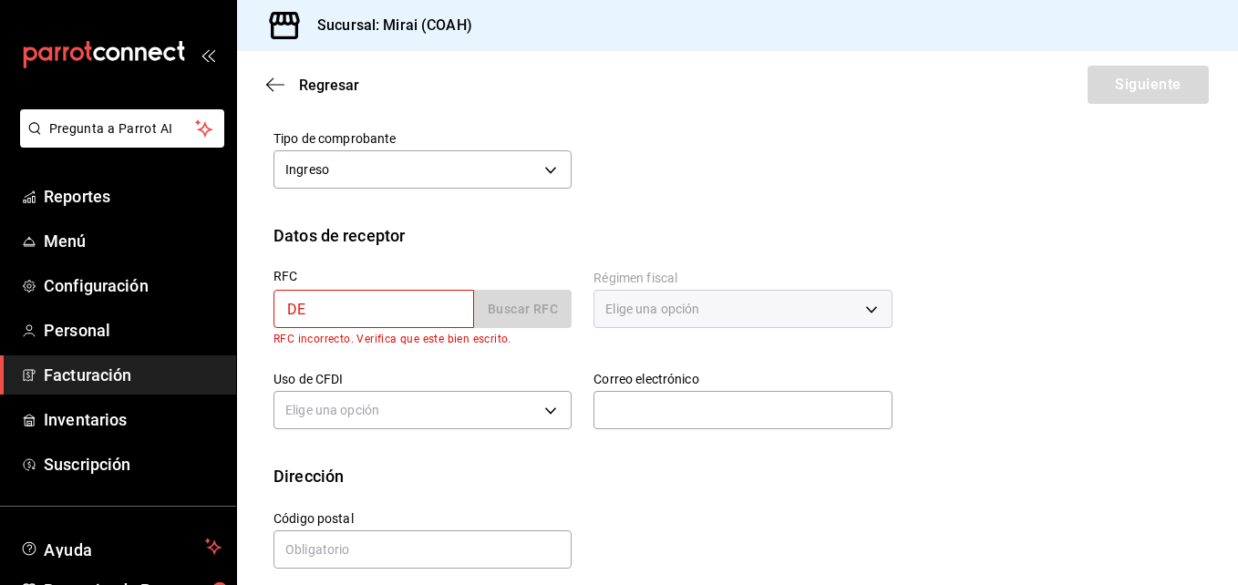
type input "D"
type input "DSD0611086V4"
type input "[EMAIL_ADDRESS][DOMAIN_NAME]"
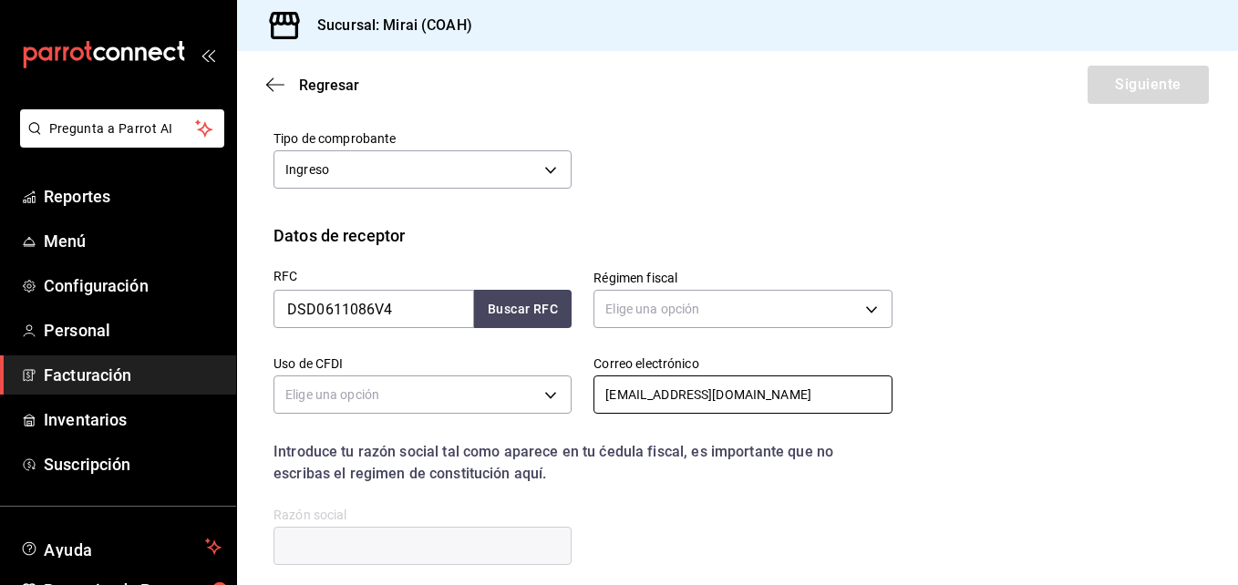
click at [650, 402] on input "[EMAIL_ADDRESS][DOMAIN_NAME]" at bounding box center [743, 395] width 298 height 38
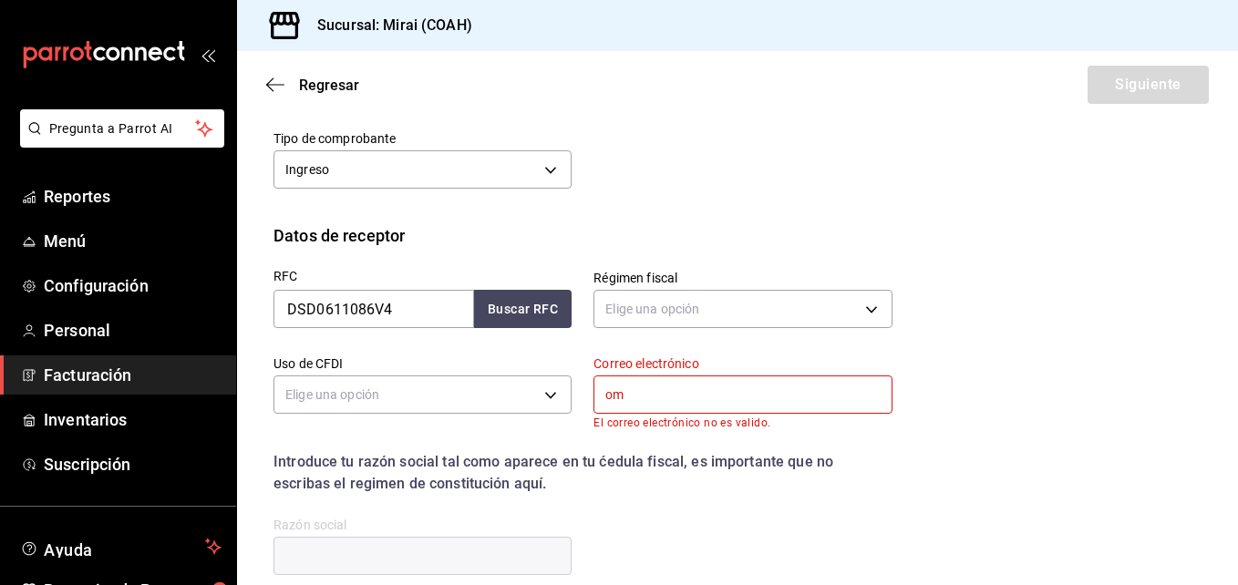
type input "m"
type input "[PERSON_NAME][EMAIL_ADDRESS][PERSON_NAME][DOMAIN_NAME]"
type input "03230"
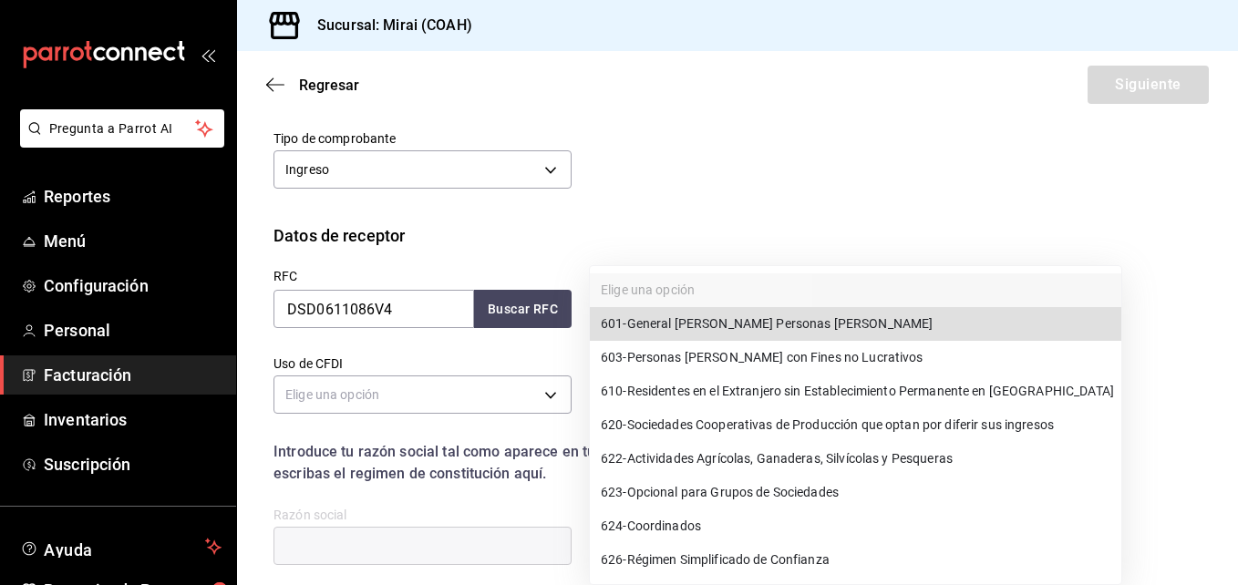
click at [689, 316] on body "Pregunta a Parrot AI Reportes Menú Configuración Personal Facturación Inventari…" at bounding box center [619, 292] width 1238 height 585
click at [684, 329] on span "601 - General [PERSON_NAME] Personas [PERSON_NAME]" at bounding box center [767, 324] width 332 height 19
type input "601"
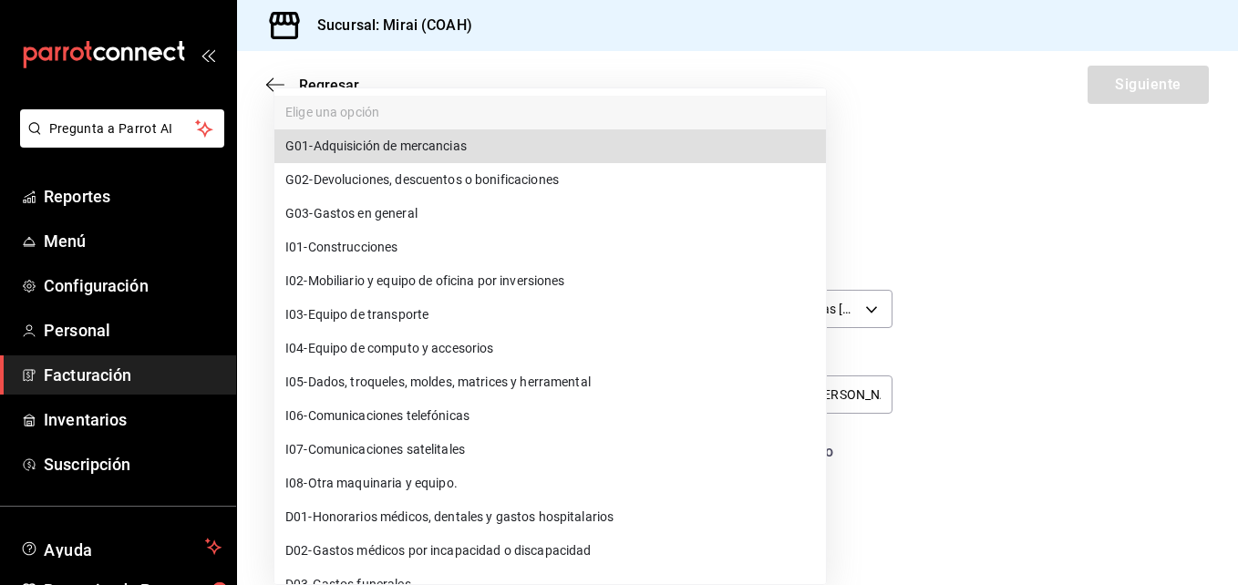
click at [453, 401] on body "Pregunta a Parrot AI Reportes Menú Configuración Personal Facturación Inventari…" at bounding box center [619, 292] width 1238 height 585
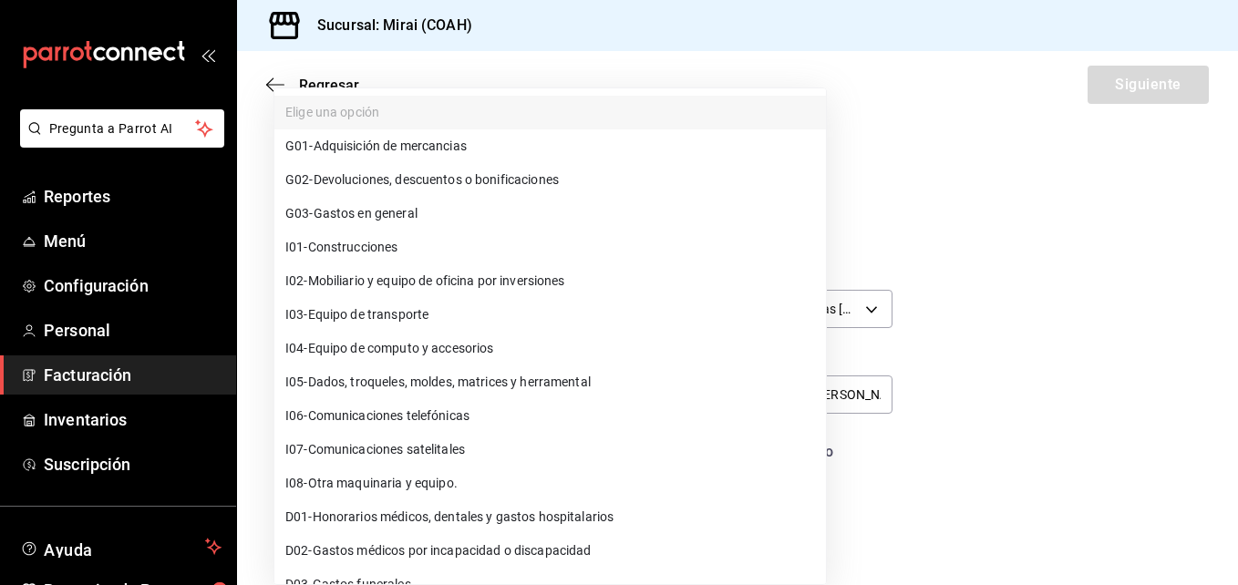
click at [394, 219] on span "G03 - Gastos en general" at bounding box center [351, 213] width 132 height 19
type input "G03"
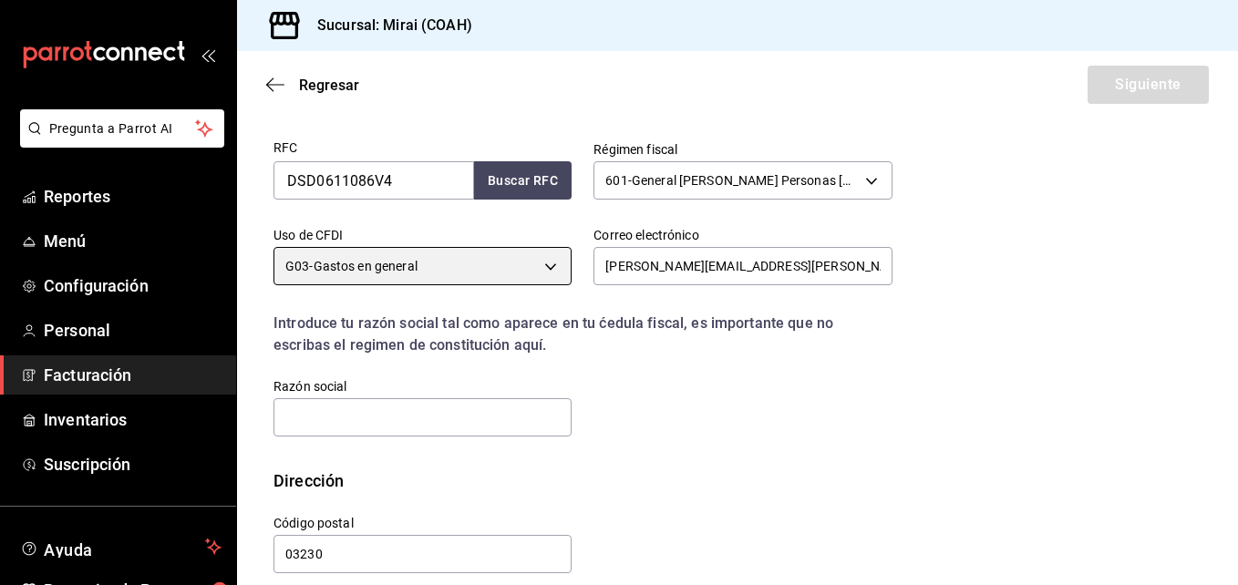
scroll to position [436, 0]
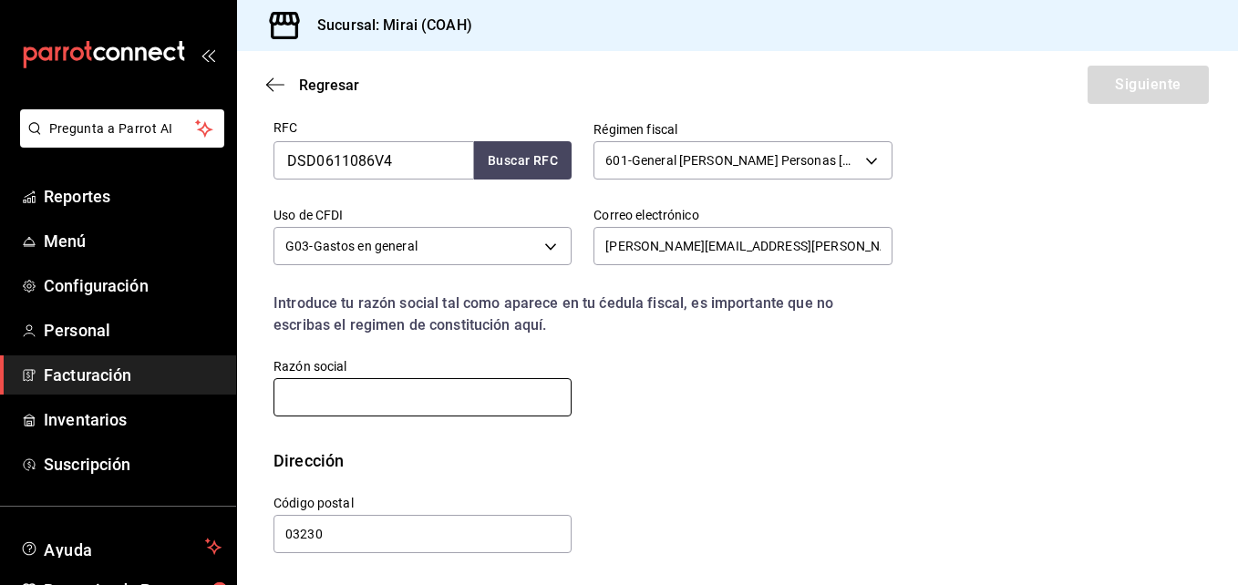
click at [477, 404] on input "text" at bounding box center [423, 397] width 298 height 38
type input "D"
type input "DENTEGRA SEGUROS DENTALES S.A."
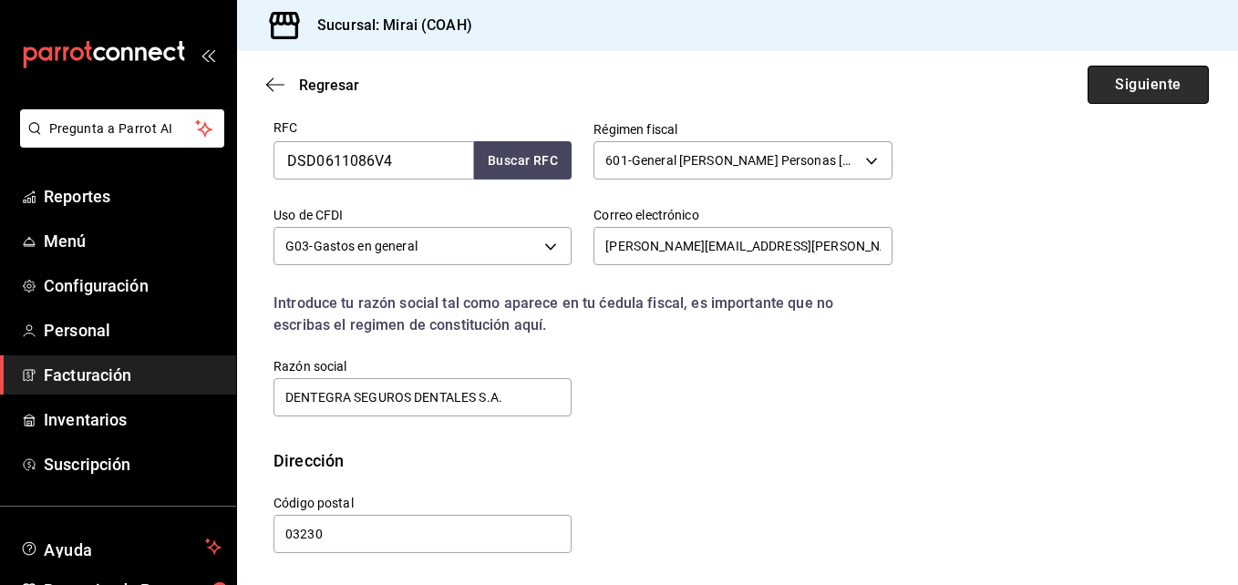
click at [1096, 68] on button "Siguiente" at bounding box center [1148, 85] width 121 height 38
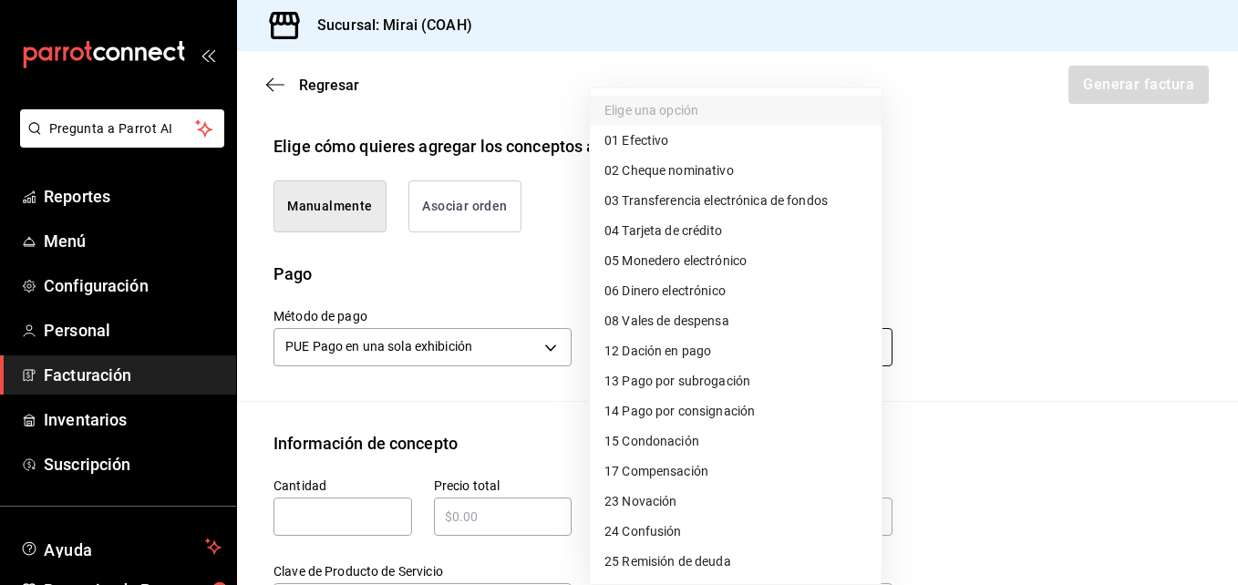
click at [640, 363] on body "Pregunta a Parrot AI Reportes Menú Configuración Personal Facturación Inventari…" at bounding box center [619, 292] width 1238 height 585
click at [664, 225] on span "04 Tarjeta de crédito" at bounding box center [664, 231] width 118 height 19
type input "04"
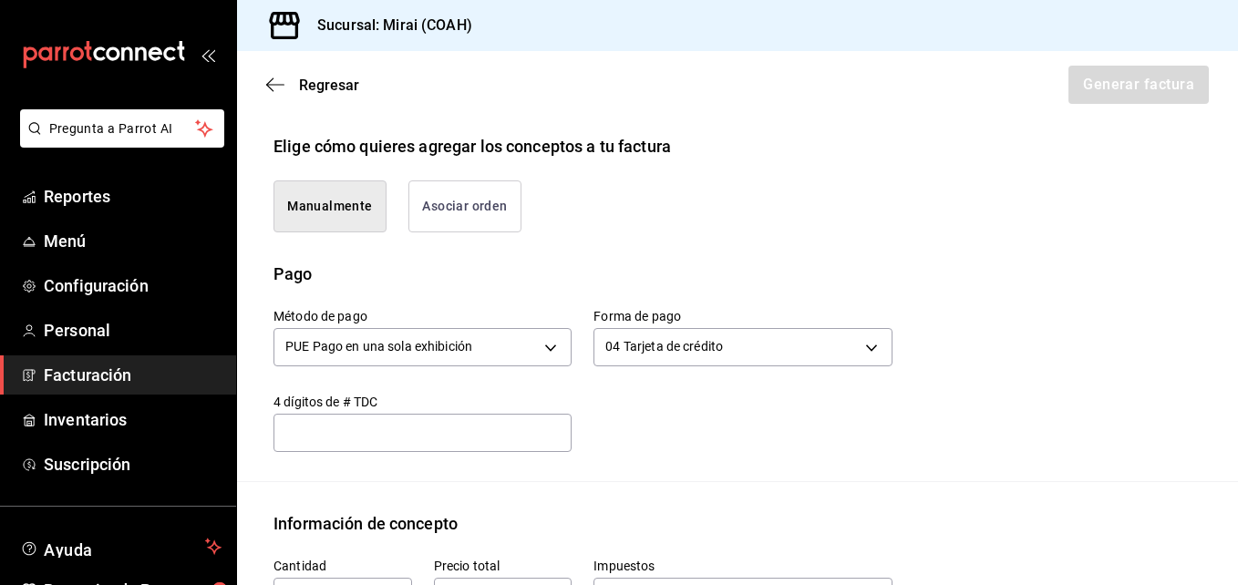
click at [403, 440] on input "text" at bounding box center [423, 433] width 298 height 22
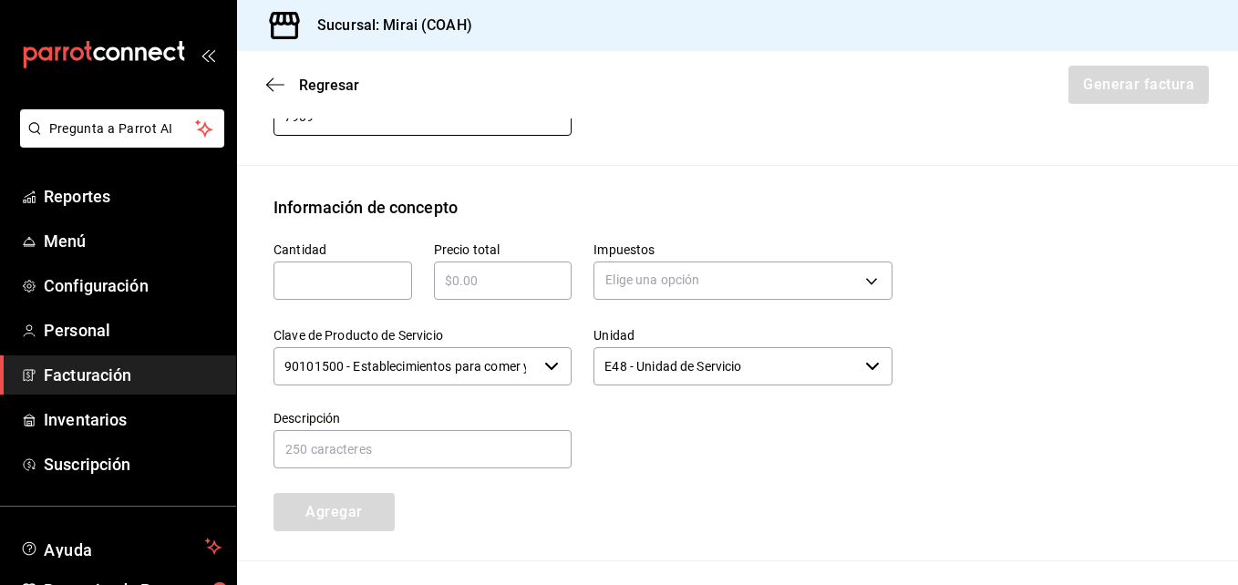
scroll to position [825, 0]
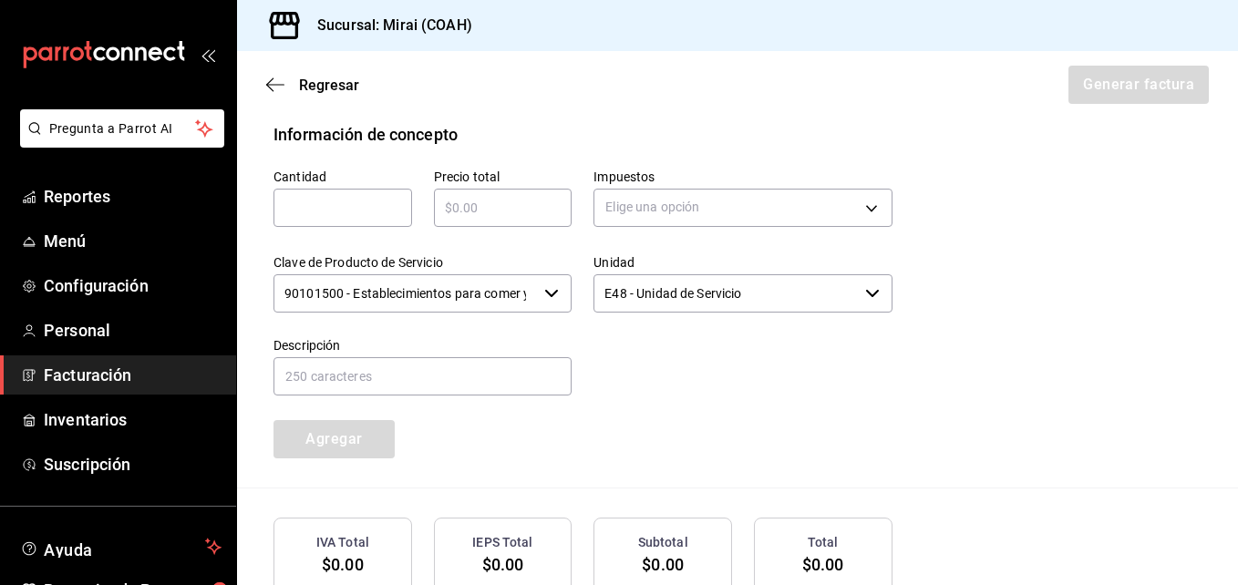
type input "7909"
click at [369, 203] on input "text" at bounding box center [343, 208] width 139 height 22
type input "1"
type input "$1082"
type input "IVA_16"
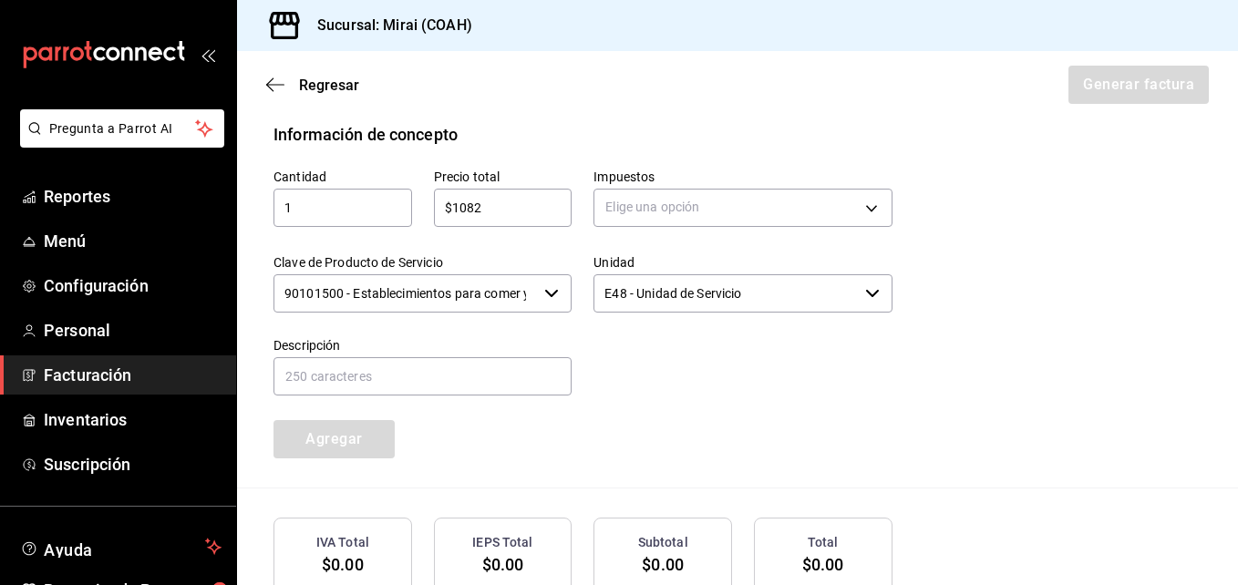
type input "CONSUMO"
click at [378, 434] on button "Agregar" at bounding box center [334, 439] width 121 height 38
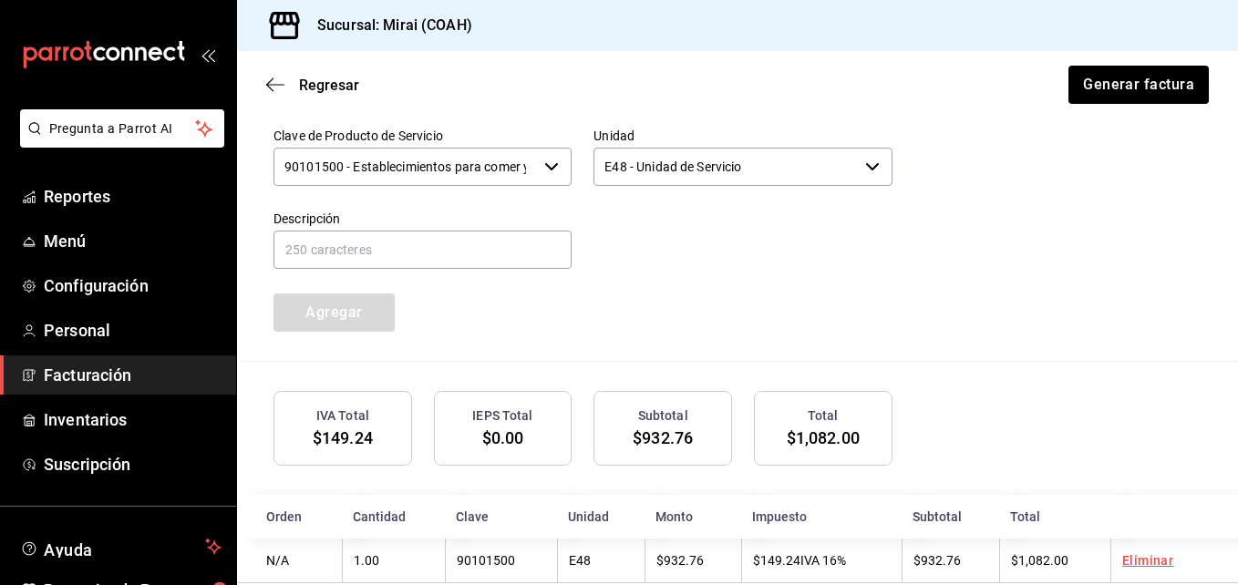
scroll to position [989, 0]
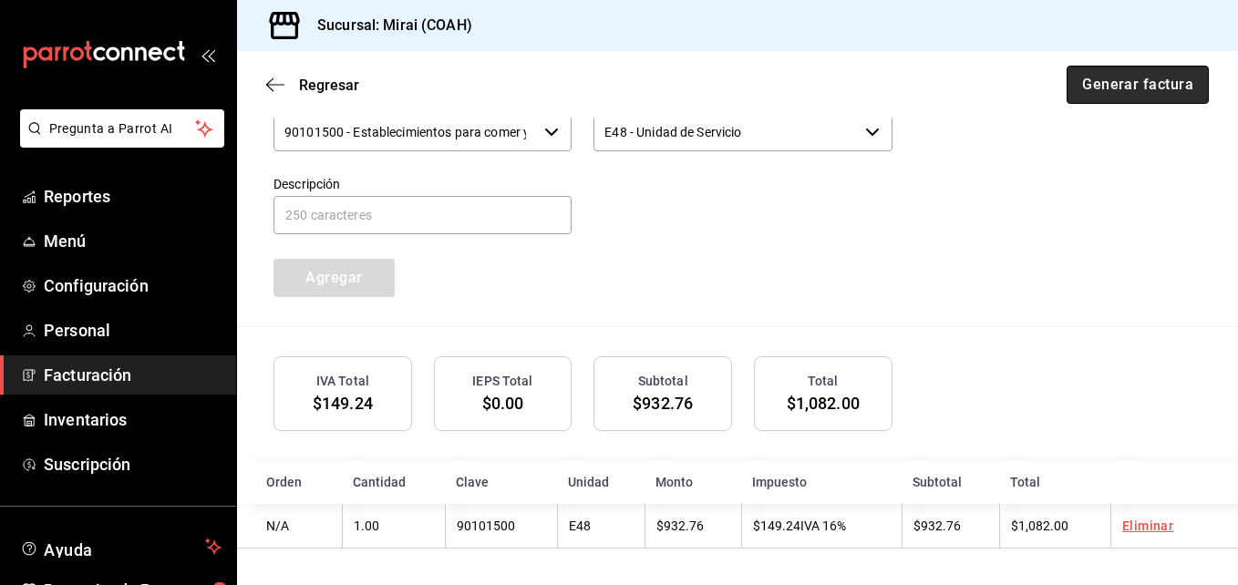
click at [1124, 88] on button "Generar factura" at bounding box center [1138, 85] width 142 height 38
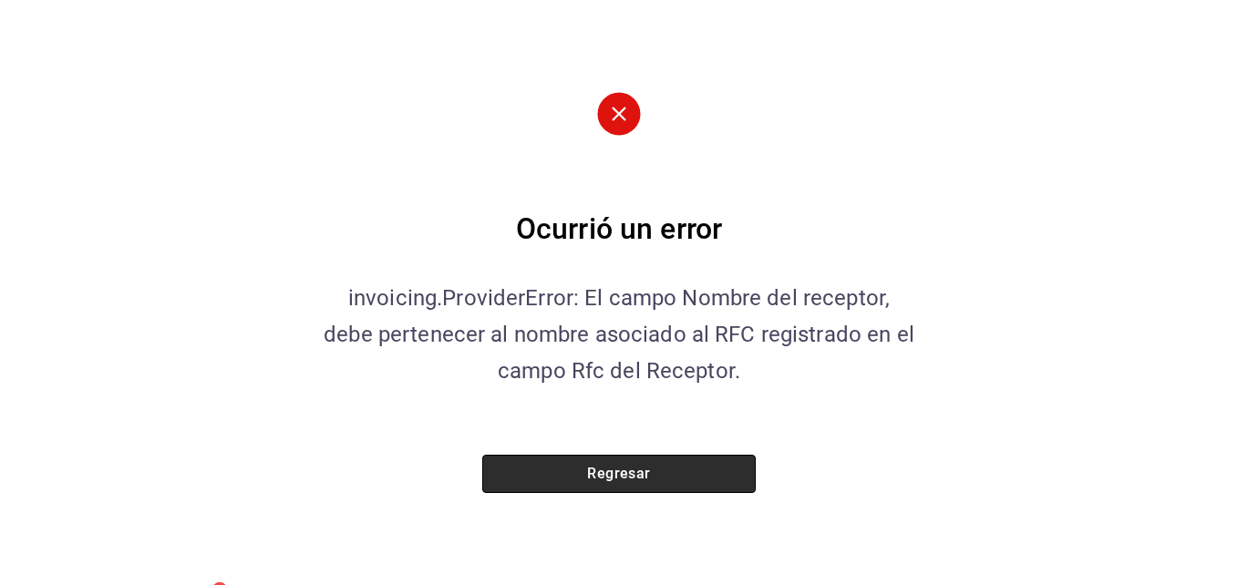
click at [568, 481] on button "Regresar" at bounding box center [619, 474] width 274 height 38
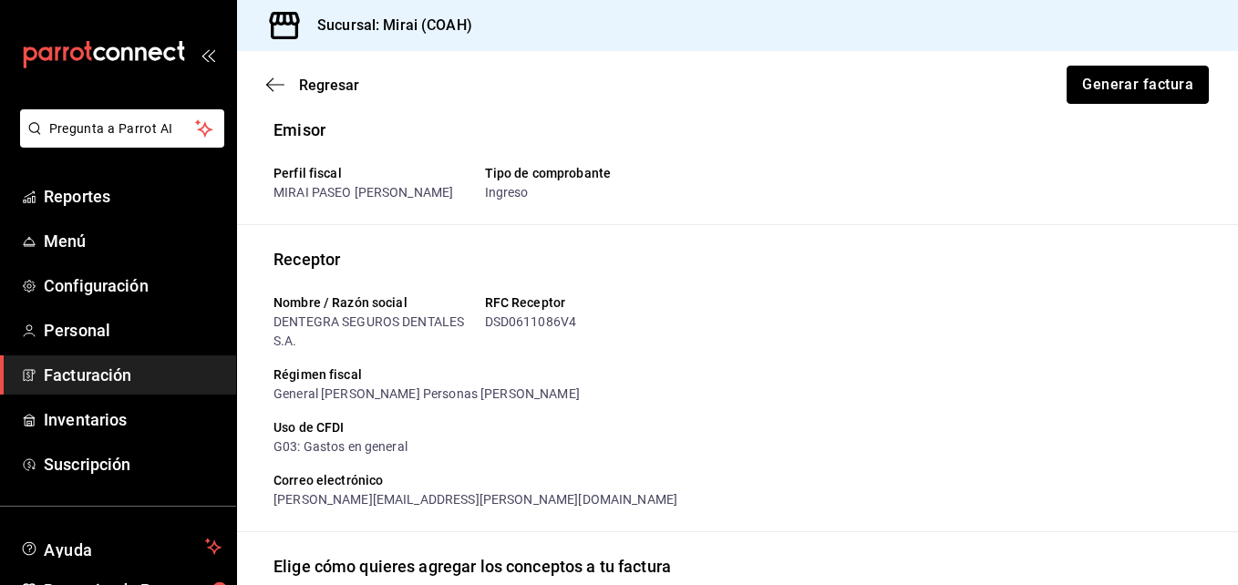
scroll to position [0, 0]
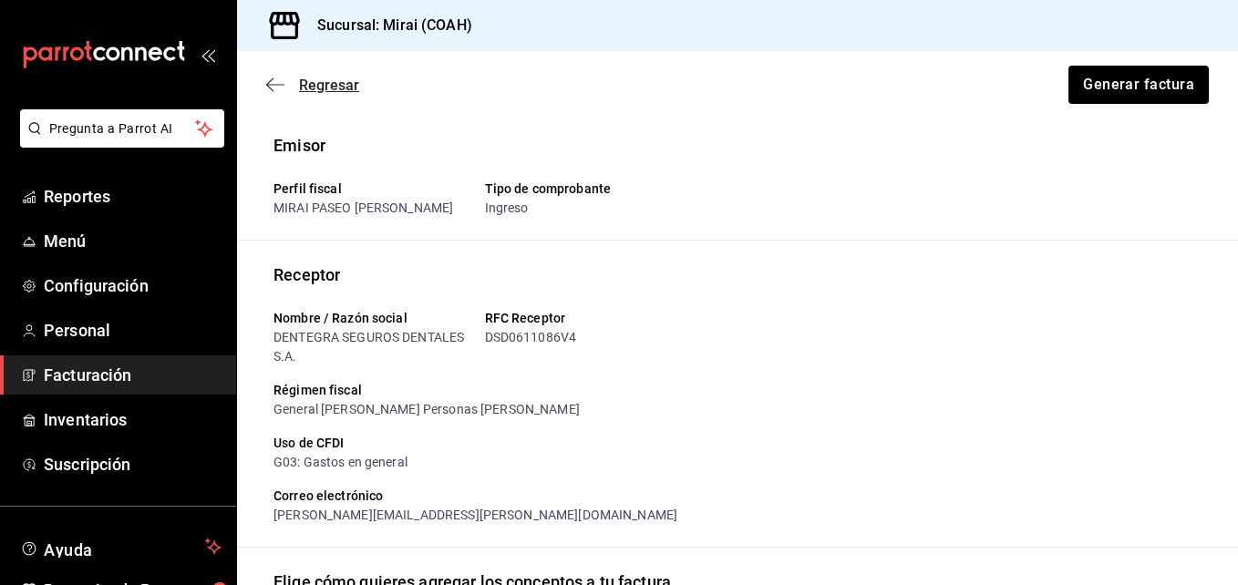
click at [277, 84] on icon "button" at bounding box center [275, 85] width 18 height 16
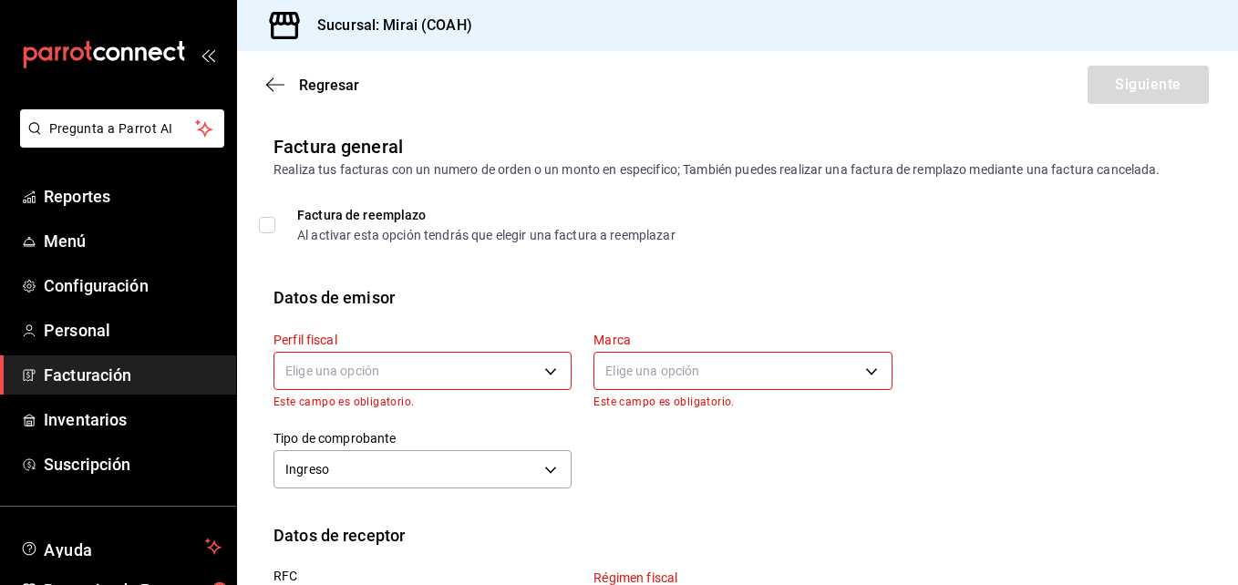
click at [427, 385] on body "Pregunta a Parrot AI Reportes Menú Configuración Personal Facturación Inventari…" at bounding box center [619, 292] width 1238 height 585
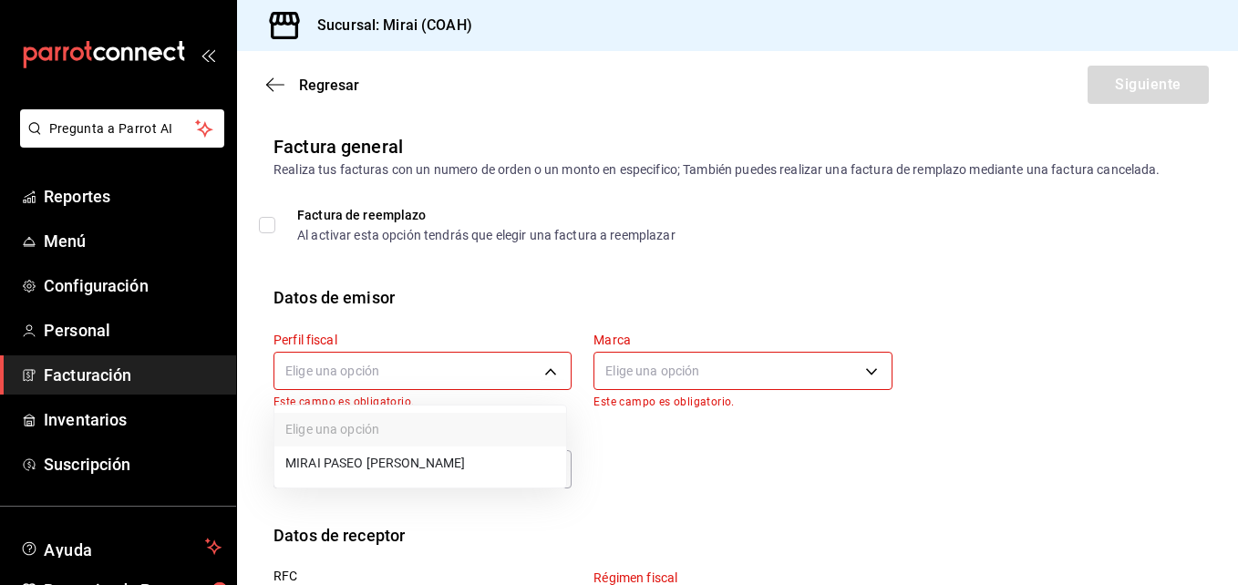
click at [411, 464] on li "MIRAI PASEO [PERSON_NAME]" at bounding box center [421, 464] width 292 height 34
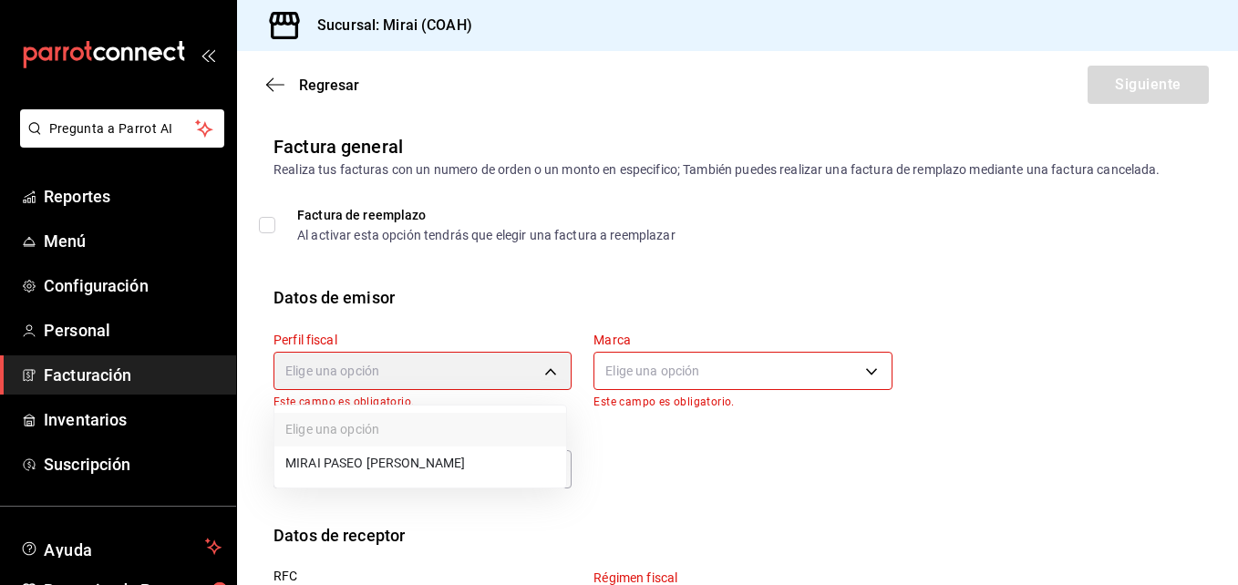
type input "3bacf688-7921-424d-b544-f38721bc93d8"
type input "183a807c-22b5-455a-989e-9c50dfc5d7ed"
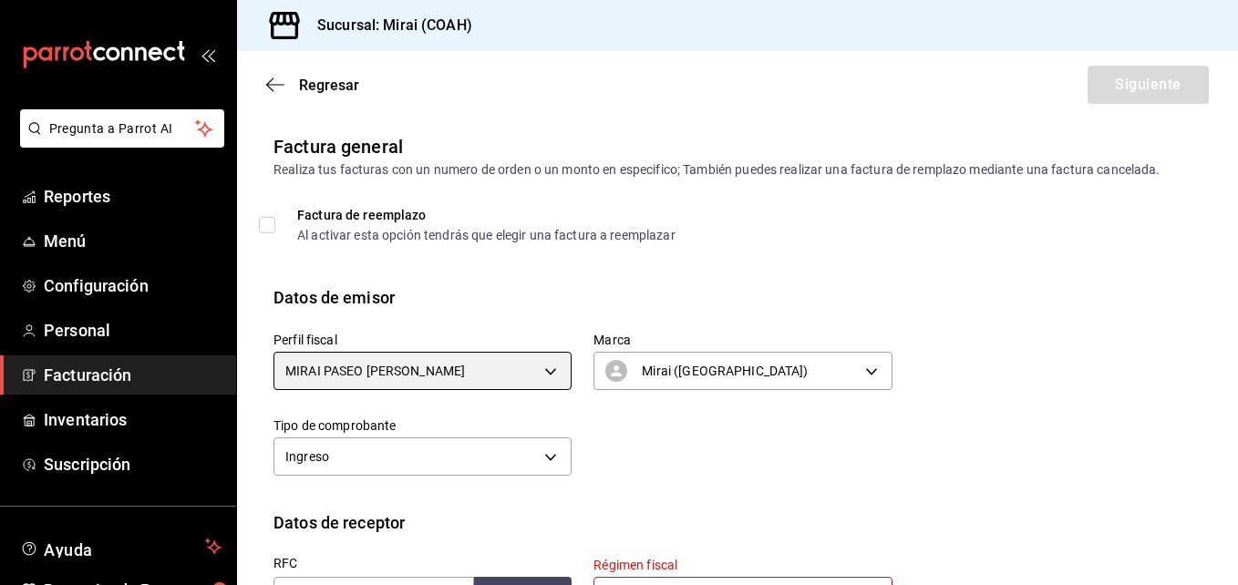
scroll to position [467, 0]
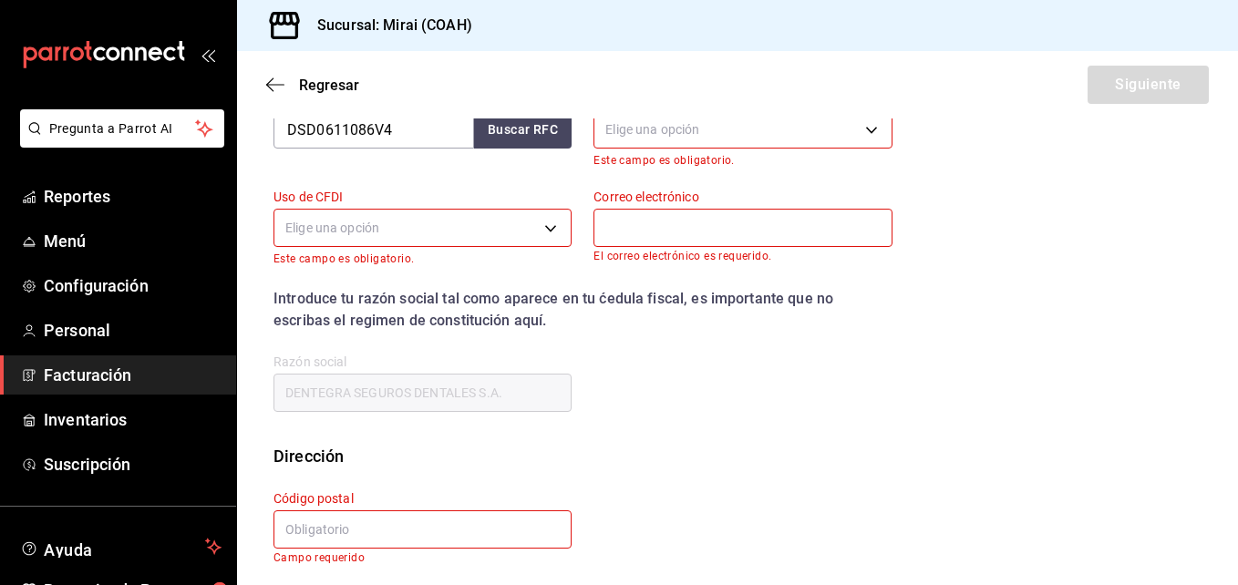
click at [1224, 267] on div "Datos de receptor RFC DSD0611086V4 Buscar RFC Régimen fiscal Elige una opción E…" at bounding box center [737, 244] width 1001 height 400
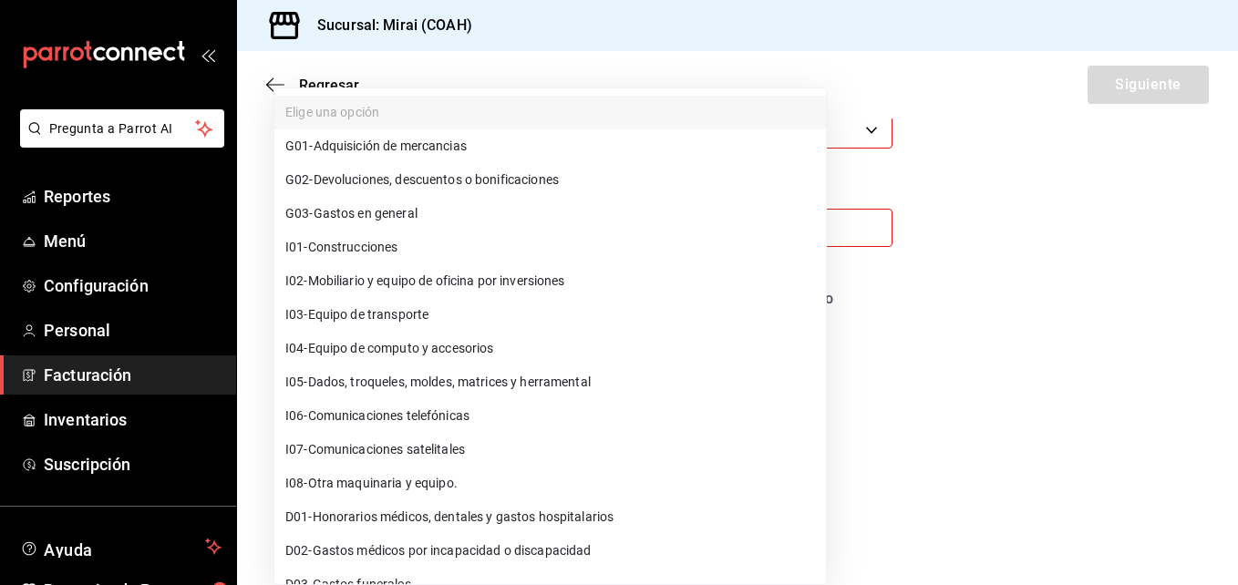
click at [343, 233] on body "Pregunta a Parrot AI Reportes Menú Configuración Personal Facturación Inventari…" at bounding box center [619, 292] width 1238 height 585
click at [351, 218] on span "G03 - Gastos en general" at bounding box center [351, 213] width 132 height 19
type input "G03"
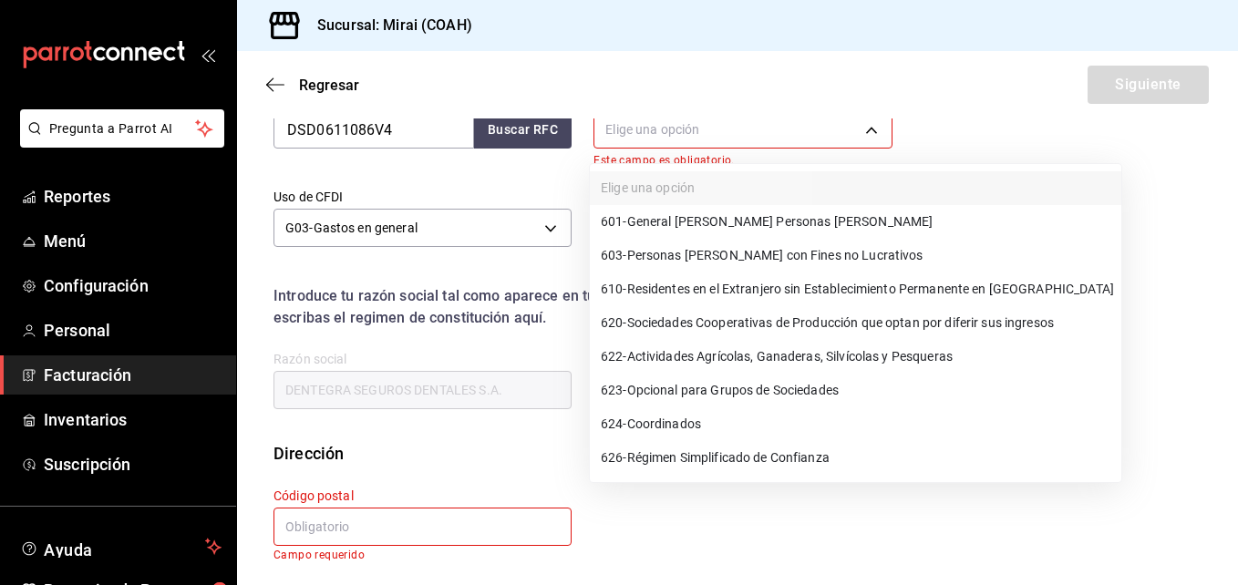
click at [642, 132] on body "Pregunta a Parrot AI Reportes Menú Configuración Personal Facturación Inventari…" at bounding box center [619, 292] width 1238 height 585
click at [650, 225] on span "601 - General [PERSON_NAME] Personas [PERSON_NAME]" at bounding box center [767, 221] width 332 height 19
type input "601"
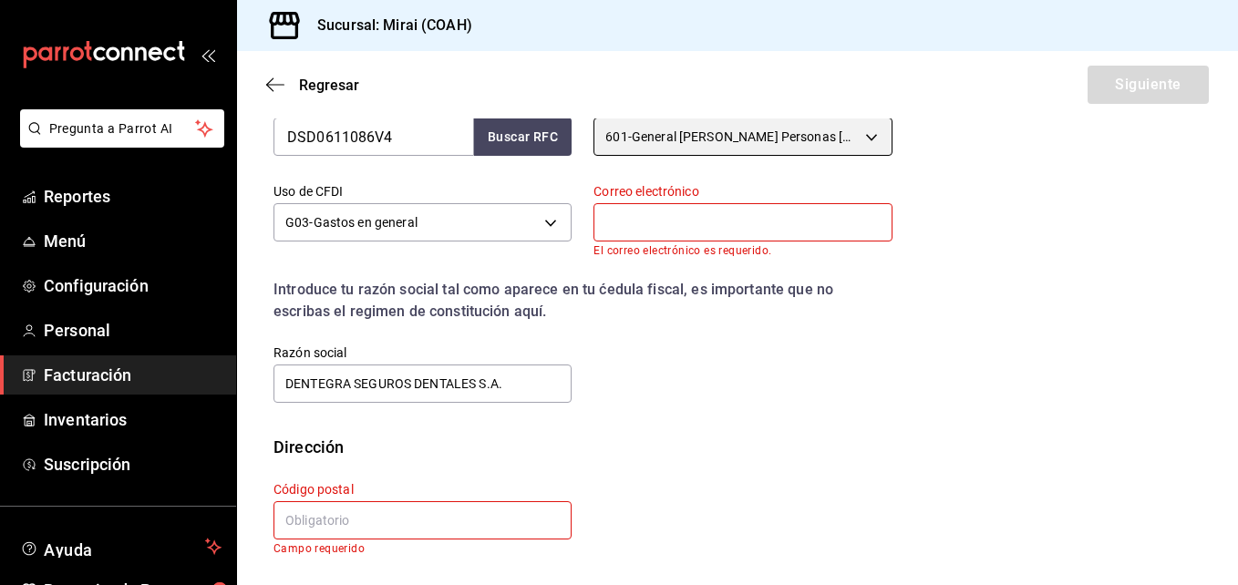
scroll to position [460, 0]
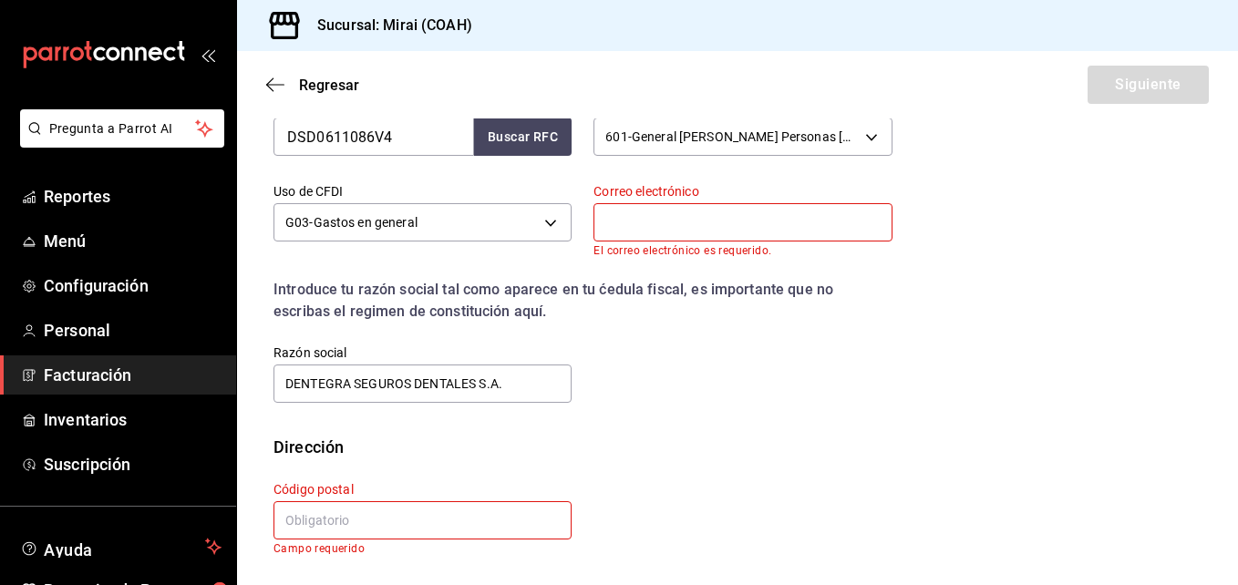
click at [649, 232] on input "text" at bounding box center [743, 222] width 298 height 38
type input "[PERSON_NAME][EMAIL_ADDRESS][PERSON_NAME][DOMAIN_NAME]"
type input "03230"
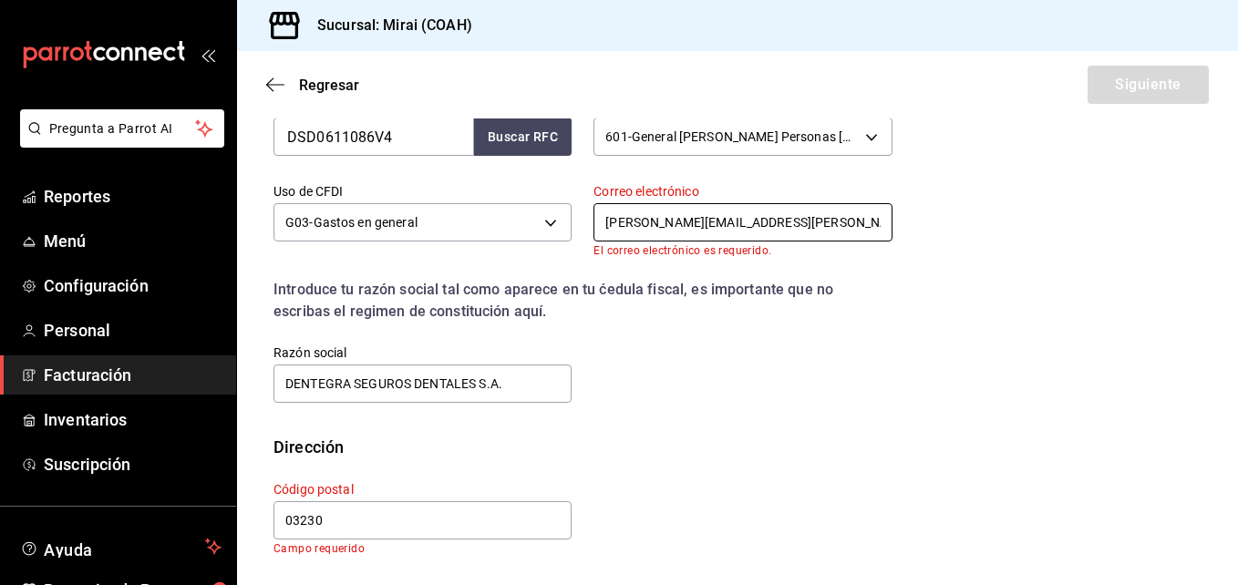
scroll to position [436, 0]
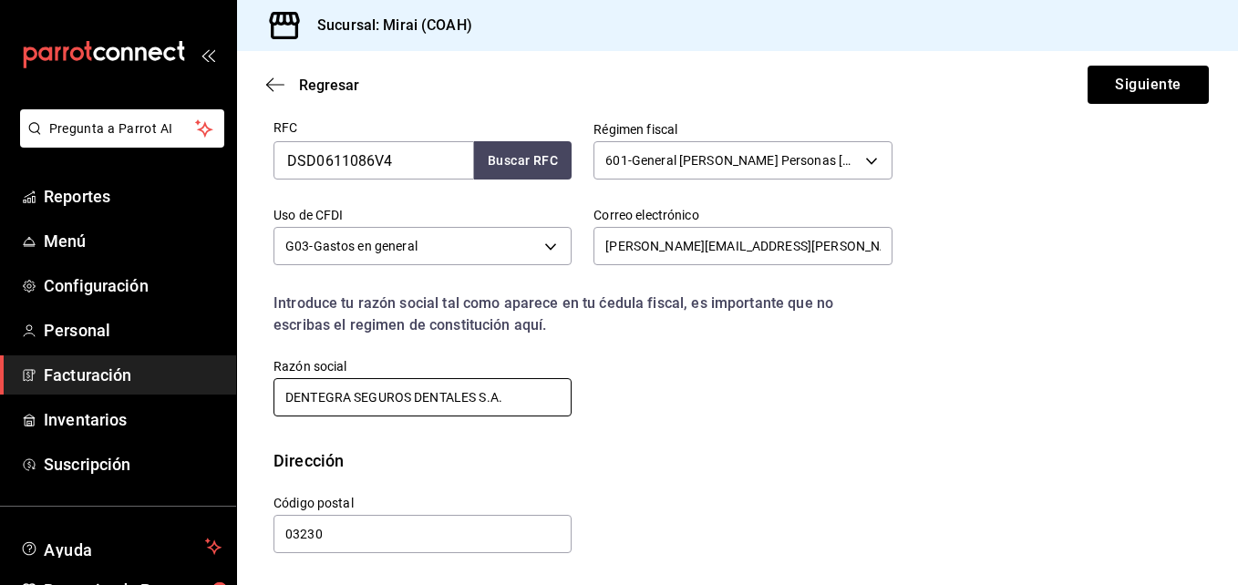
click at [513, 391] on input "DENTEGRA SEGUROS DENTALES S.A." at bounding box center [423, 397] width 298 height 38
type input "DENTEGRA SEGUROS DENTALES, S. A."
click at [1114, 88] on button "Siguiente" at bounding box center [1148, 85] width 121 height 38
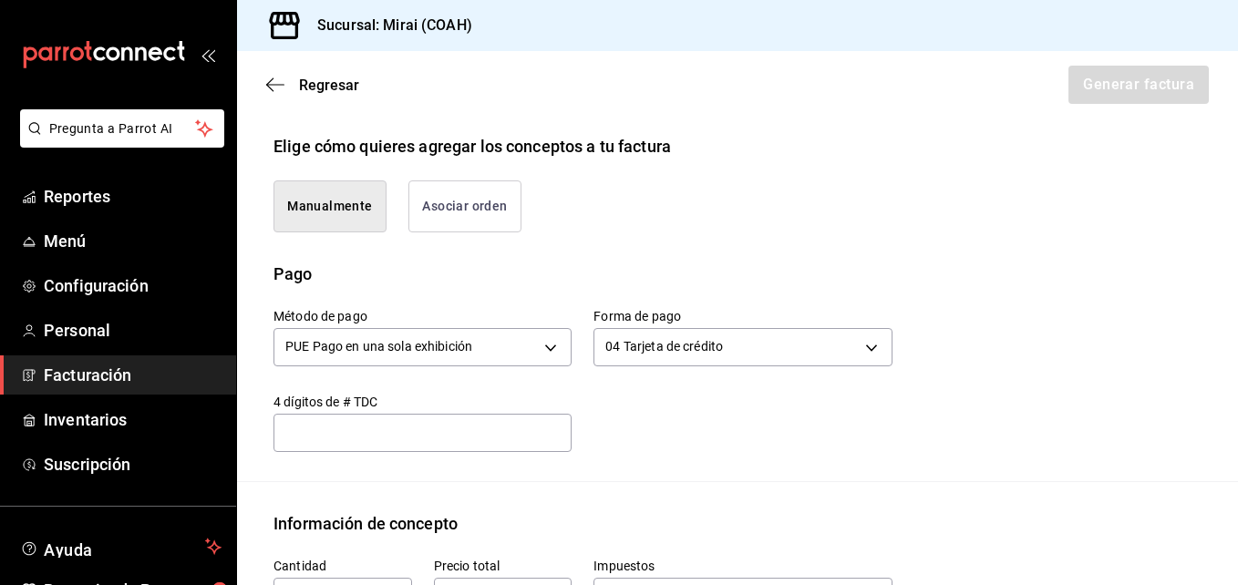
type input "7909"
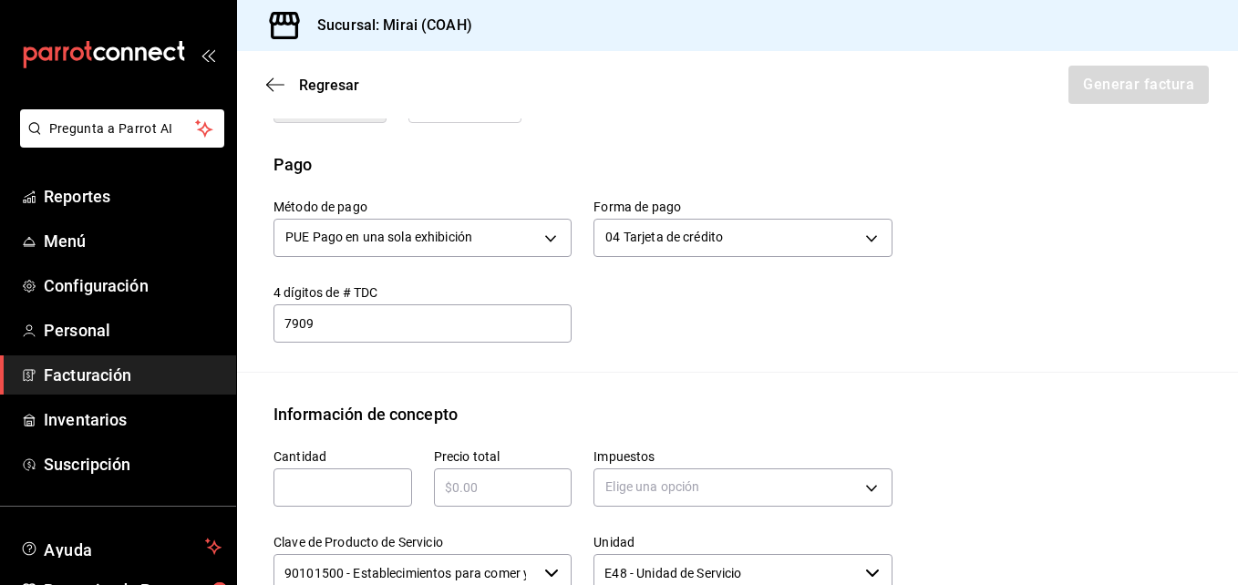
scroll to position [703, 0]
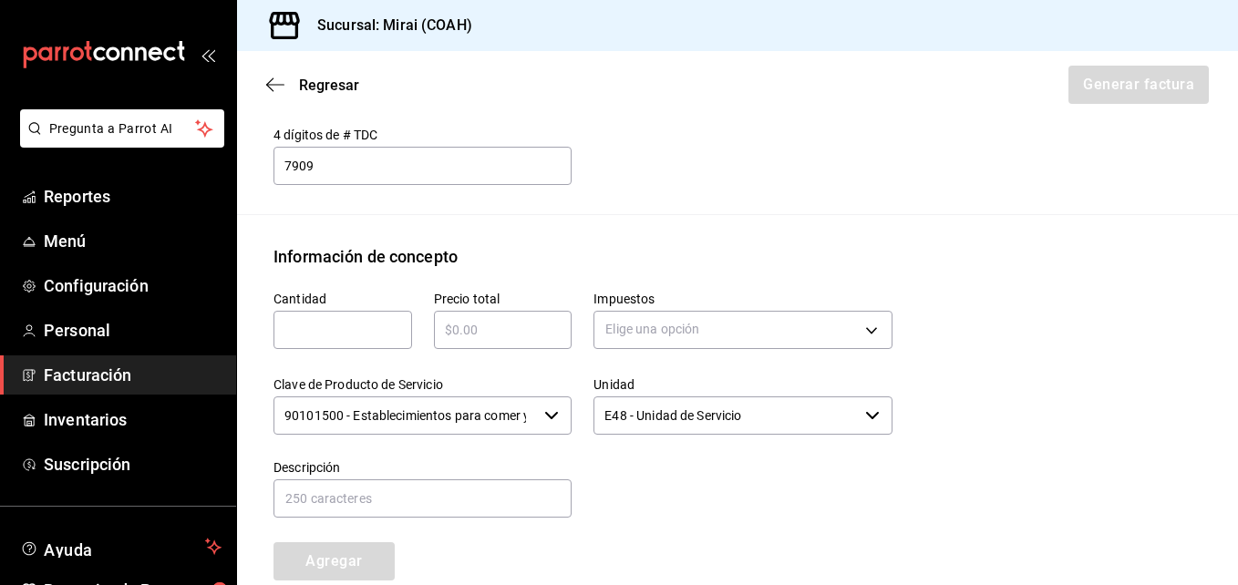
click at [302, 329] on input "text" at bounding box center [343, 330] width 139 height 22
type input "1"
type input "$1082"
type input "CONSUMO"
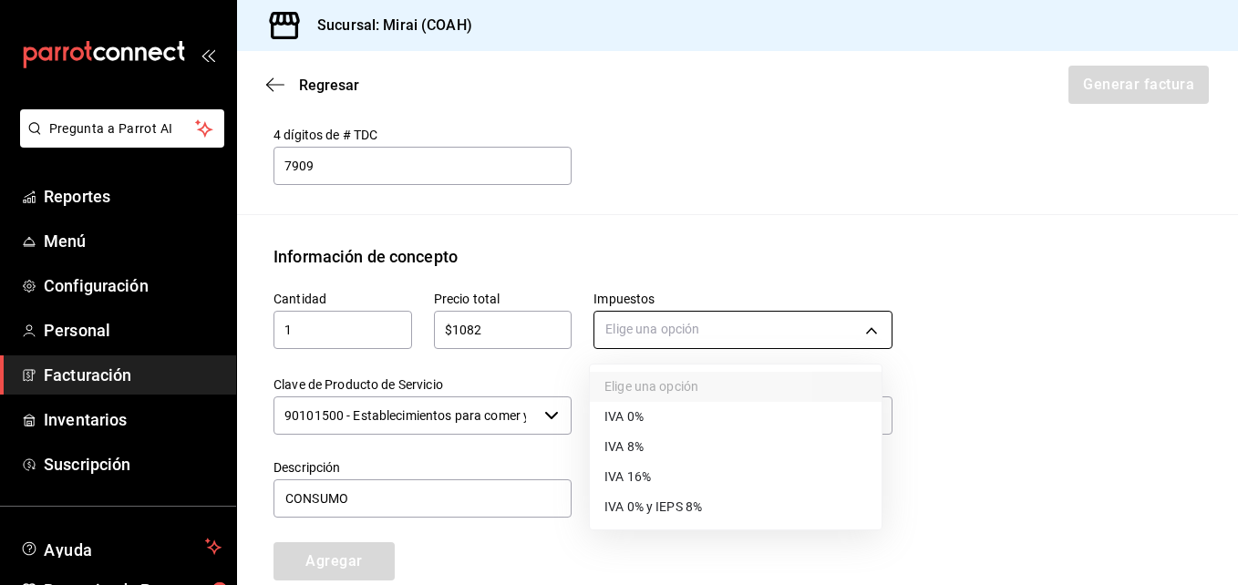
click at [668, 342] on body "Pregunta a Parrot AI Reportes Menú Configuración Personal Facturación Inventari…" at bounding box center [619, 292] width 1238 height 585
click at [635, 481] on span "IVA 16%" at bounding box center [628, 477] width 47 height 19
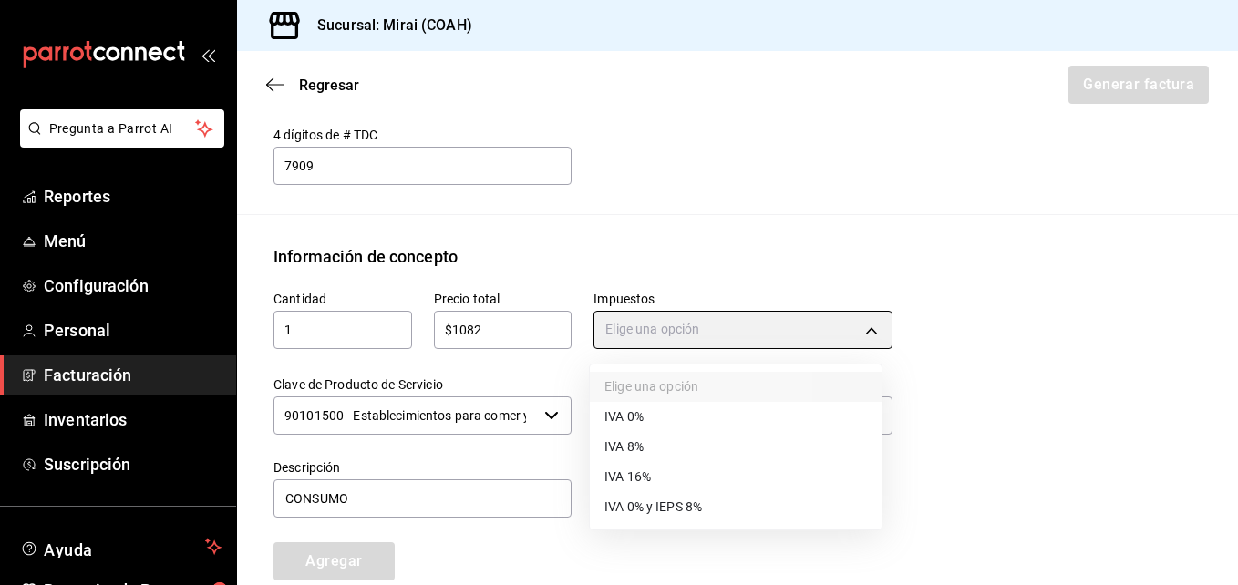
type input "IVA_16"
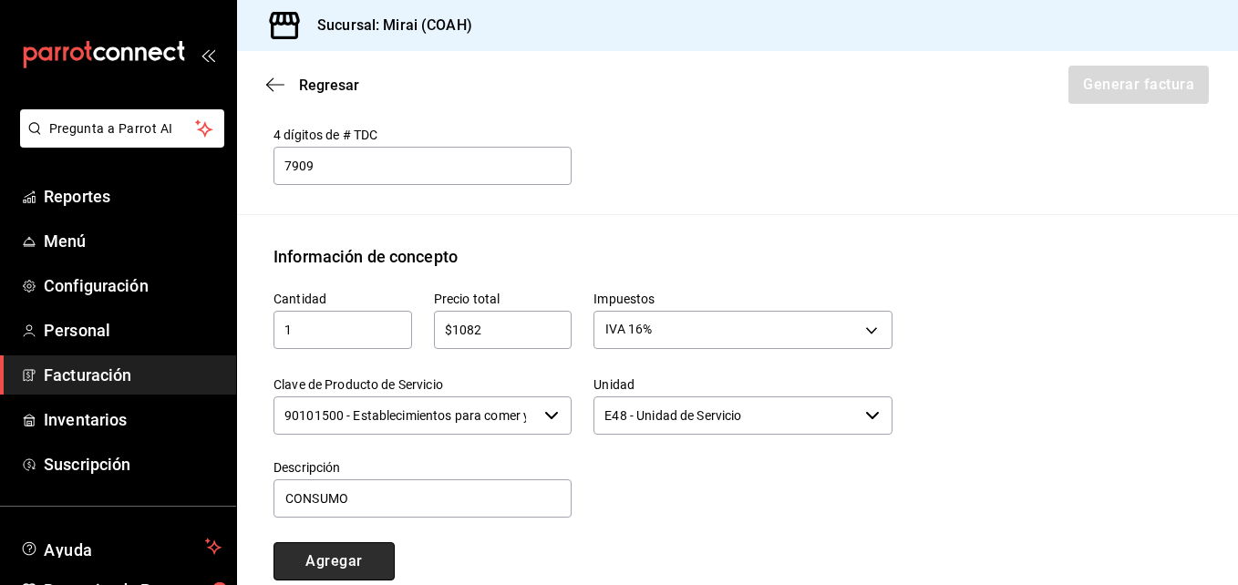
click at [367, 565] on button "Agregar" at bounding box center [334, 562] width 121 height 38
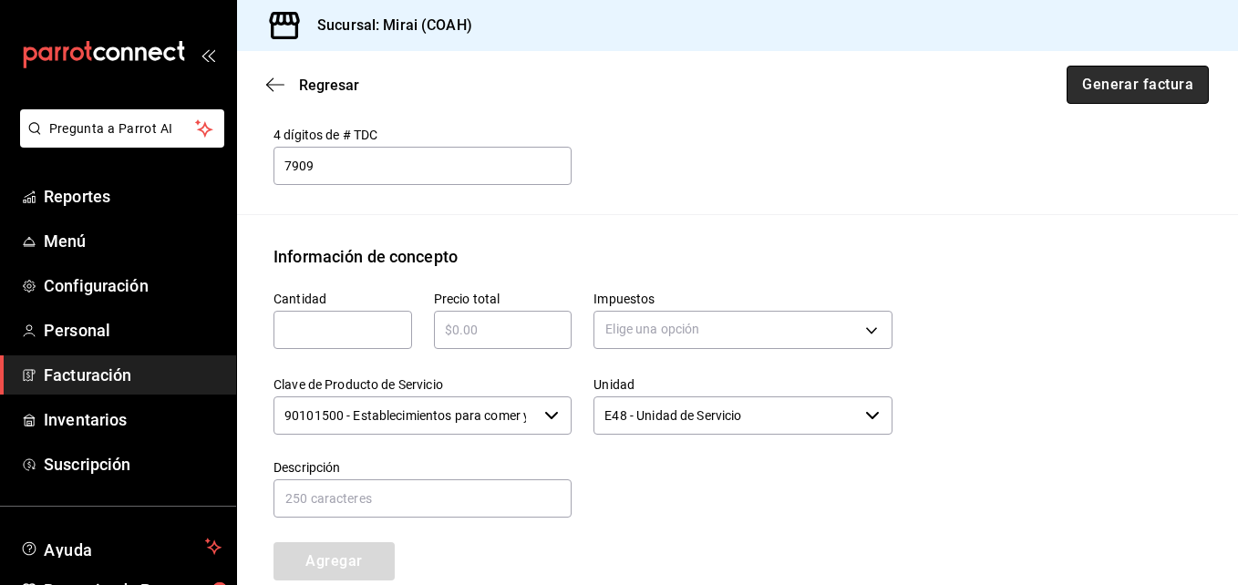
click at [1082, 74] on button "Generar factura" at bounding box center [1138, 85] width 142 height 38
